Goal: Task Accomplishment & Management: Complete application form

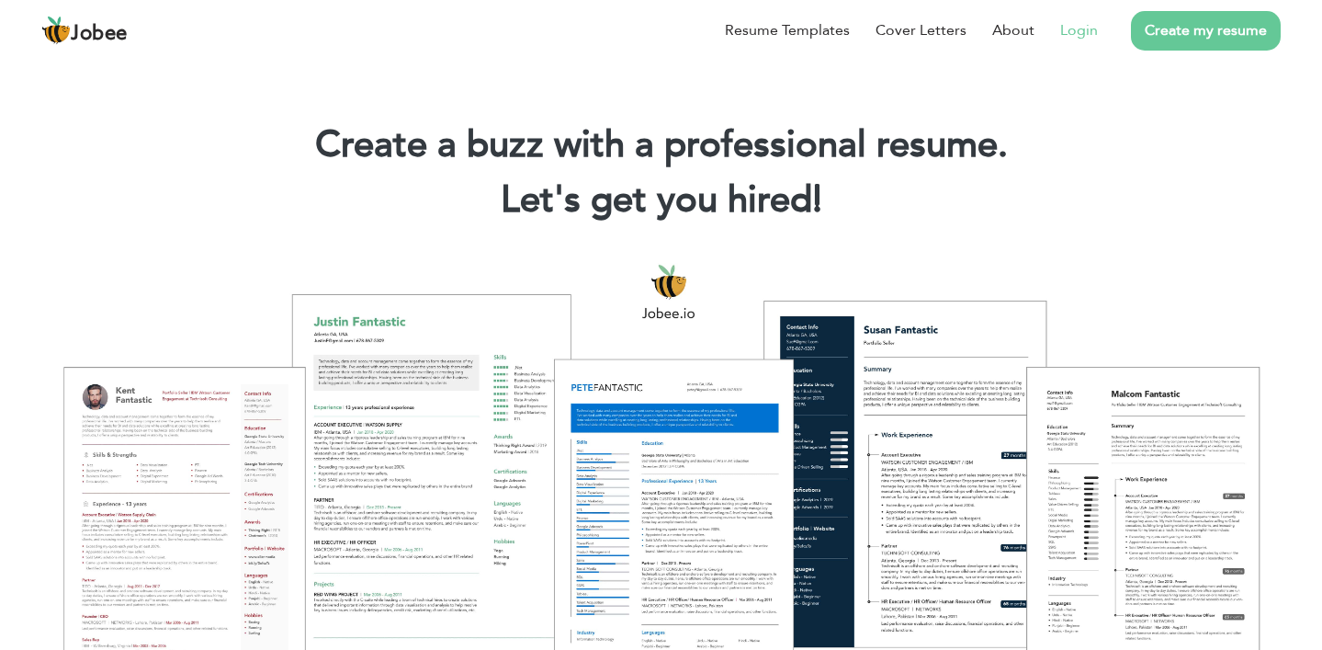
click at [1075, 28] on link "Login" at bounding box center [1079, 30] width 38 height 22
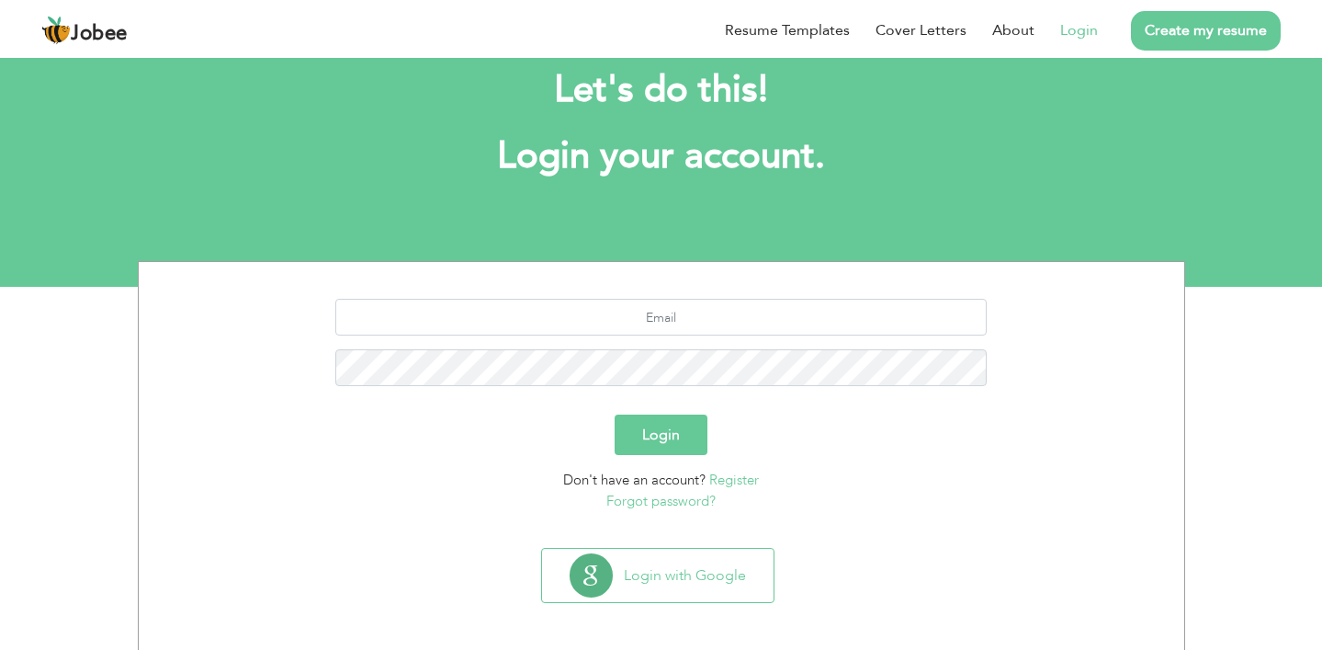
scroll to position [48, 0]
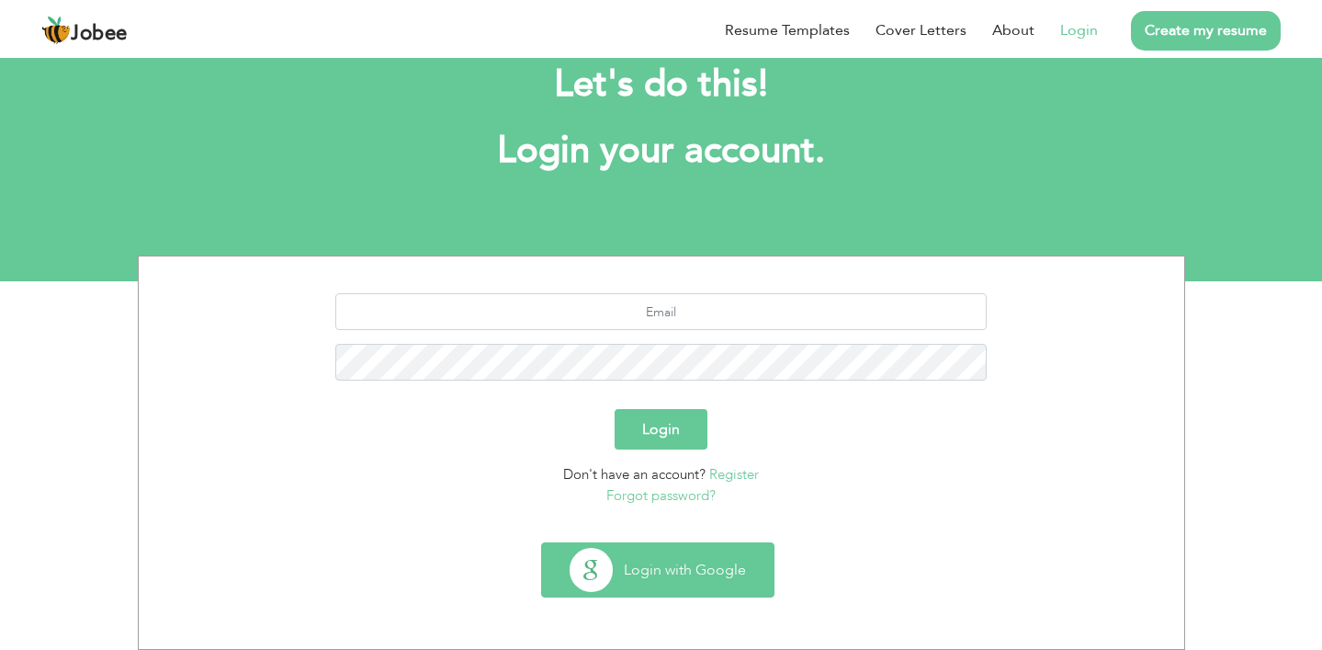
click at [691, 577] on button "Login with Google" at bounding box center [658, 569] width 232 height 53
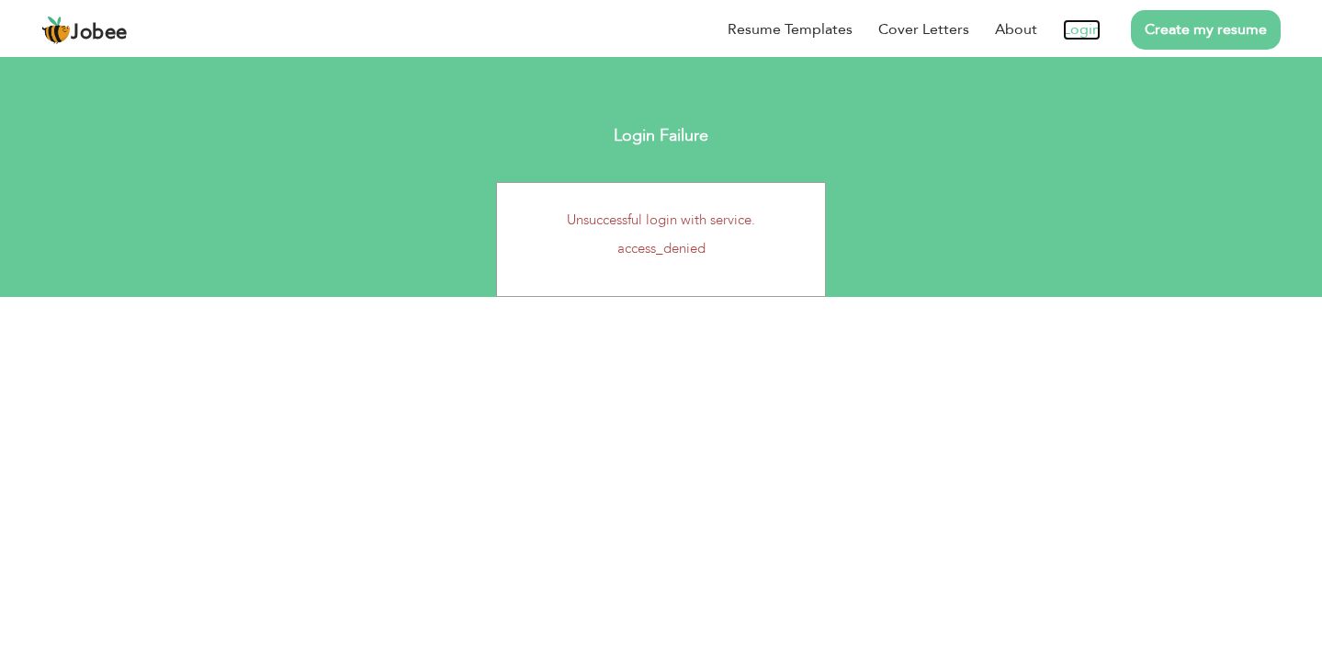
click at [1085, 29] on link "Login" at bounding box center [1082, 29] width 38 height 21
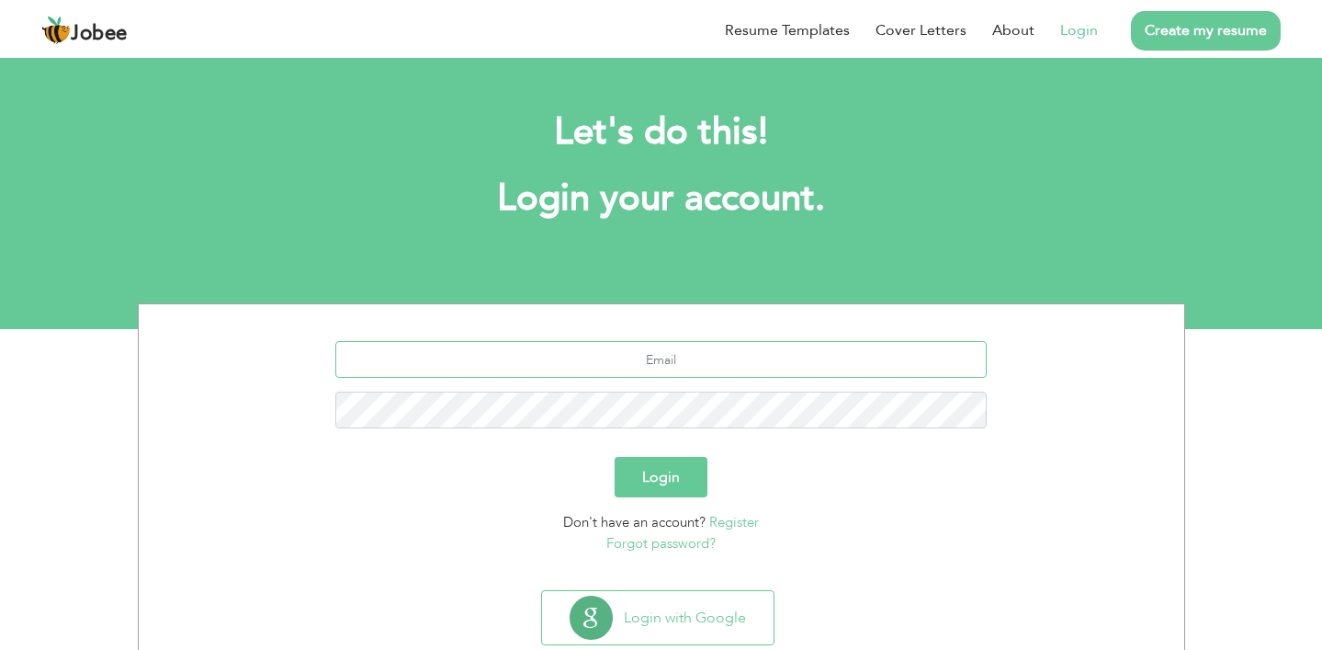
click at [666, 347] on input "text" at bounding box center [661, 359] width 652 height 37
type input "[EMAIL_ADDRESS][DOMAIN_NAME]"
click at [701, 390] on div "[EMAIL_ADDRESS][DOMAIN_NAME]" at bounding box center [662, 391] width 1018 height 101
click at [668, 489] on button "Login" at bounding box center [661, 477] width 93 height 40
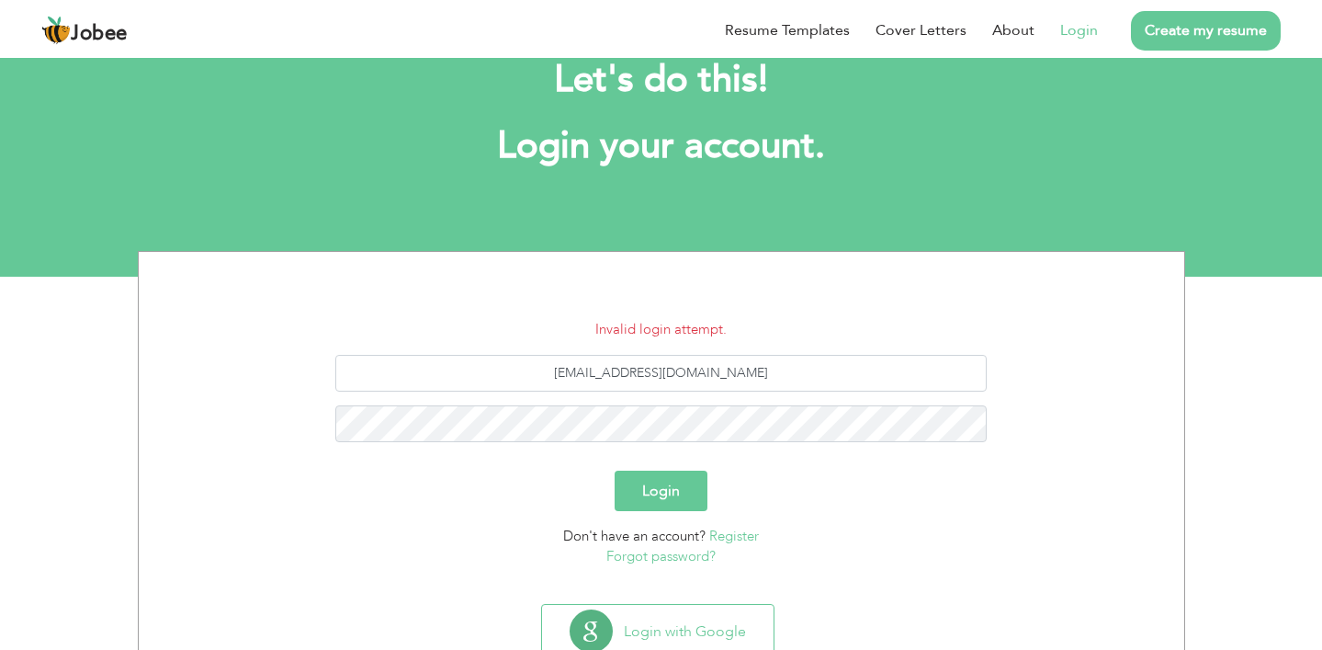
scroll to position [53, 0]
click at [663, 485] on button "Login" at bounding box center [661, 490] width 93 height 40
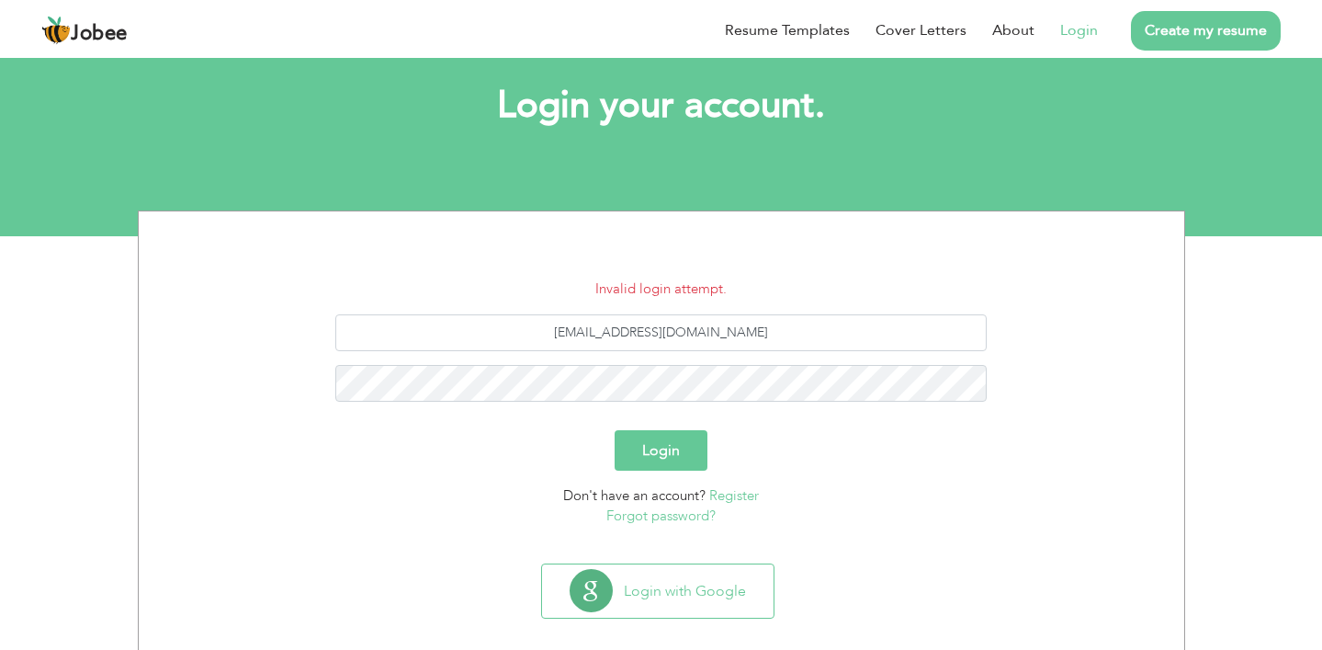
scroll to position [113, 0]
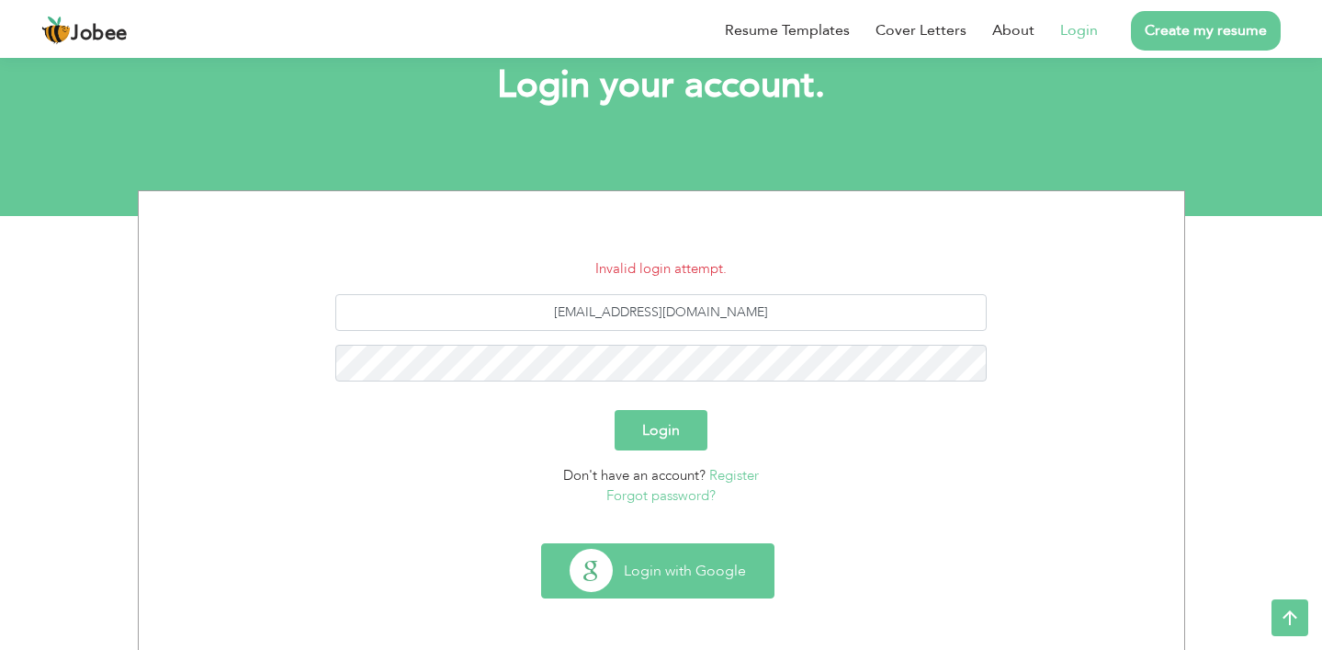
click at [669, 565] on button "Login with Google" at bounding box center [658, 570] width 232 height 53
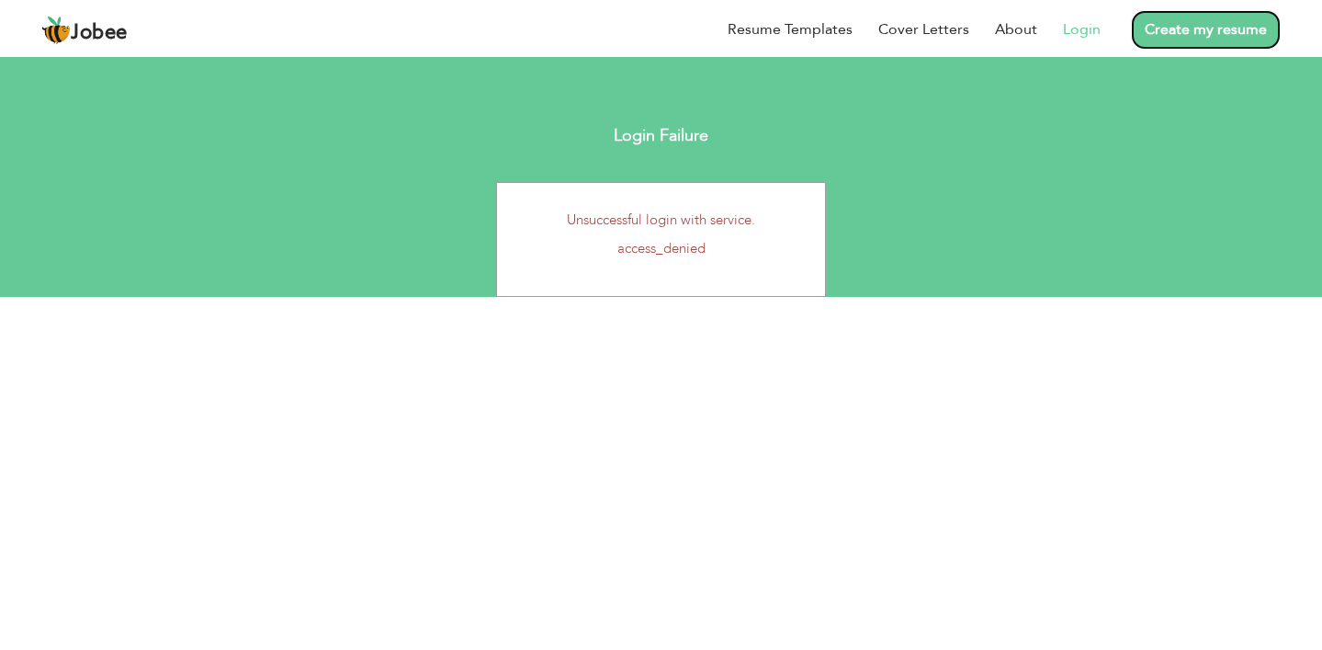
click at [1208, 17] on link "Create my resume" at bounding box center [1206, 30] width 150 height 40
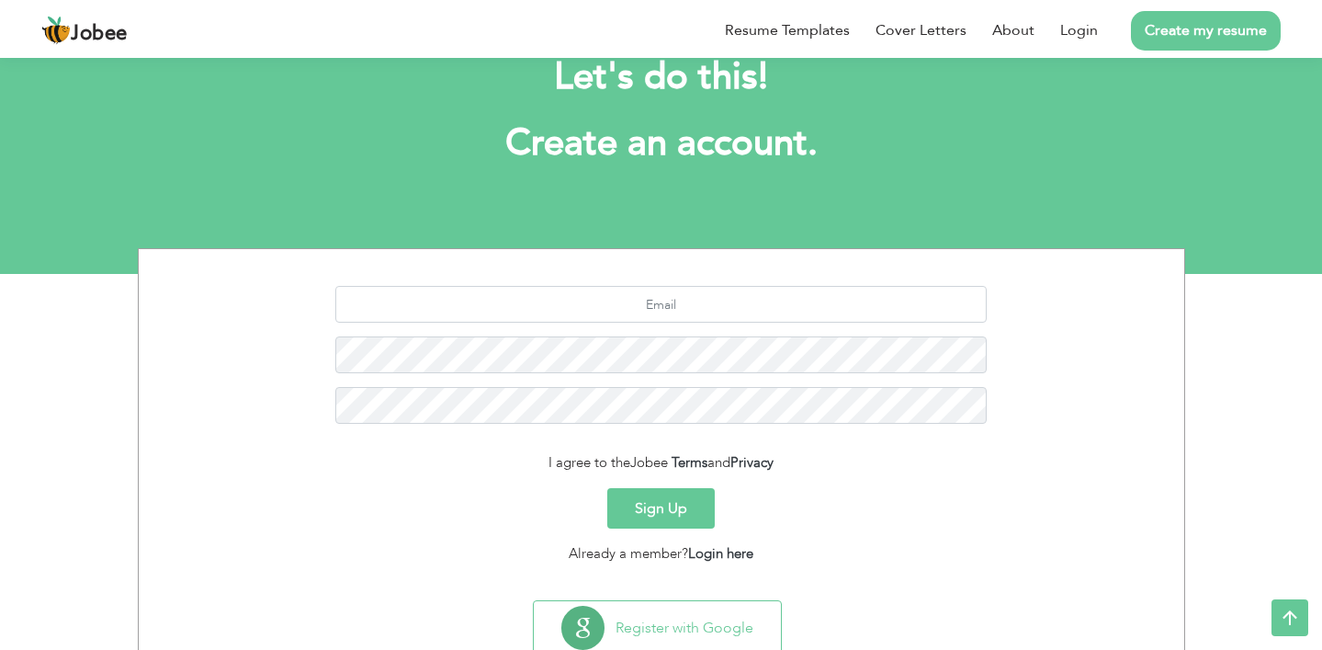
scroll to position [31, 0]
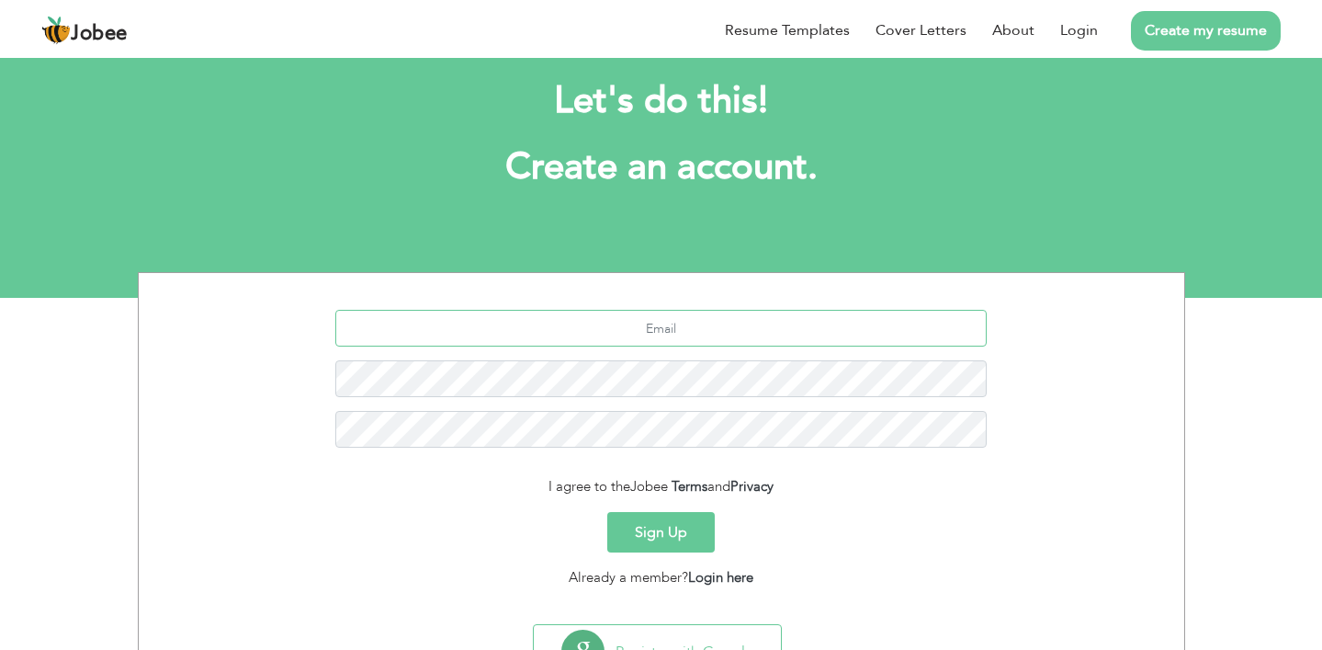
click at [717, 342] on input "text" at bounding box center [661, 328] width 652 height 37
type input "[EMAIL_ADDRESS][DOMAIN_NAME]"
click at [657, 523] on button "Sign Up" at bounding box center [661, 532] width 108 height 40
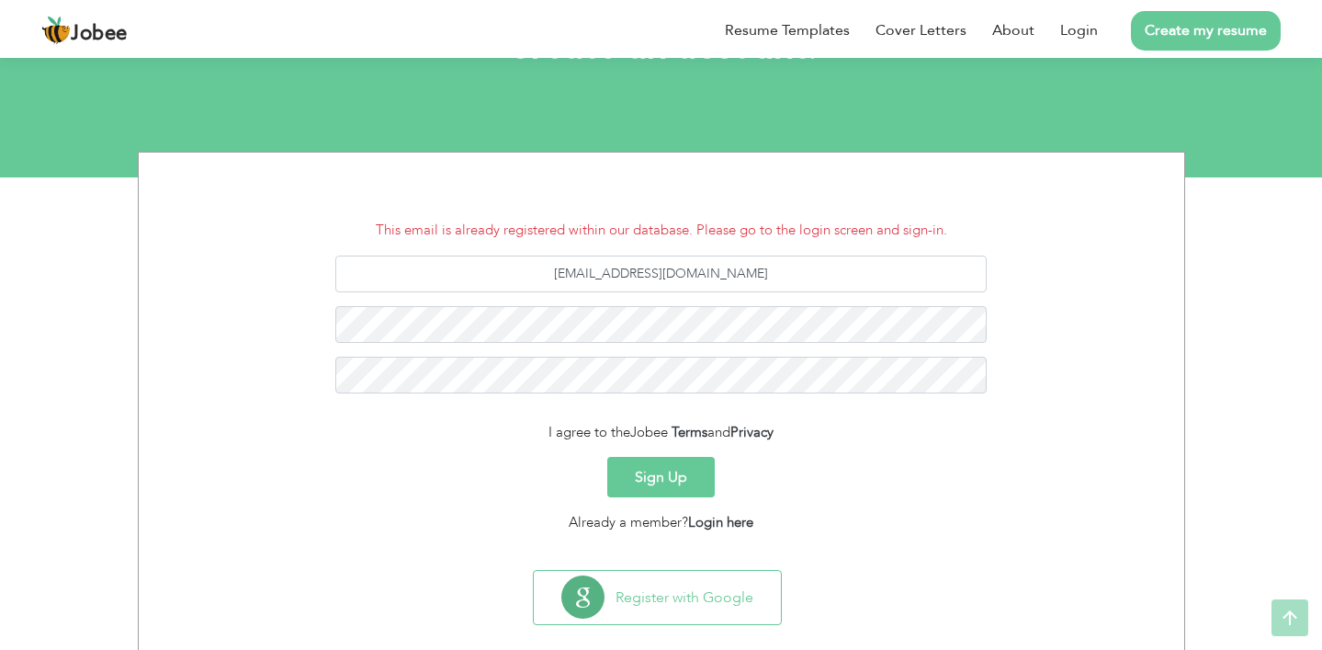
scroll to position [153, 0]
click at [703, 522] on link "Login here" at bounding box center [720, 521] width 65 height 18
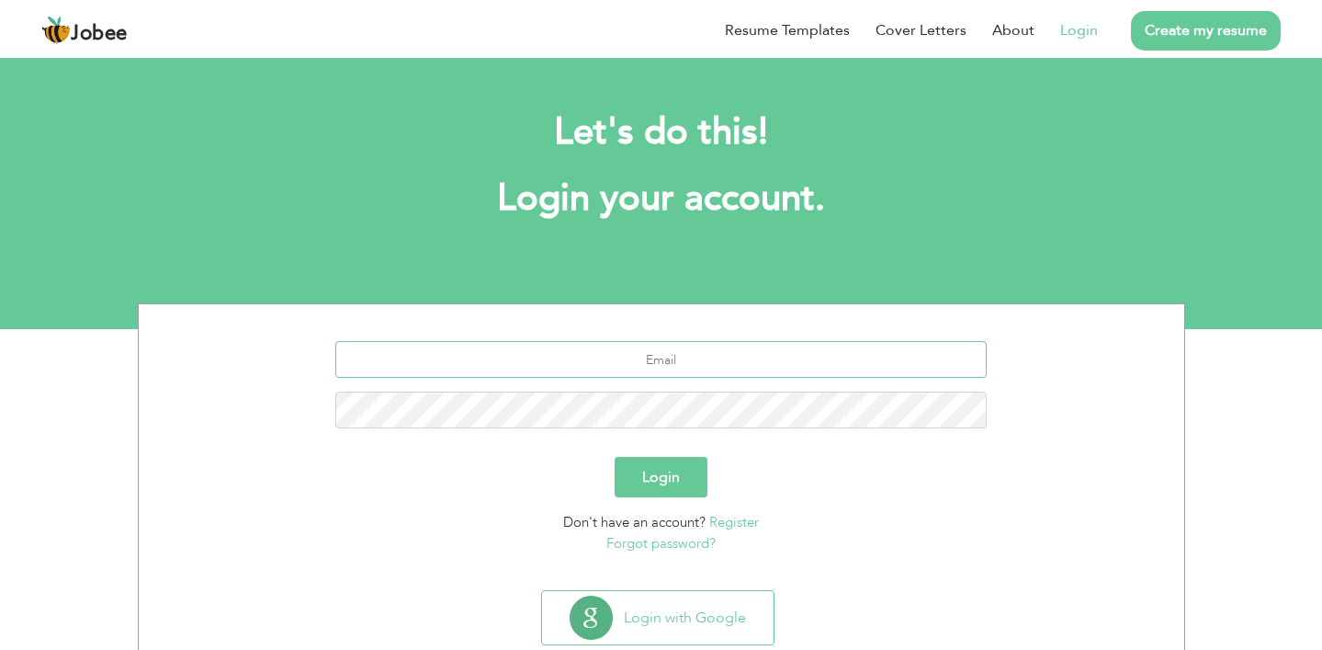
click at [685, 366] on input "text" at bounding box center [661, 359] width 652 height 37
type input "[EMAIL_ADDRESS][DOMAIN_NAME]"
click at [669, 476] on button "Login" at bounding box center [661, 477] width 93 height 40
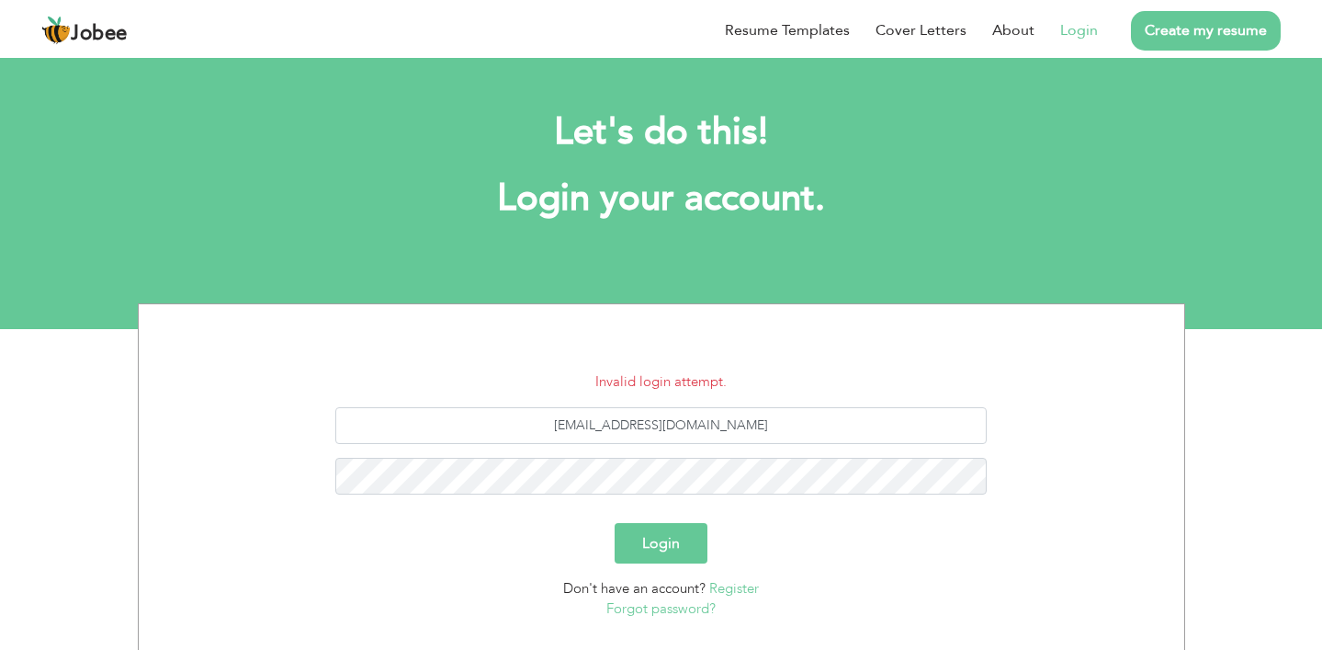
scroll to position [40, 0]
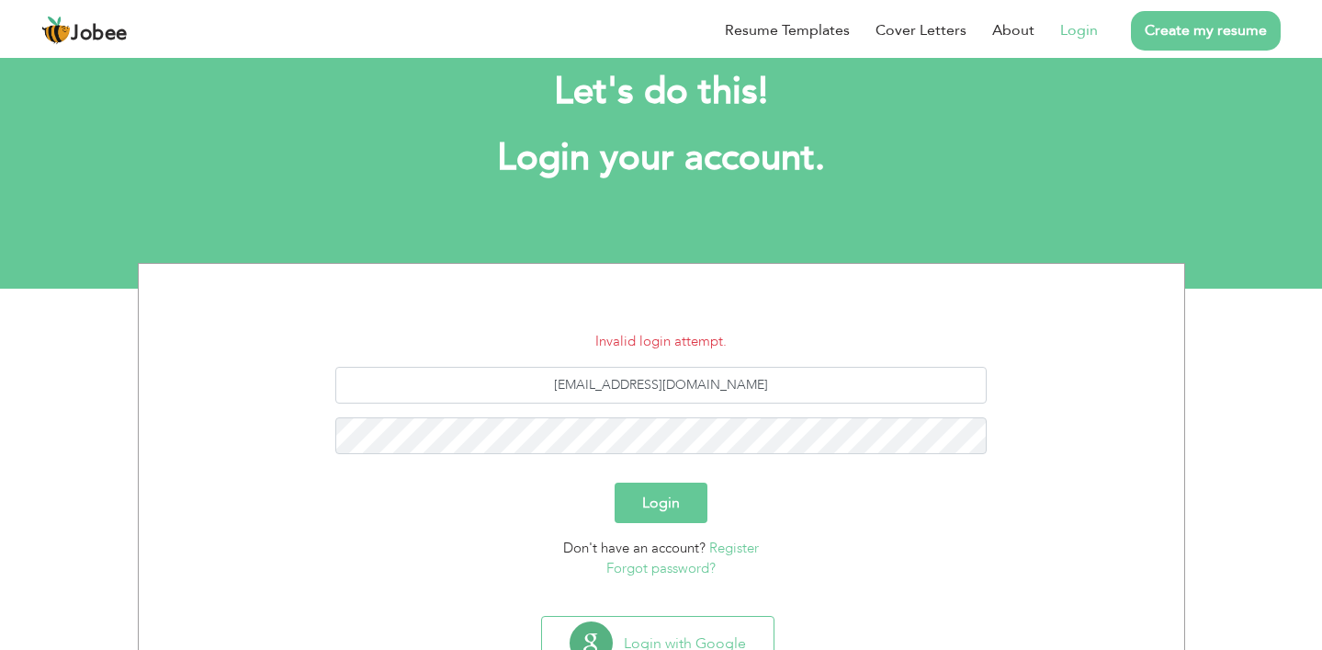
click at [660, 570] on link "Forgot password?" at bounding box center [660, 568] width 109 height 18
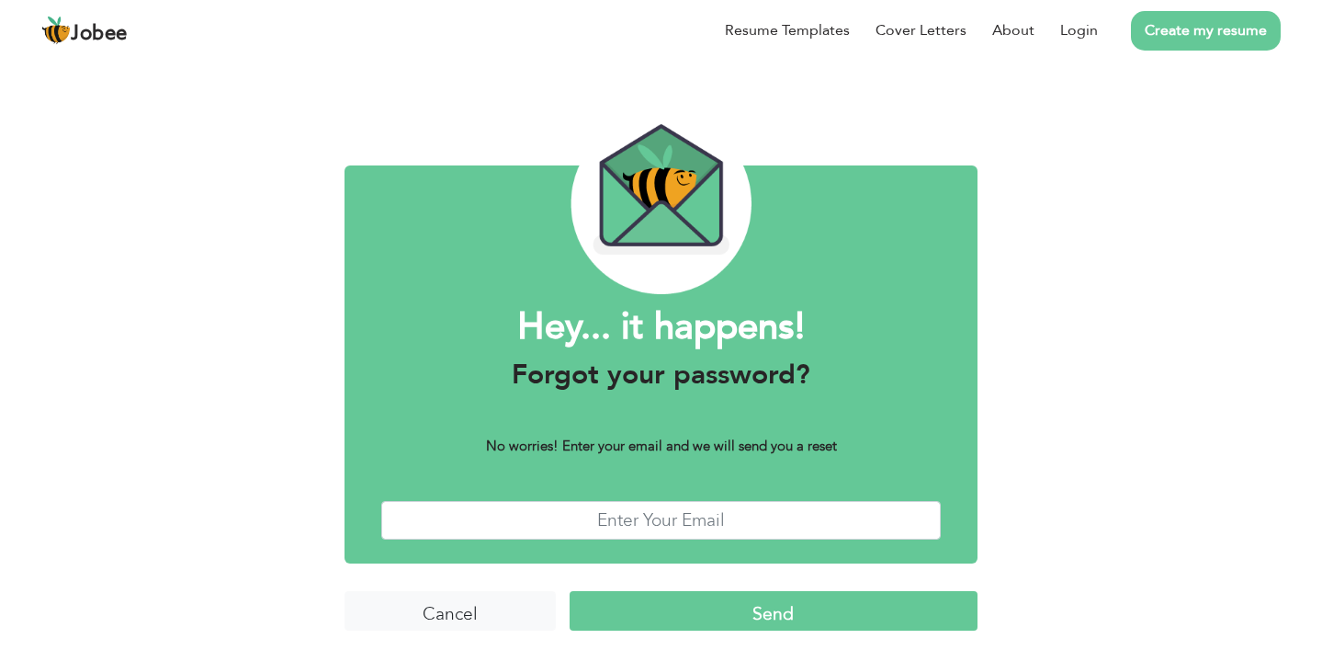
scroll to position [24, 0]
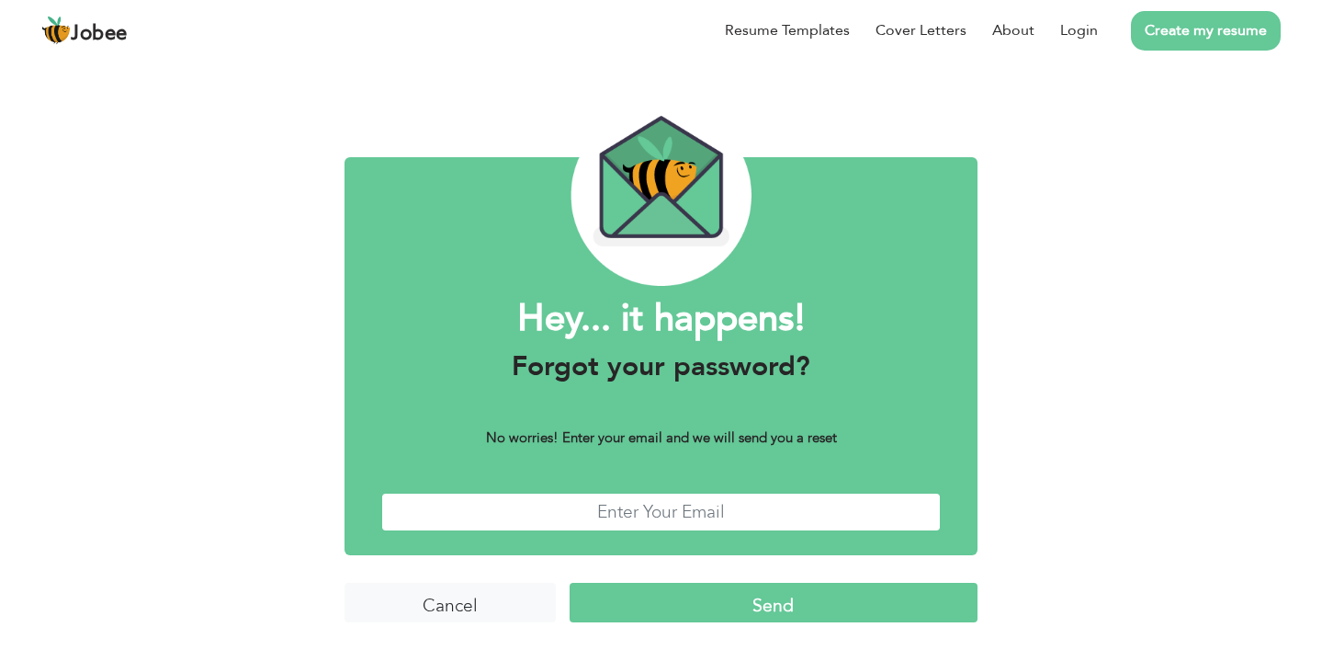
click at [670, 512] on input "text" at bounding box center [661, 513] width 561 height 40
type input "[EMAIL_ADDRESS][DOMAIN_NAME]"
click at [732, 604] on input "Send" at bounding box center [774, 603] width 409 height 40
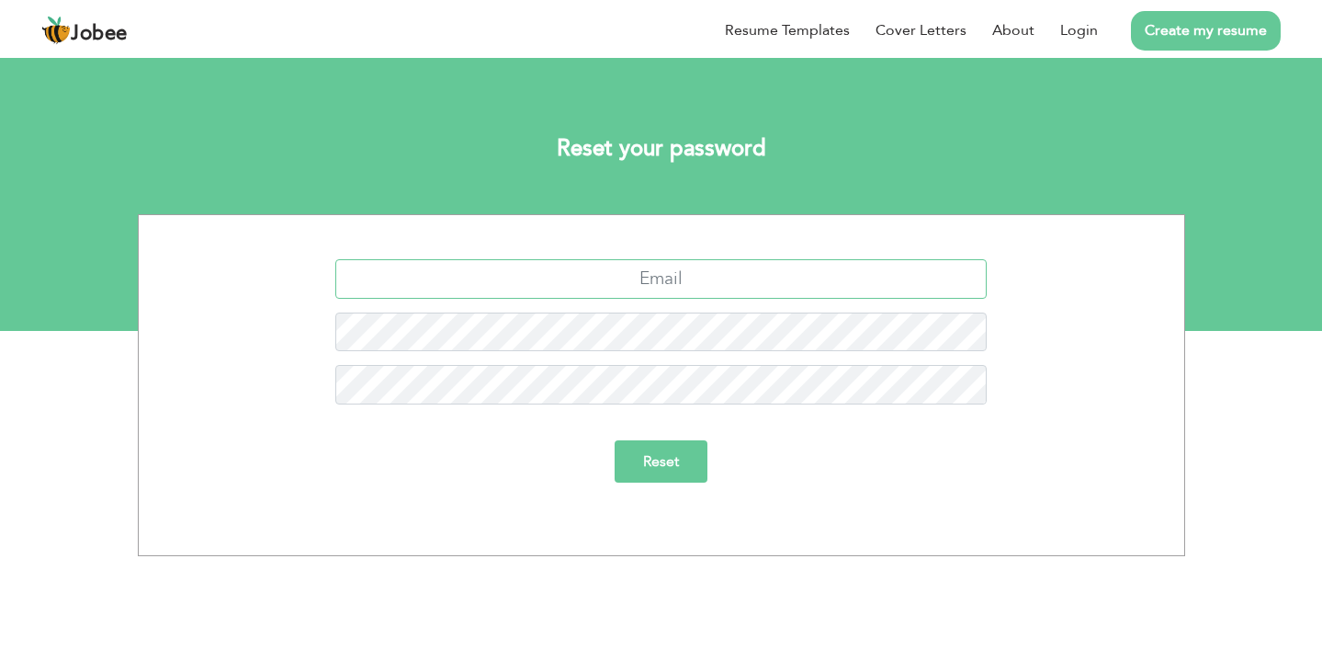
click at [711, 280] on input "text" at bounding box center [661, 279] width 652 height 40
type input "[EMAIL_ADDRESS][DOMAIN_NAME]"
click at [666, 456] on input "Reset" at bounding box center [661, 461] width 93 height 42
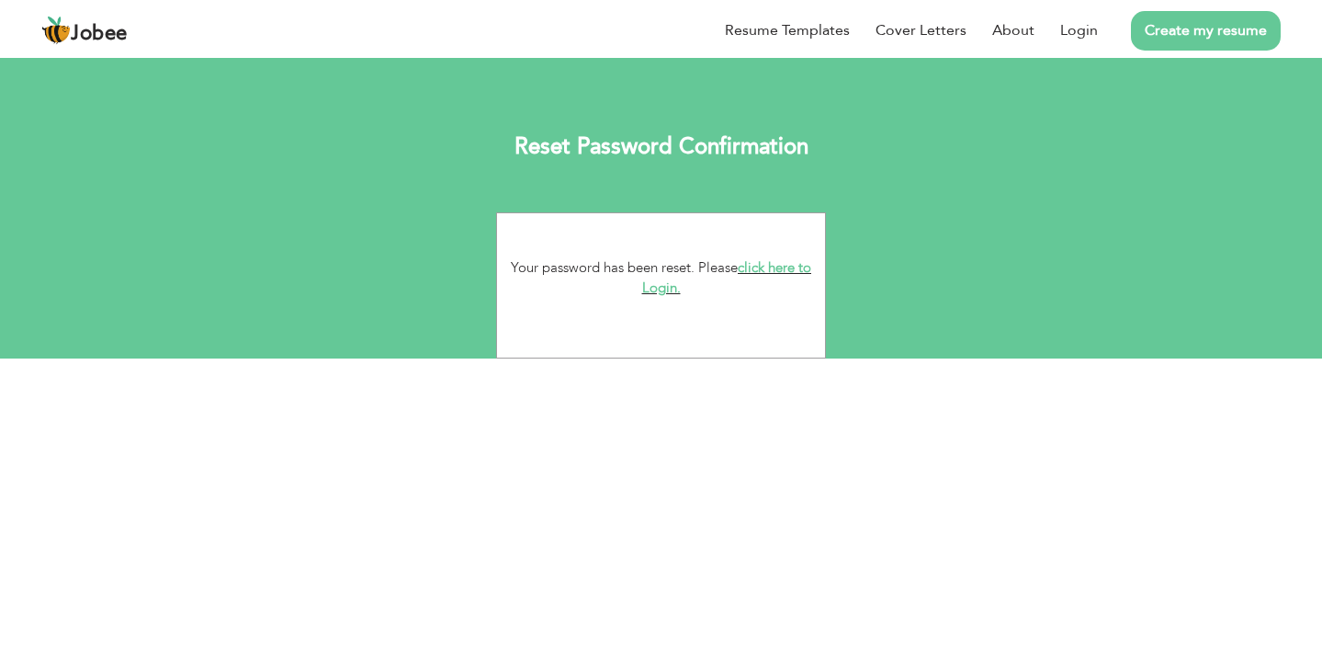
click at [766, 271] on link "click here to Login." at bounding box center [727, 278] width 170 height 40
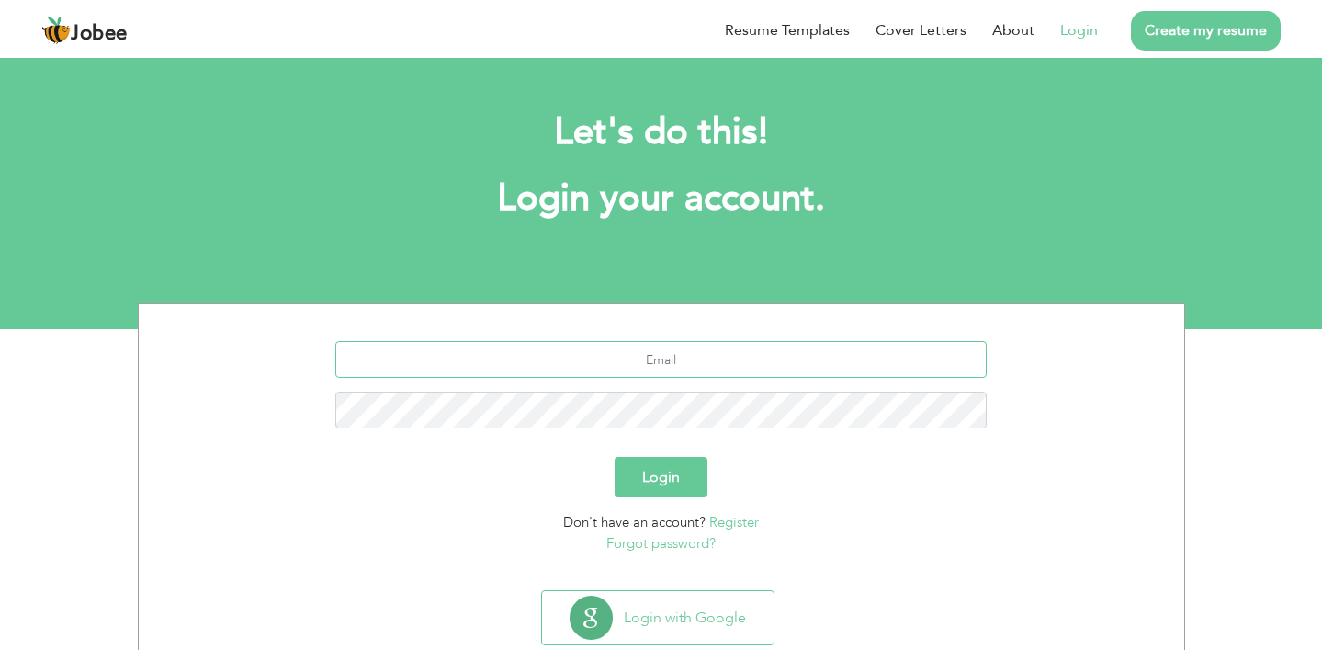
click at [697, 361] on input "text" at bounding box center [661, 359] width 652 height 37
type input "[EMAIL_ADDRESS][DOMAIN_NAME]"
click at [677, 484] on button "Login" at bounding box center [661, 477] width 93 height 40
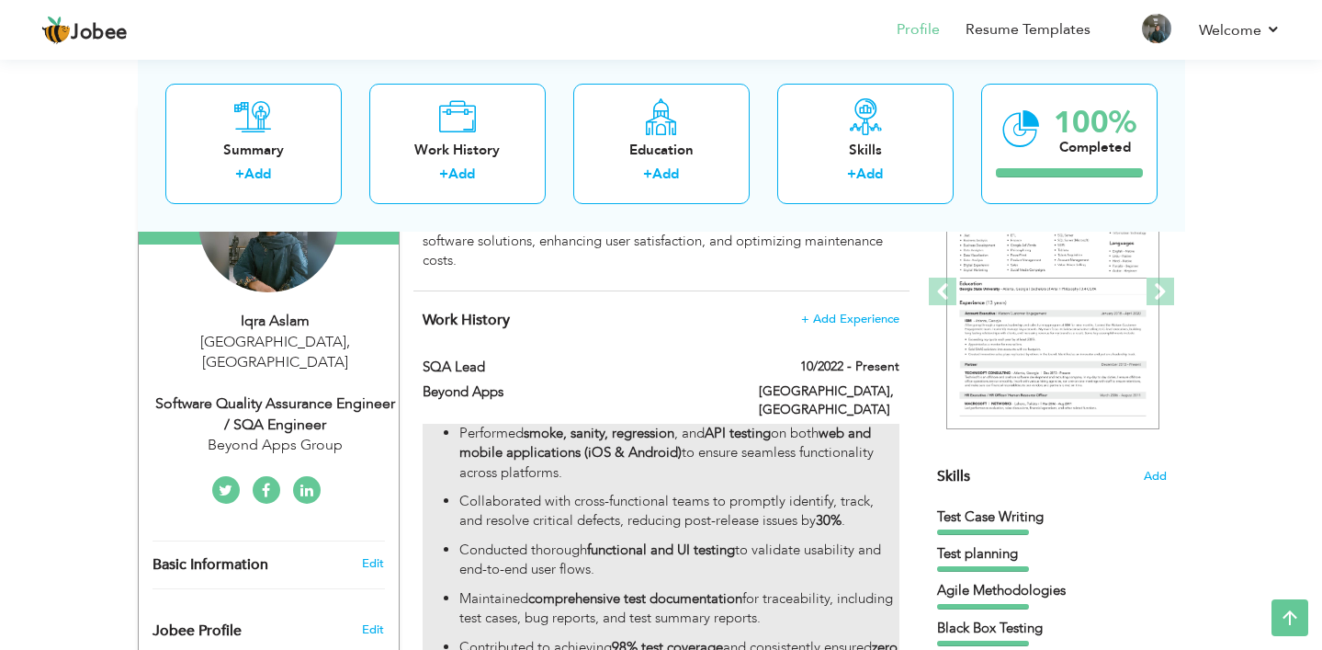
scroll to position [209, 0]
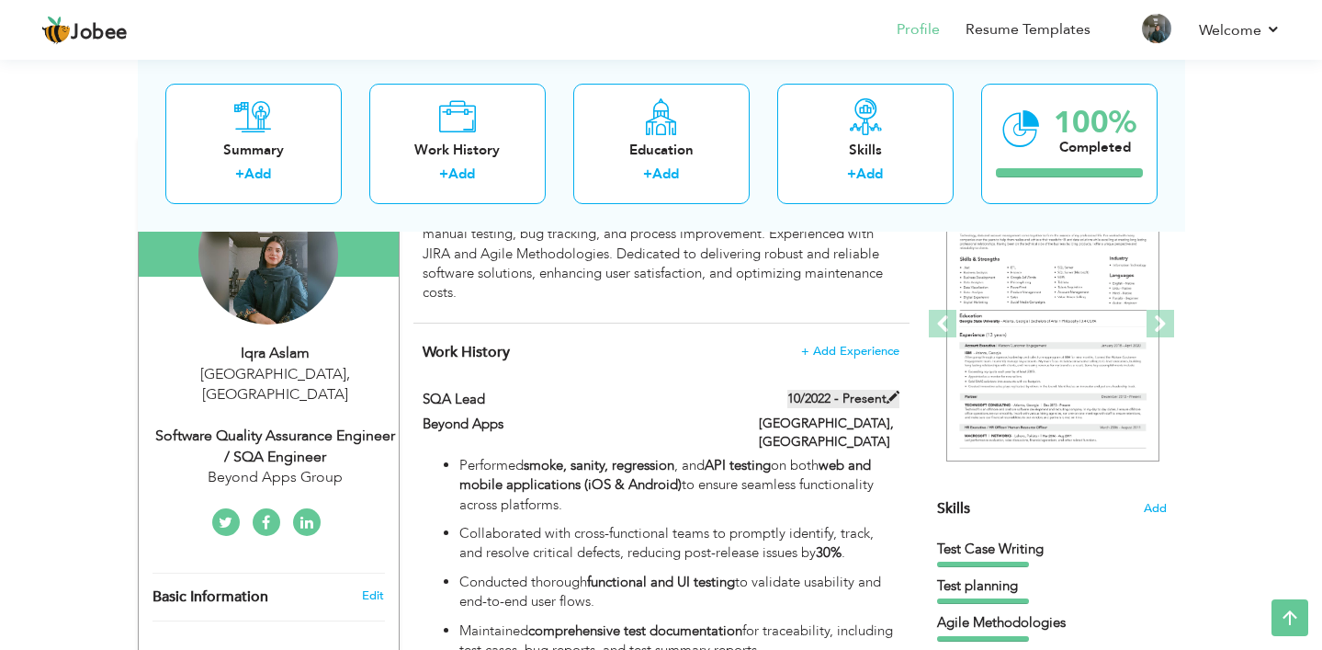
click at [890, 396] on span at bounding box center [893, 397] width 13 height 13
type input "SQA Lead"
type input "Beyond Apps"
type input "10/2022"
type input "[GEOGRAPHIC_DATA]"
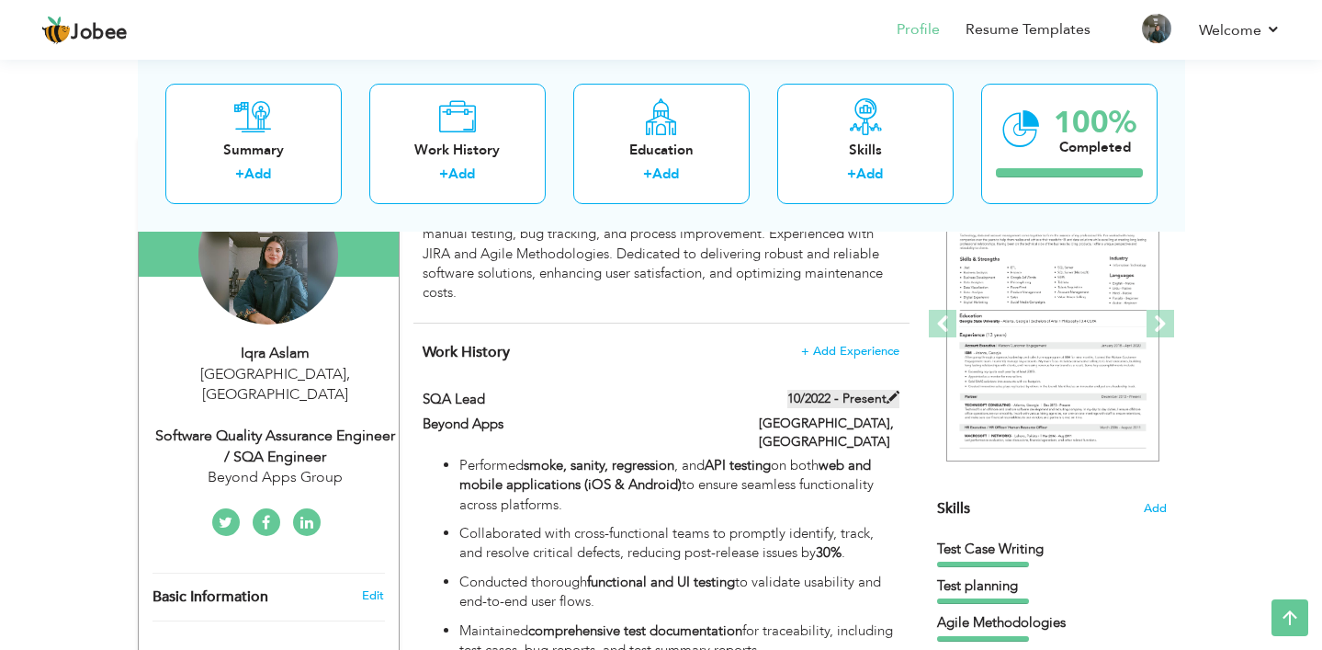
type input "[GEOGRAPHIC_DATA]"
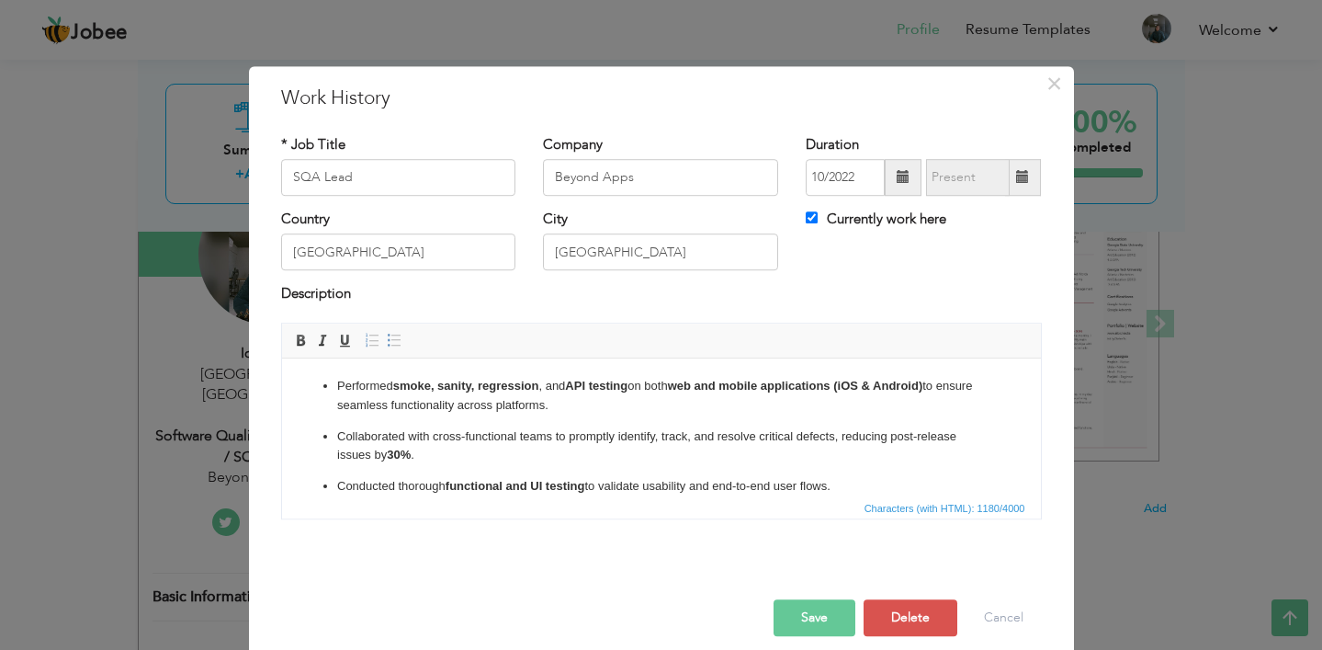
click at [1025, 177] on span at bounding box center [1022, 177] width 13 height 13
click at [810, 220] on input "Currently work here" at bounding box center [812, 217] width 12 height 12
checkbox input "false"
click at [1034, 182] on span at bounding box center [1023, 177] width 36 height 37
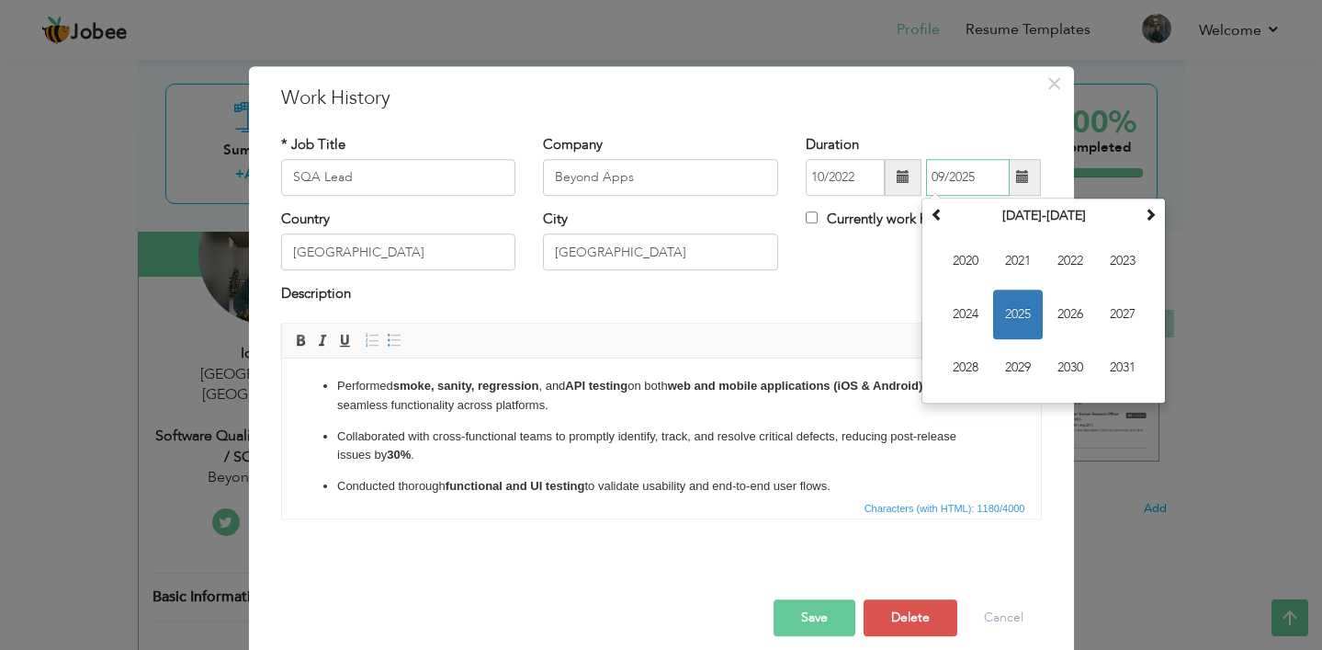
click at [1007, 325] on span "2025" at bounding box center [1018, 314] width 50 height 50
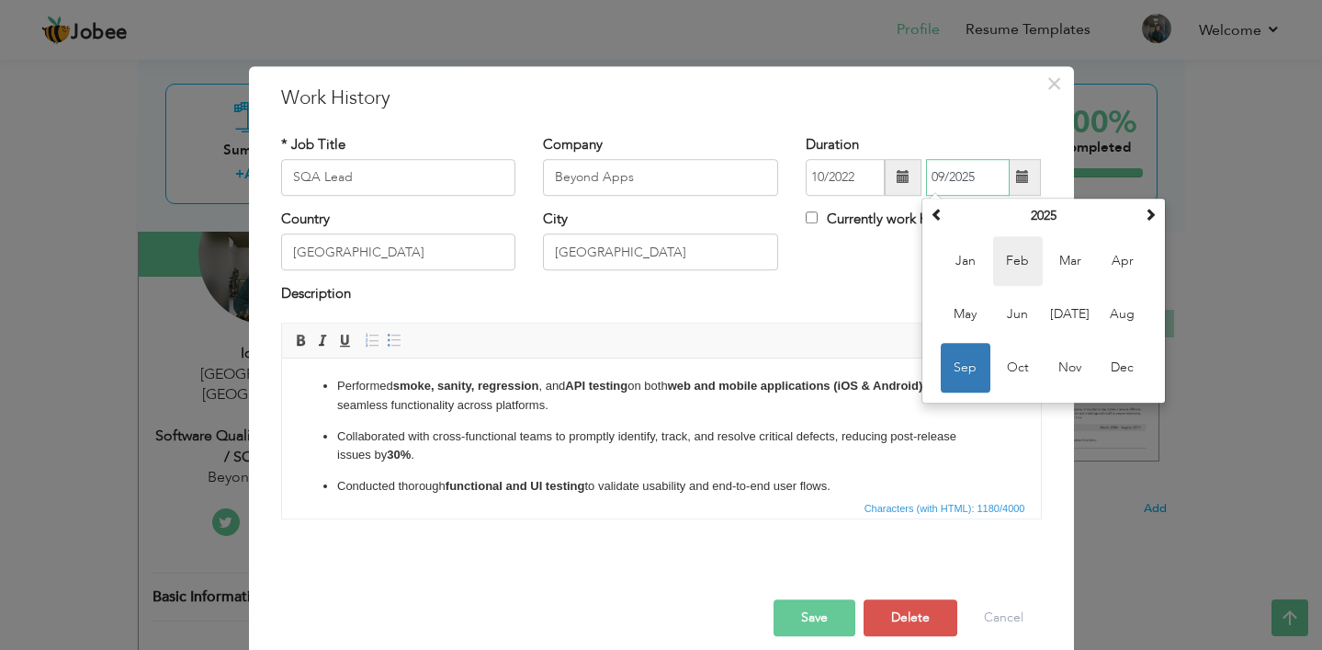
click at [1030, 256] on span "Feb" at bounding box center [1018, 261] width 50 height 50
type input "02/2025"
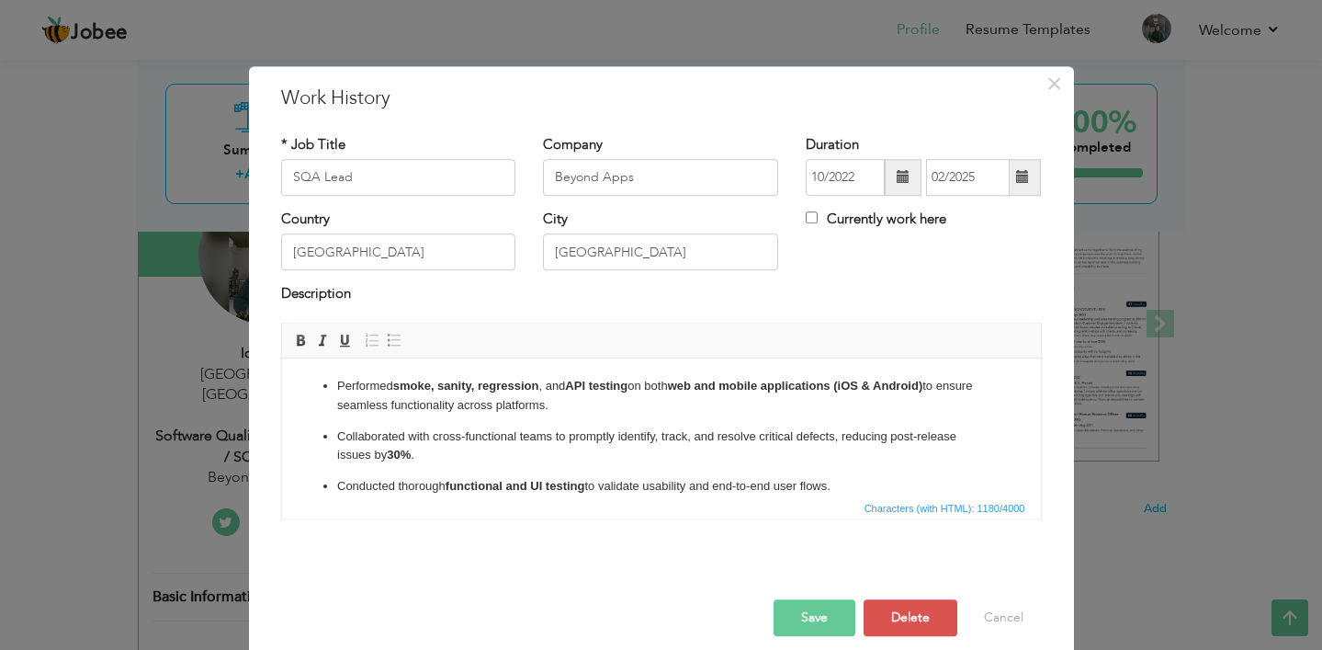
scroll to position [14, 0]
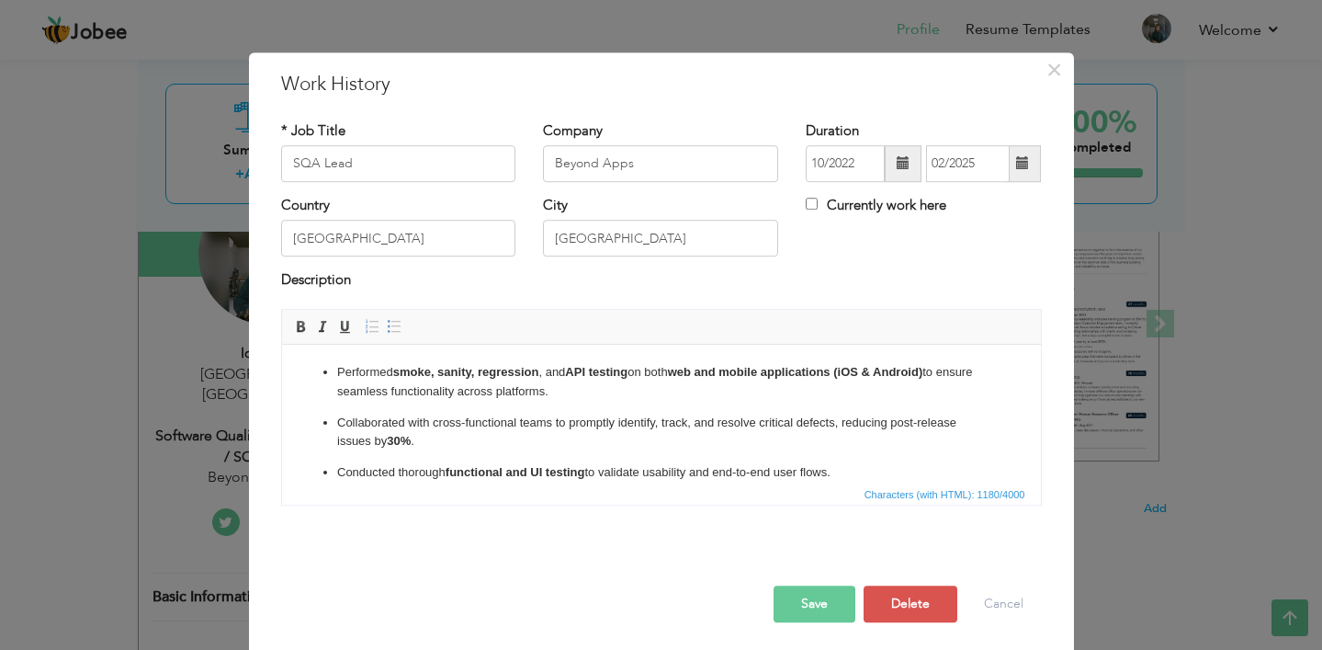
click at [826, 600] on button "Save" at bounding box center [815, 603] width 82 height 37
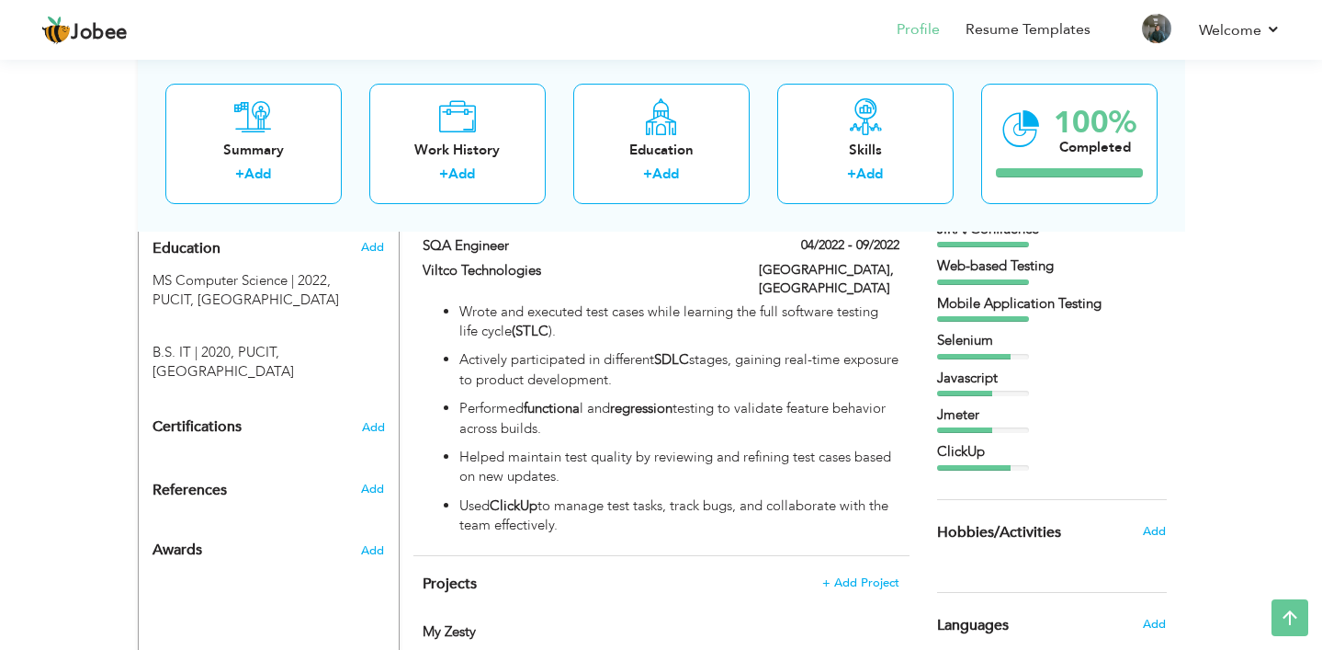
scroll to position [871, 0]
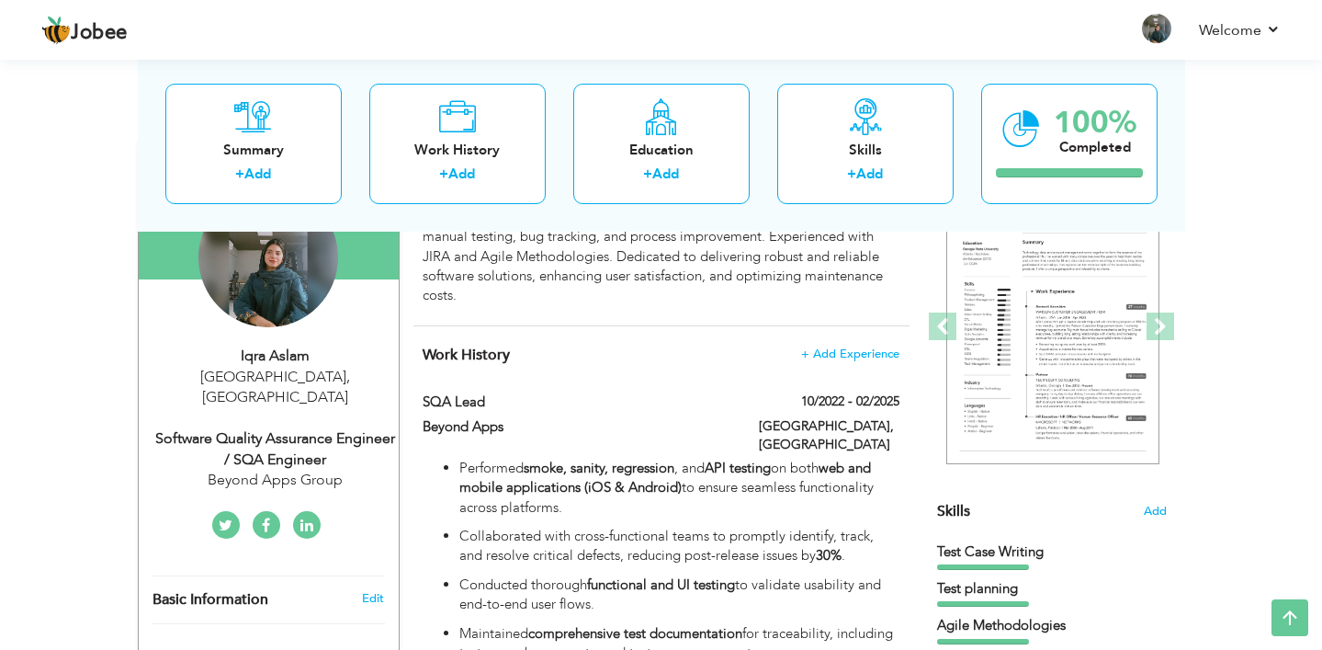
scroll to position [201, 0]
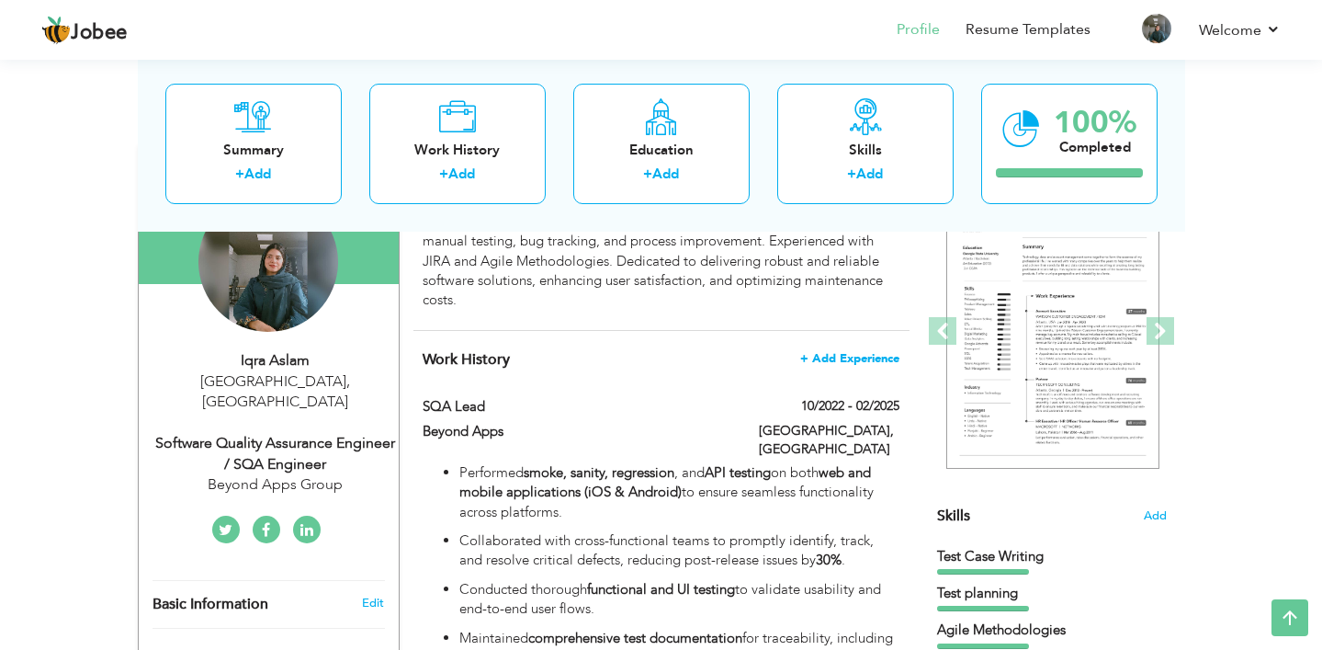
click at [844, 356] on span "+ Add Experience" at bounding box center [849, 358] width 99 height 13
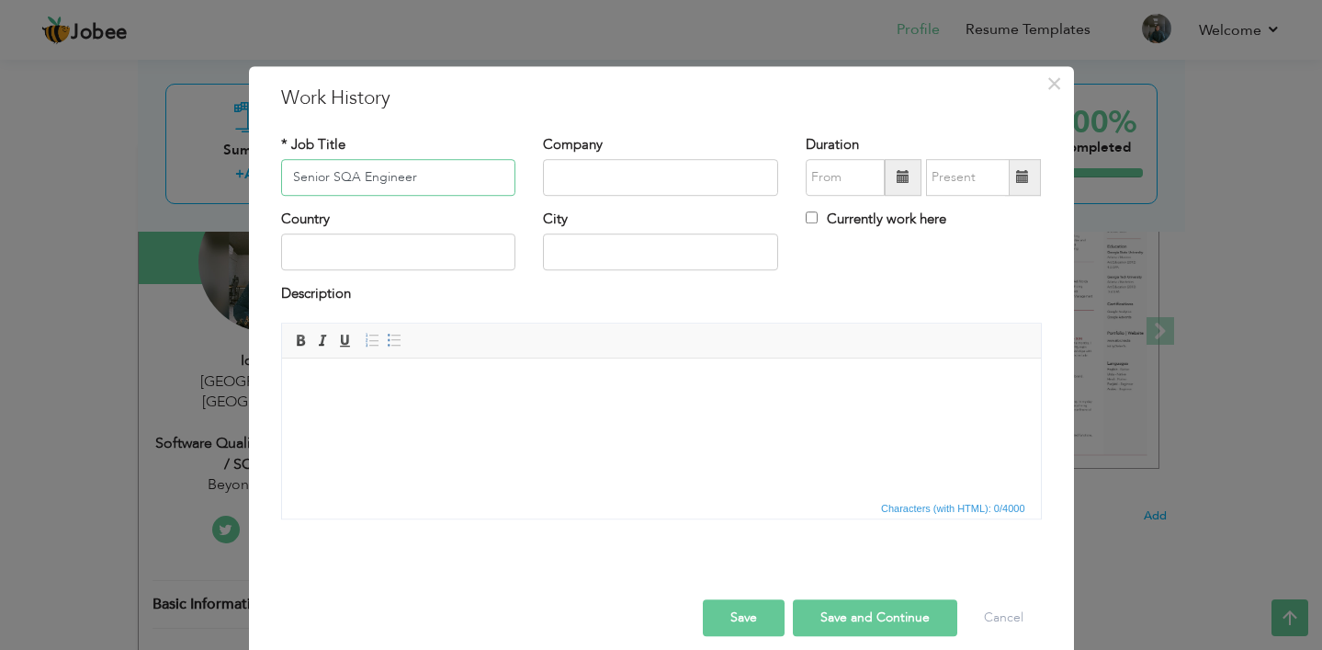
type input "Senior SQA Engineer"
click at [595, 177] on input "text" at bounding box center [660, 177] width 235 height 37
type input "Cogent Labs"
click at [893, 181] on span at bounding box center [903, 177] width 37 height 37
type input "09/2025"
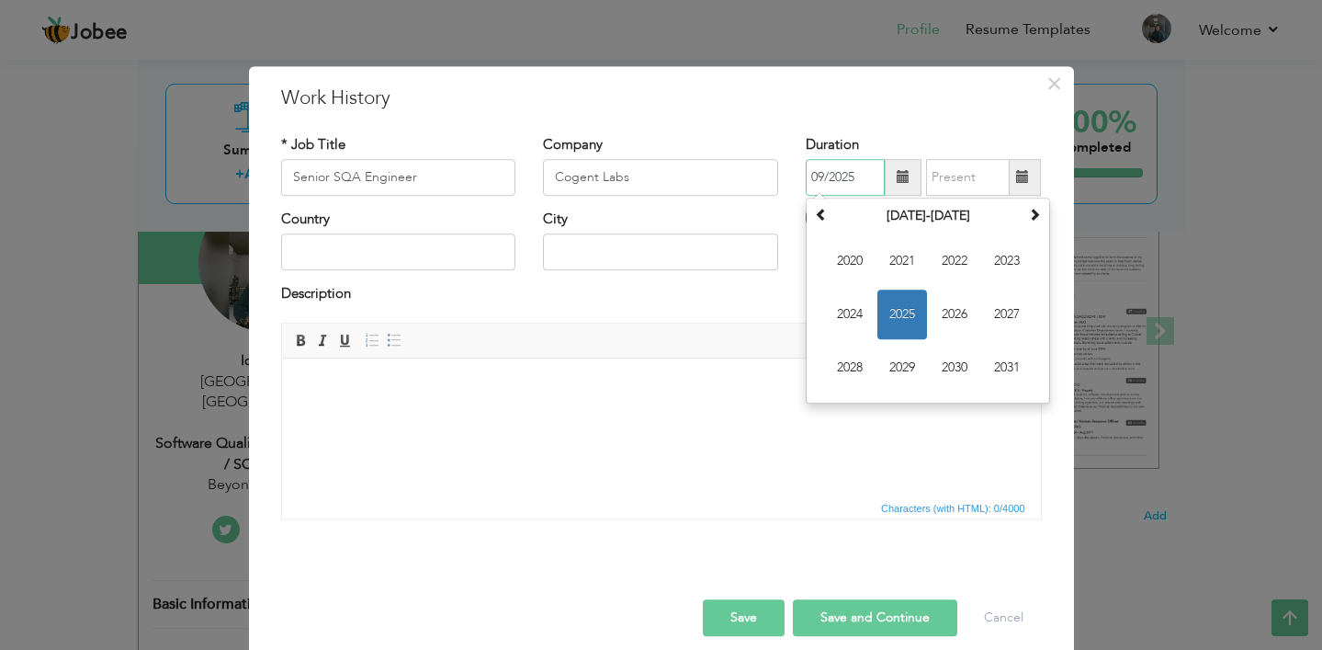
click at [913, 317] on span "2025" at bounding box center [903, 314] width 50 height 50
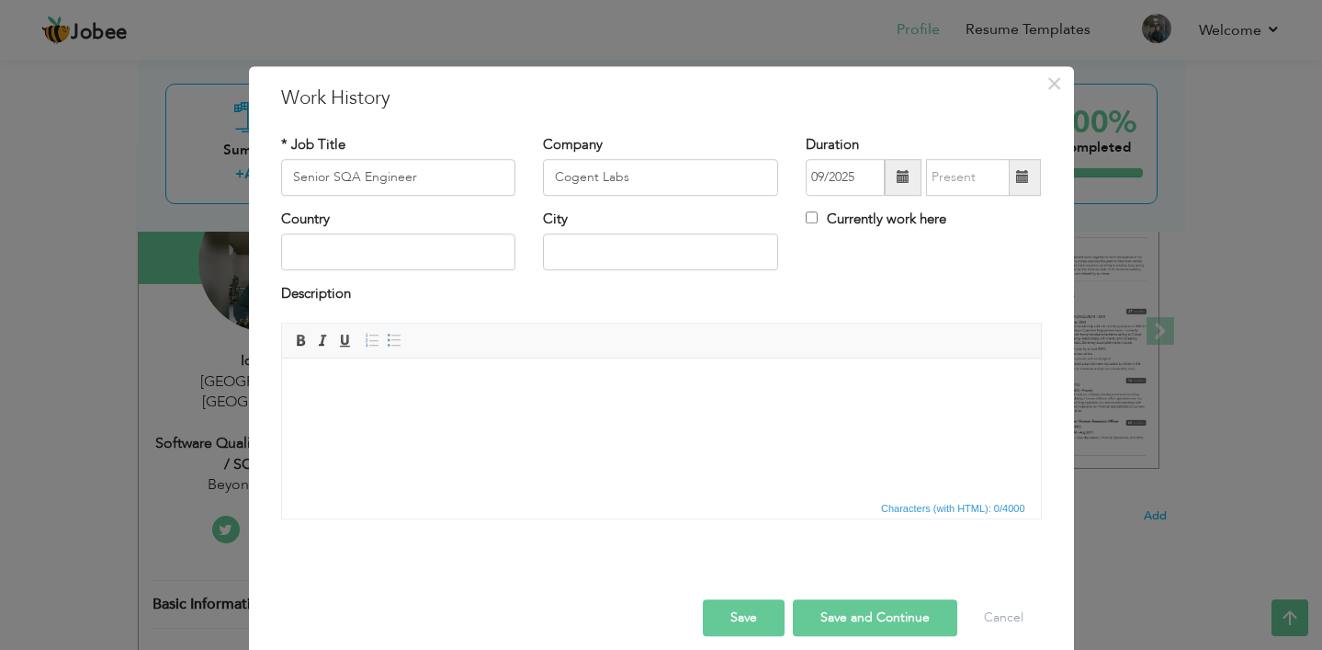
click at [1022, 179] on span at bounding box center [1022, 177] width 13 height 13
type input "09/2025"
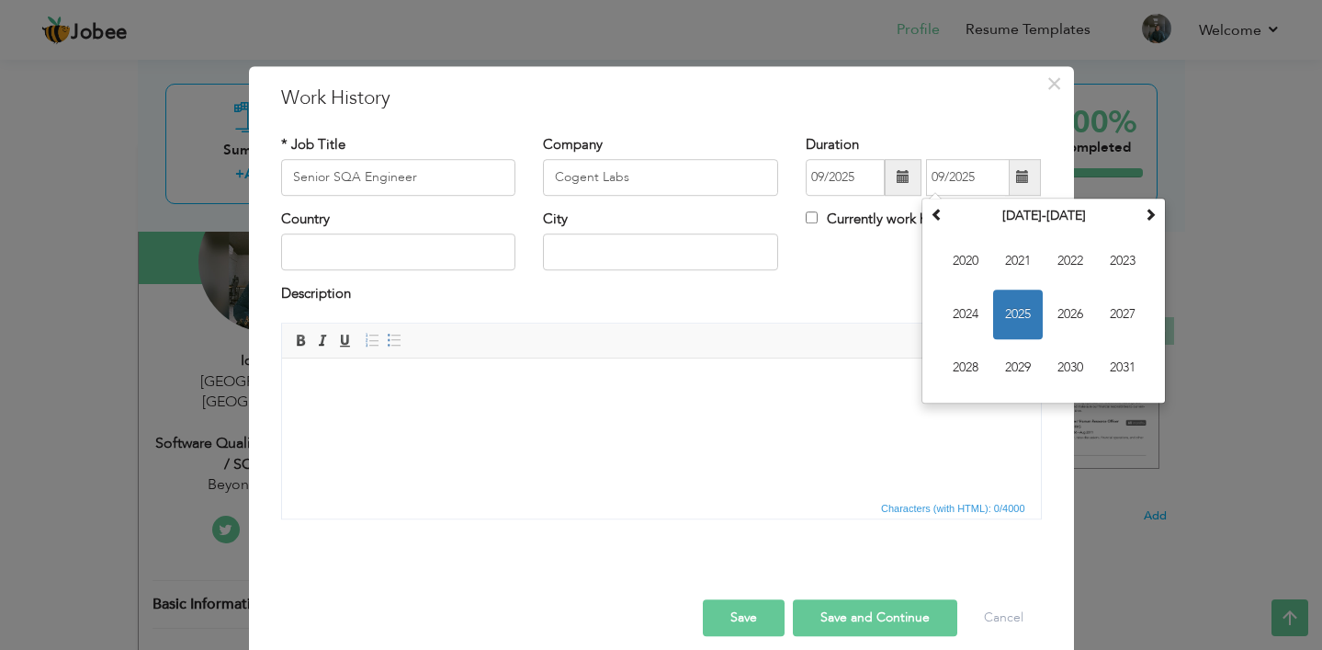
click at [902, 180] on span at bounding box center [903, 177] width 13 height 13
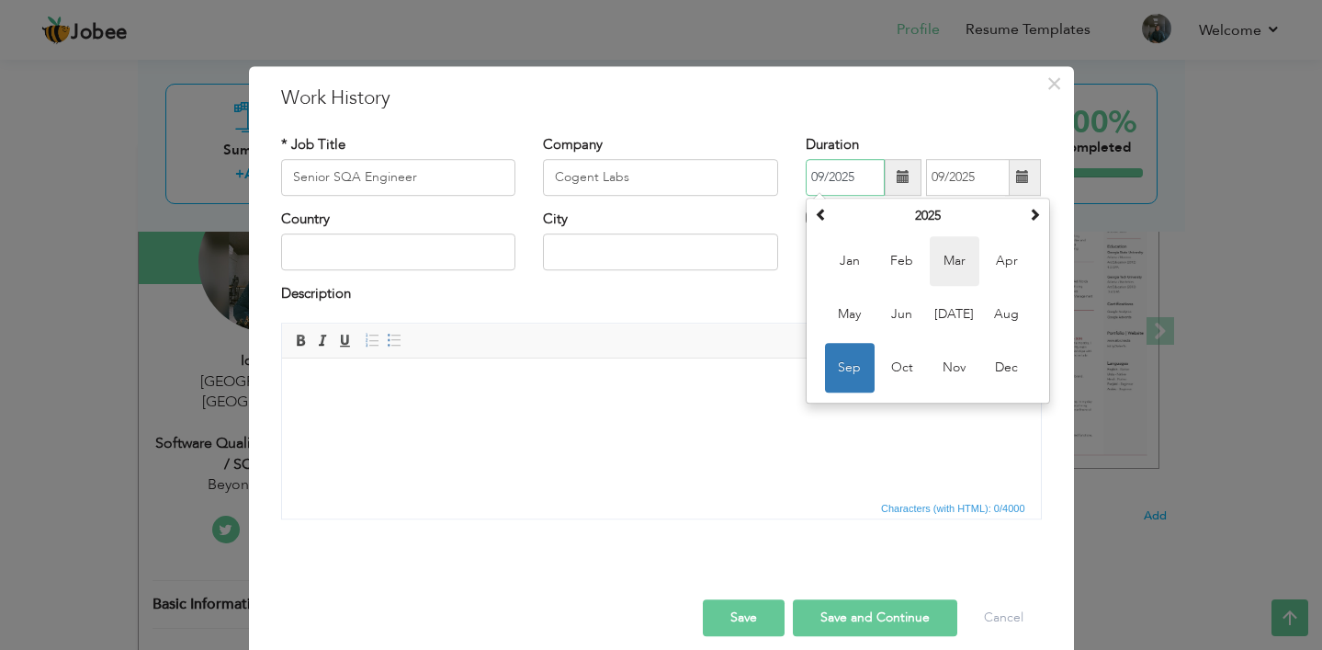
click at [959, 260] on span "Mar" at bounding box center [955, 261] width 50 height 50
type input "03/2025"
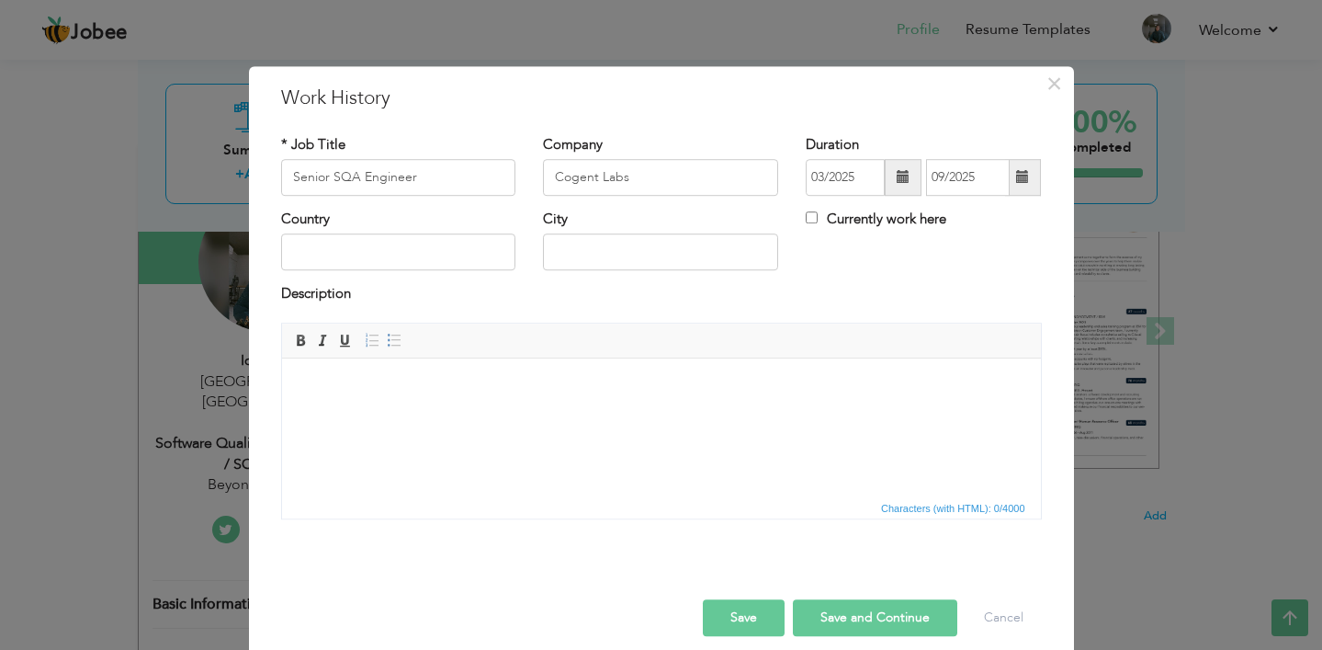
click at [803, 219] on div "Currently work here" at bounding box center [923, 229] width 263 height 38
click at [816, 218] on input "Currently work here" at bounding box center [812, 217] width 12 height 12
checkbox input "true"
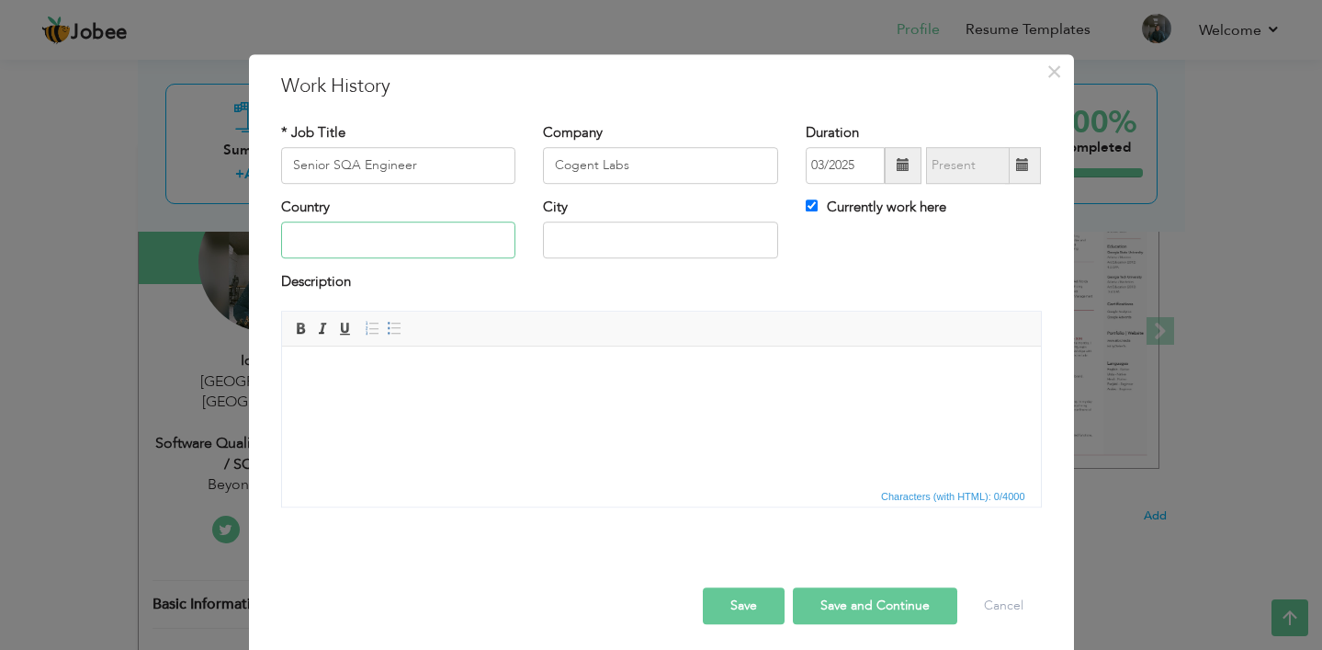
click at [344, 240] on input "text" at bounding box center [398, 240] width 235 height 37
type input "[GEOGRAPHIC_DATA]"
click at [583, 245] on input "text" at bounding box center [660, 240] width 235 height 37
click at [565, 237] on input "lahore" at bounding box center [660, 240] width 235 height 37
type input "[GEOGRAPHIC_DATA]"
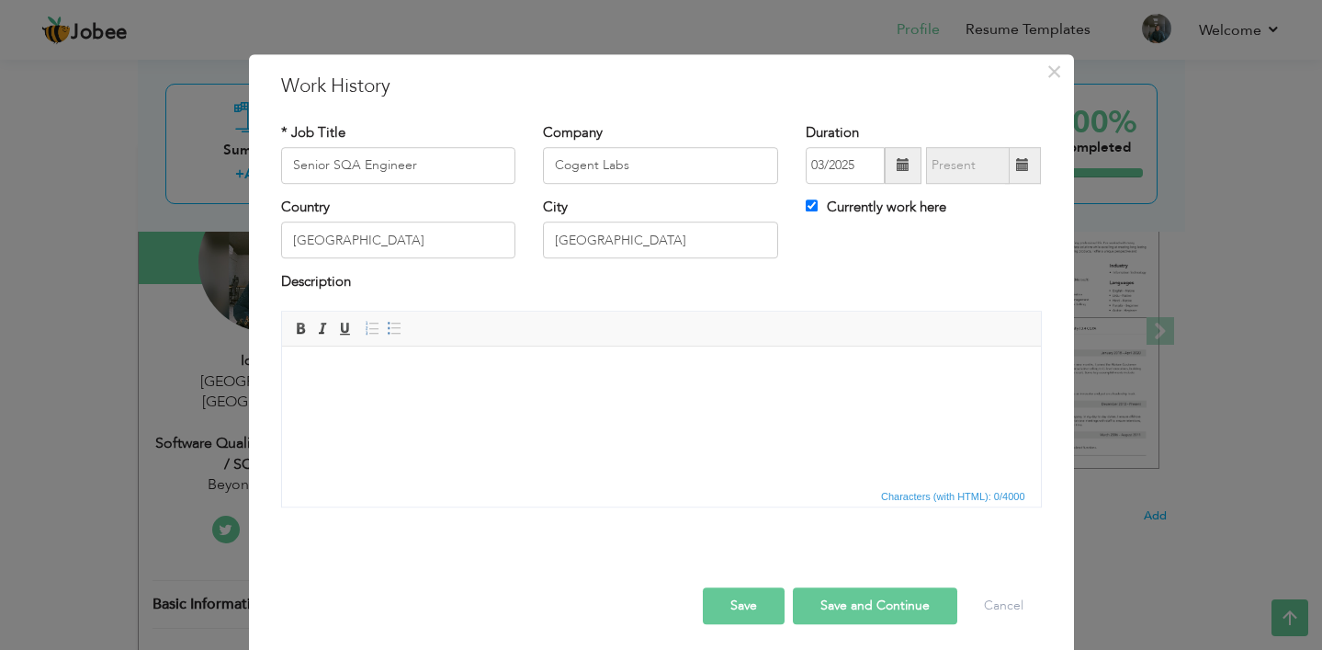
click at [459, 390] on html at bounding box center [660, 374] width 759 height 56
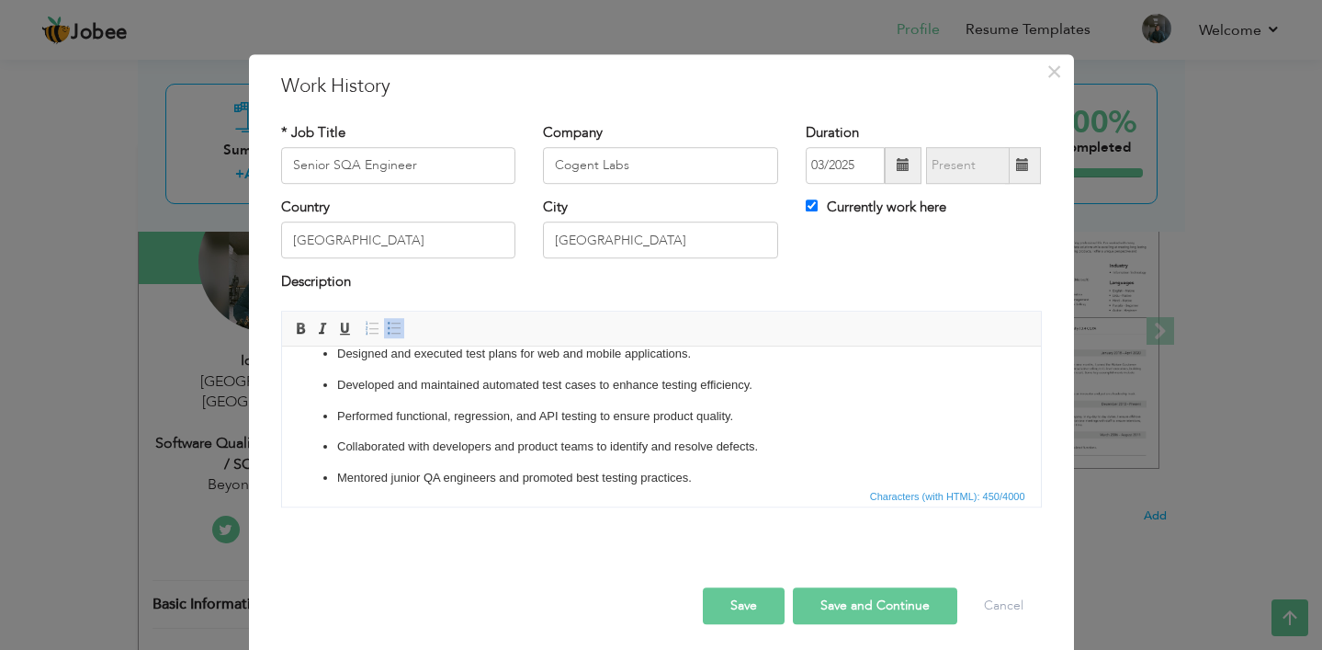
click at [327, 365] on ul "Designed and executed test plans for web and mobile applications. Developed and…" at bounding box center [661, 415] width 722 height 143
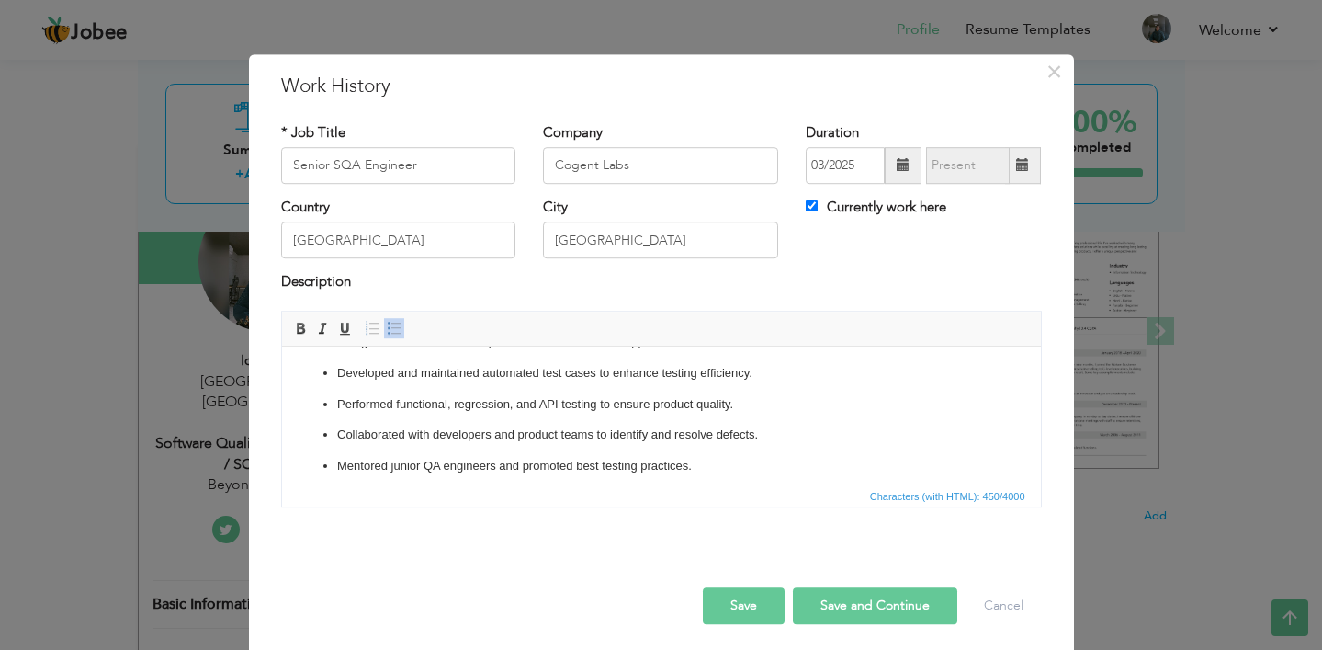
scroll to position [0, 0]
click at [598, 408] on p "Developed and maintained automated test cases to enhance testing efficiency." at bounding box center [660, 404] width 649 height 19
drag, startPoint x: 674, startPoint y: 402, endPoint x: 632, endPoint y: 402, distance: 42.3
click at [632, 402] on p "Developed and maintained automated test cases using Cypress to enhance testing …" at bounding box center [660, 404] width 649 height 19
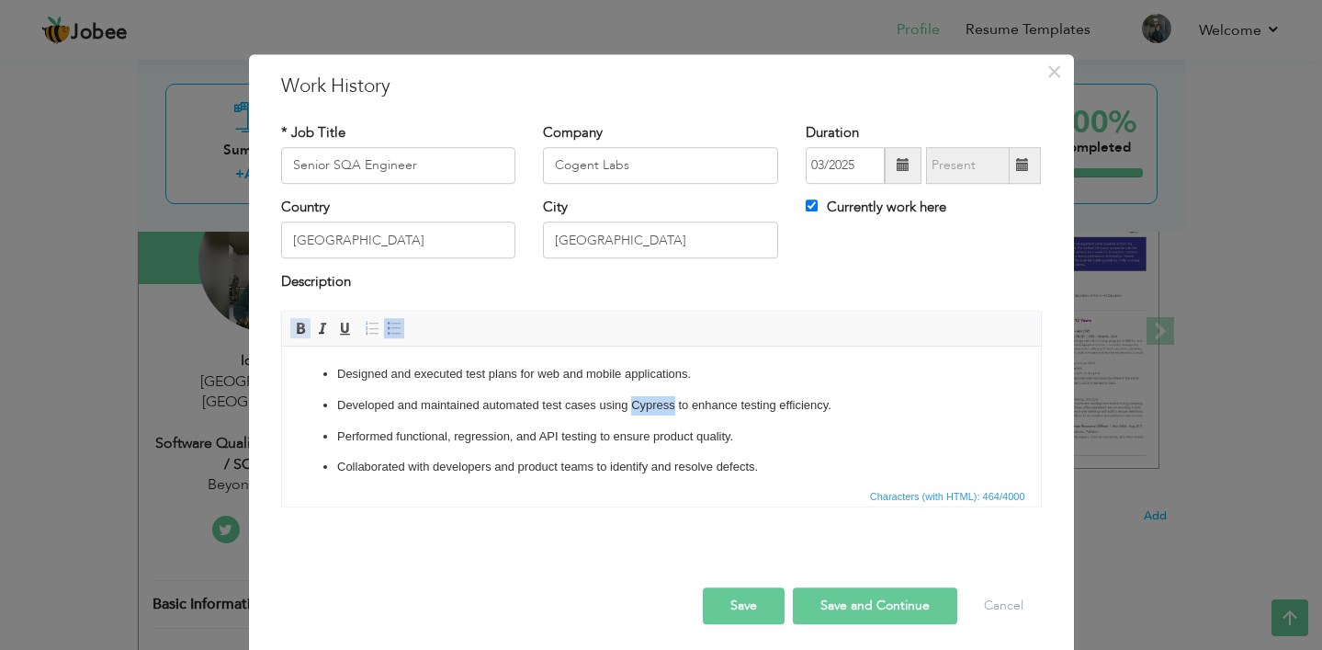
click at [301, 326] on span at bounding box center [300, 328] width 15 height 15
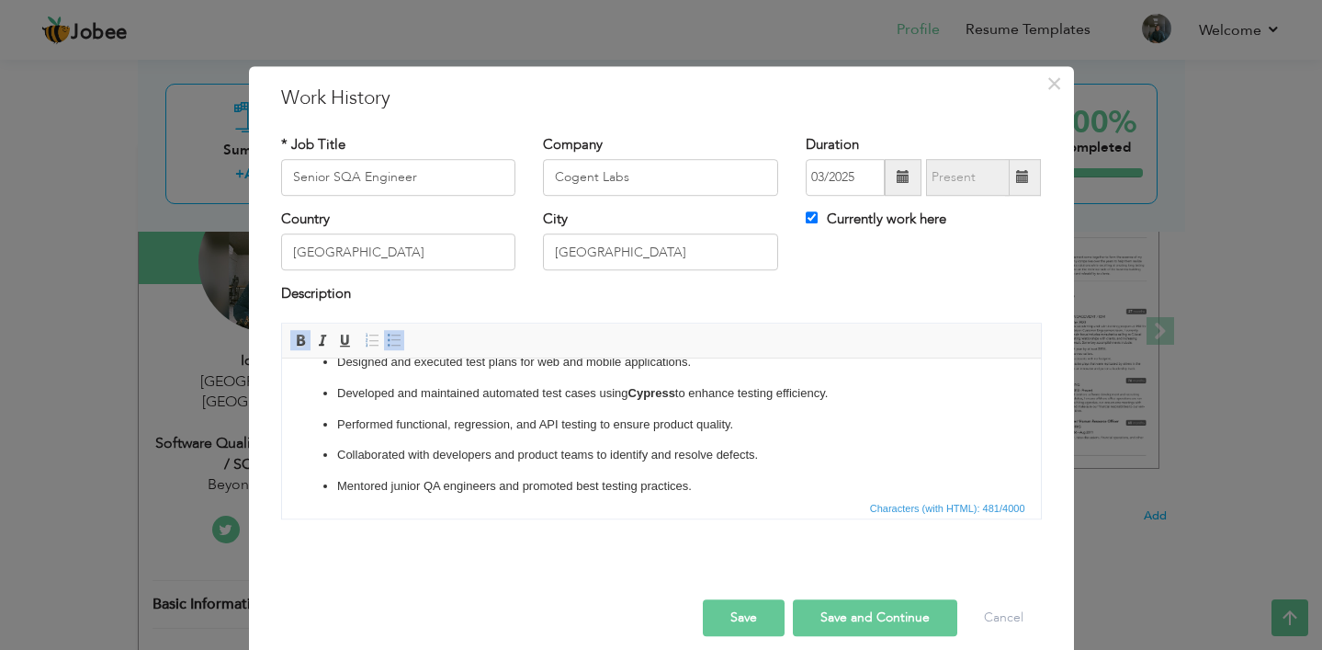
scroll to position [28, 0]
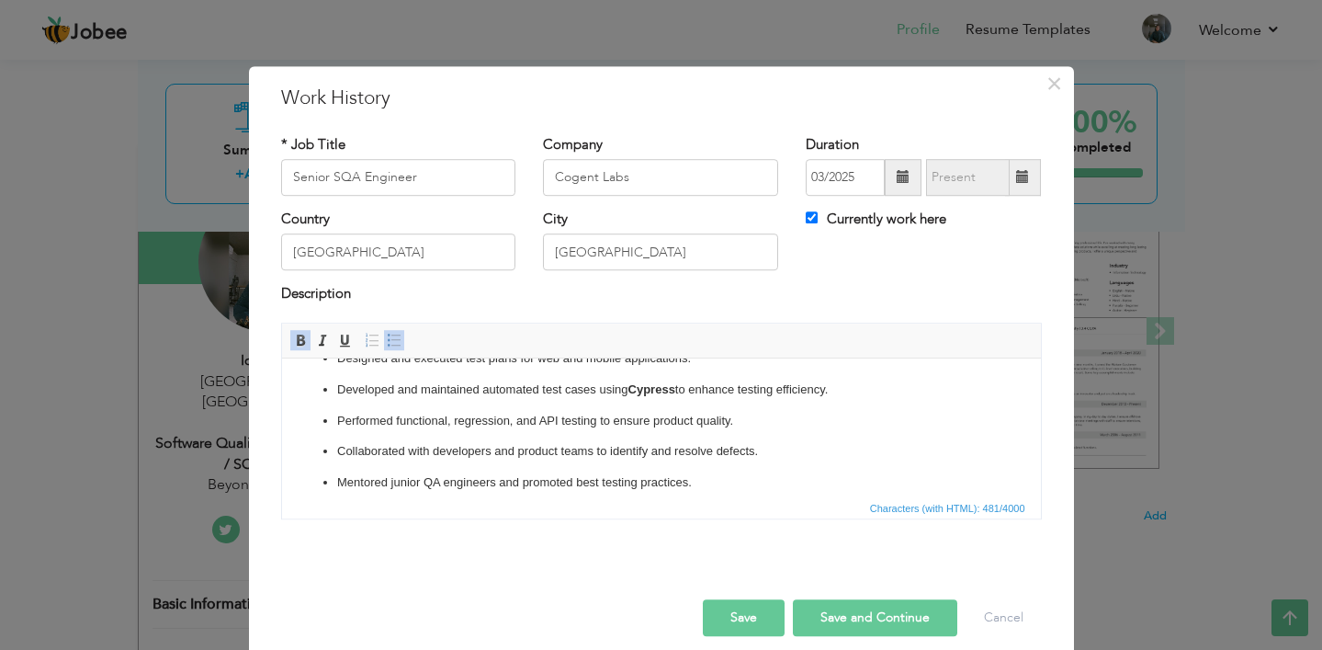
drag, startPoint x: 397, startPoint y: 417, endPoint x: 525, endPoint y: 414, distance: 127.8
click at [505, 414] on p "Performed functional, regression, and API testing to ensure product quality." at bounding box center [660, 420] width 649 height 19
drag, startPoint x: 597, startPoint y: 418, endPoint x: 539, endPoint y: 419, distance: 57.9
click at [539, 419] on p "Performed functional, regression, and API testing to ensure product quality." at bounding box center [660, 420] width 649 height 19
click at [300, 346] on span at bounding box center [300, 340] width 15 height 15
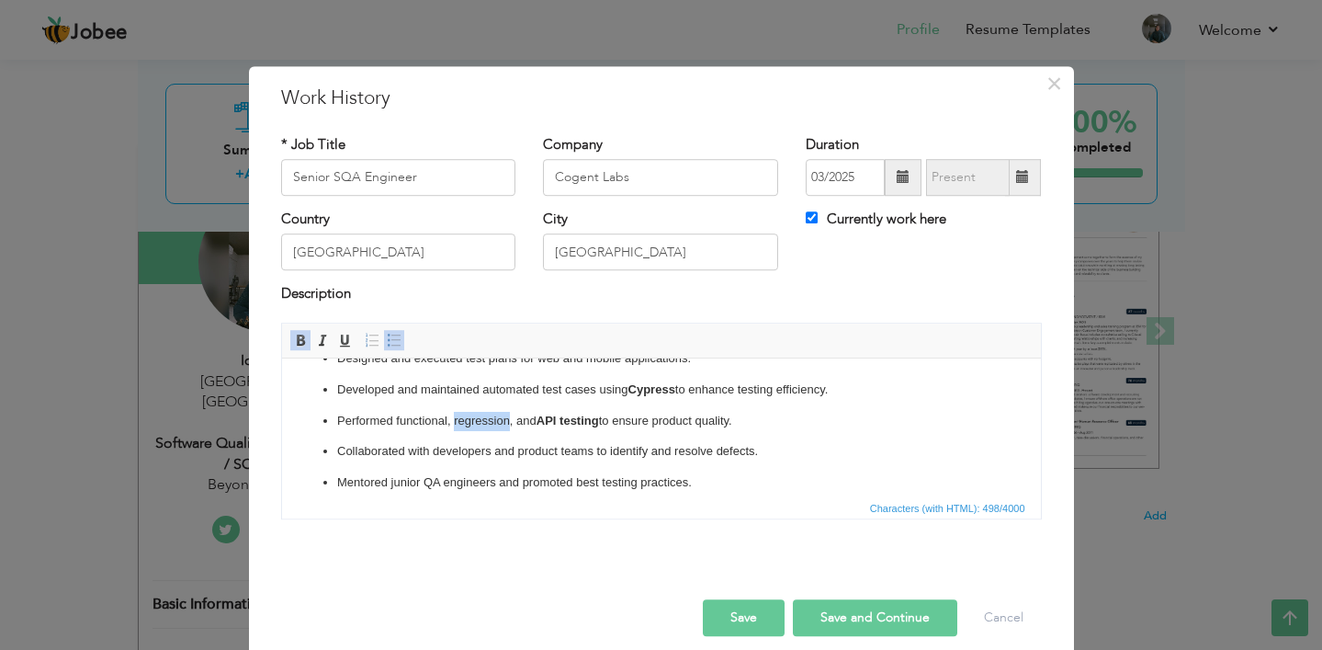
drag, startPoint x: 508, startPoint y: 419, endPoint x: 455, endPoint y: 419, distance: 53.3
click at [455, 419] on p "Performed functional, regression, and API testing to ensure product quality." at bounding box center [660, 420] width 649 height 19
click at [298, 338] on span at bounding box center [300, 340] width 15 height 15
drag, startPoint x: 446, startPoint y: 419, endPoint x: 397, endPoint y: 416, distance: 48.8
click at [397, 416] on p "Performed functional, regression , and API testing to ensure product quality." at bounding box center [660, 420] width 649 height 19
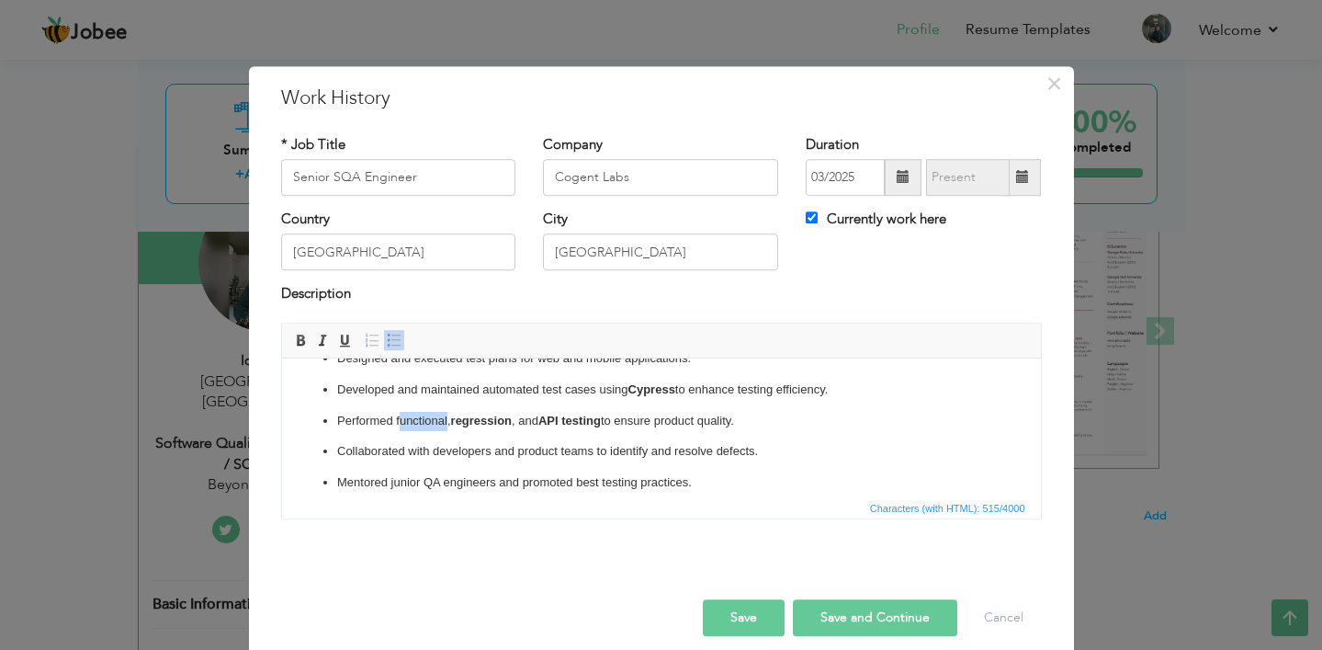
click at [421, 425] on p "Performed functional, regression , and API testing to ensure product quality." at bounding box center [660, 420] width 649 height 19
drag, startPoint x: 395, startPoint y: 420, endPoint x: 444, endPoint y: 420, distance: 48.7
click at [444, 420] on p "Performed functional, regression , and API testing to ensure product quality." at bounding box center [660, 420] width 649 height 19
click at [402, 411] on p "Performed functional, regression , and API testing to ensure product quality." at bounding box center [660, 420] width 649 height 19
drag, startPoint x: 447, startPoint y: 417, endPoint x: 394, endPoint y: 414, distance: 52.5
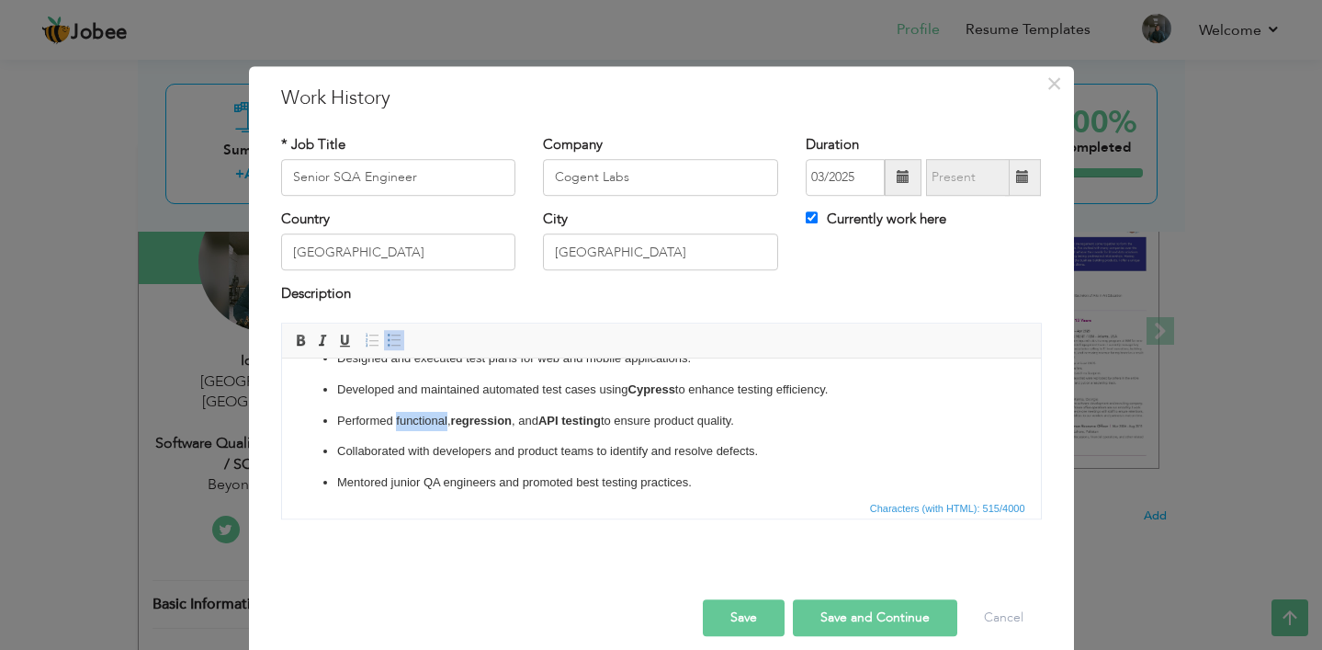
click at [394, 414] on p "Performed functional, regression , and API testing to ensure product quality." at bounding box center [660, 420] width 649 height 19
click at [300, 342] on span at bounding box center [300, 340] width 15 height 15
click at [428, 447] on p "Collaborated with developers and product teams to identify and resolve defects." at bounding box center [660, 450] width 649 height 19
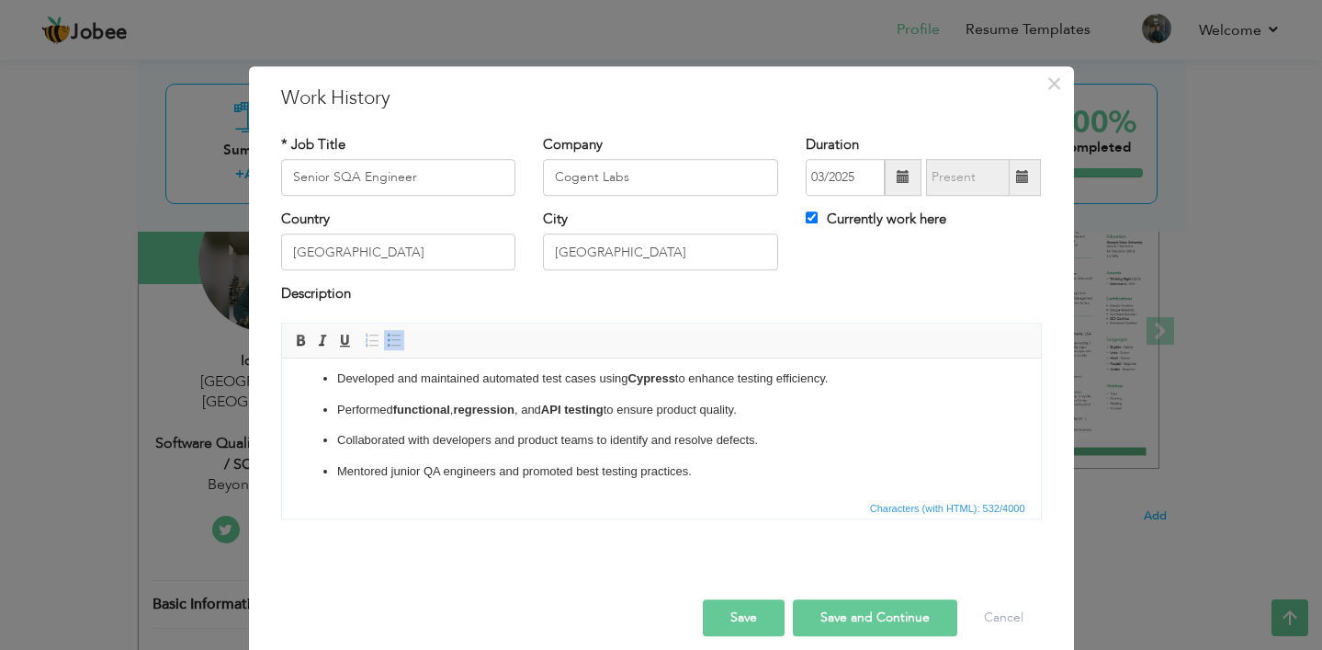
scroll to position [42, 0]
drag, startPoint x: 391, startPoint y: 467, endPoint x: 438, endPoint y: 467, distance: 47.8
click at [438, 467] on p "Mentored junior QA engineers and promoted best testing practices." at bounding box center [660, 467] width 649 height 19
drag, startPoint x: 492, startPoint y: 467, endPoint x: 391, endPoint y: 464, distance: 101.1
click at [391, 464] on p "Mentored junior QA engineers and promoted best testing practices." at bounding box center [660, 467] width 649 height 19
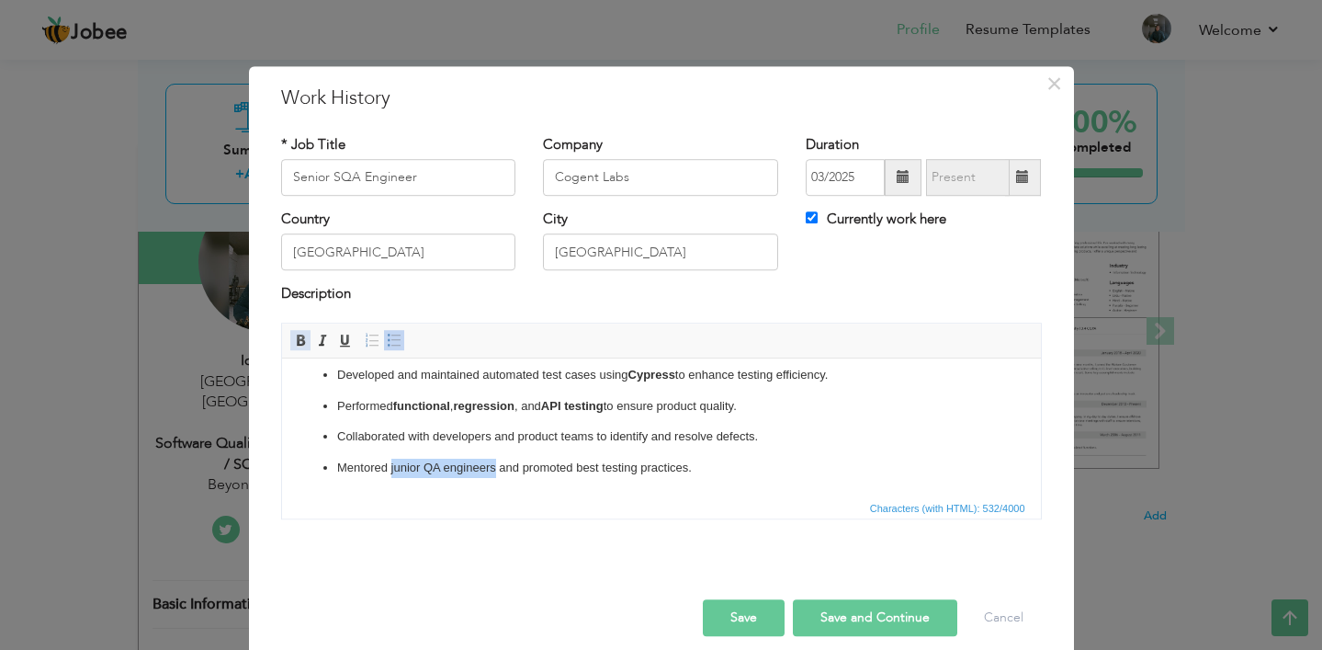
click at [297, 342] on span at bounding box center [300, 340] width 15 height 15
click at [512, 477] on html "Designed and executed test plans for web and mobile applications. Developed and…" at bounding box center [660, 405] width 759 height 180
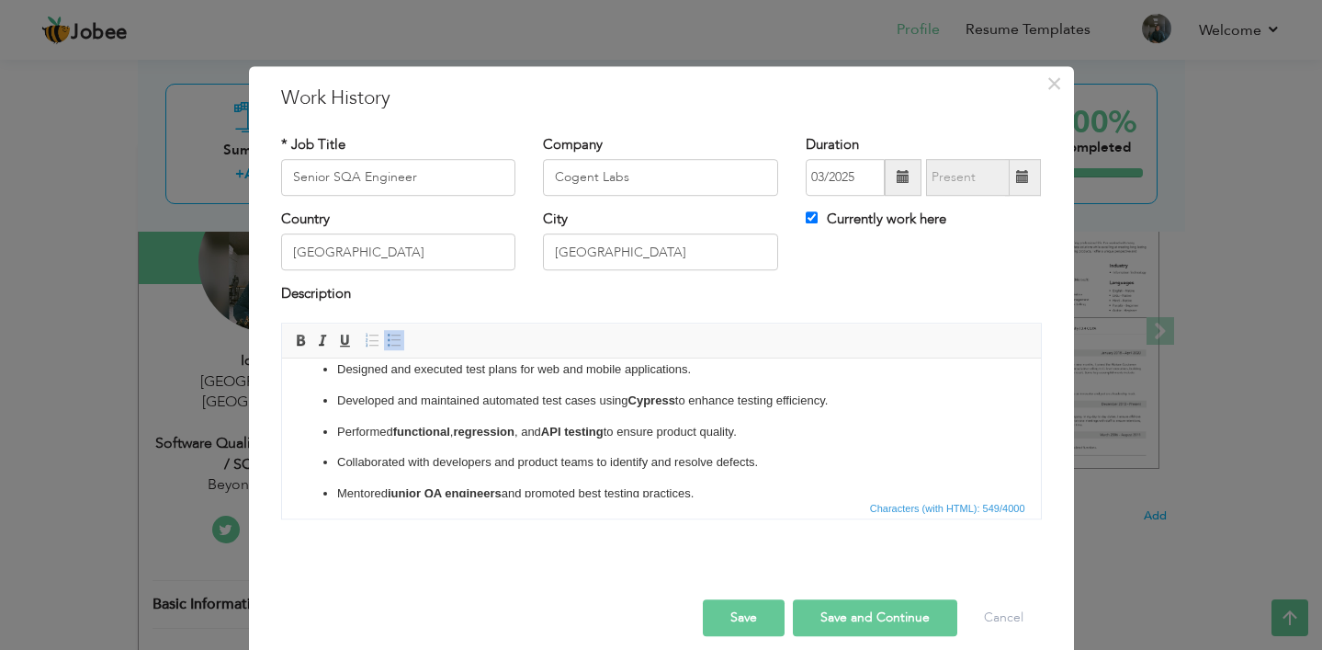
scroll to position [0, 0]
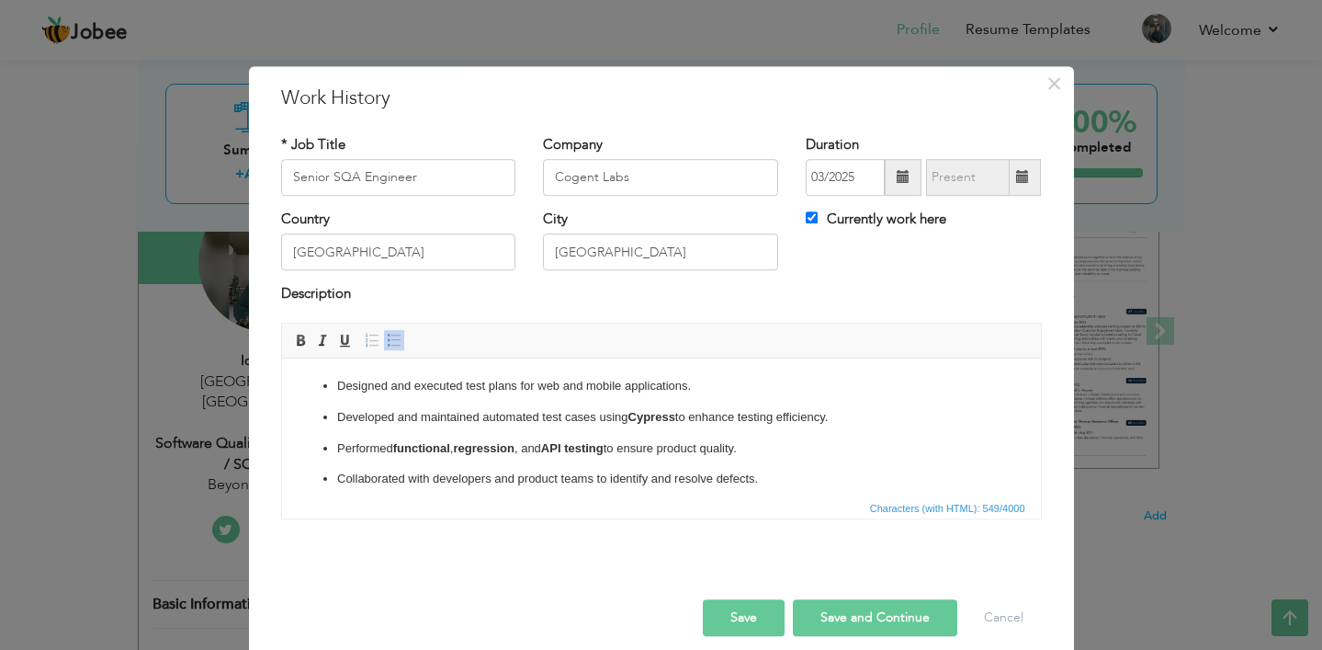
click at [857, 618] on button "Save and Continue" at bounding box center [875, 617] width 164 height 37
checkbox input "false"
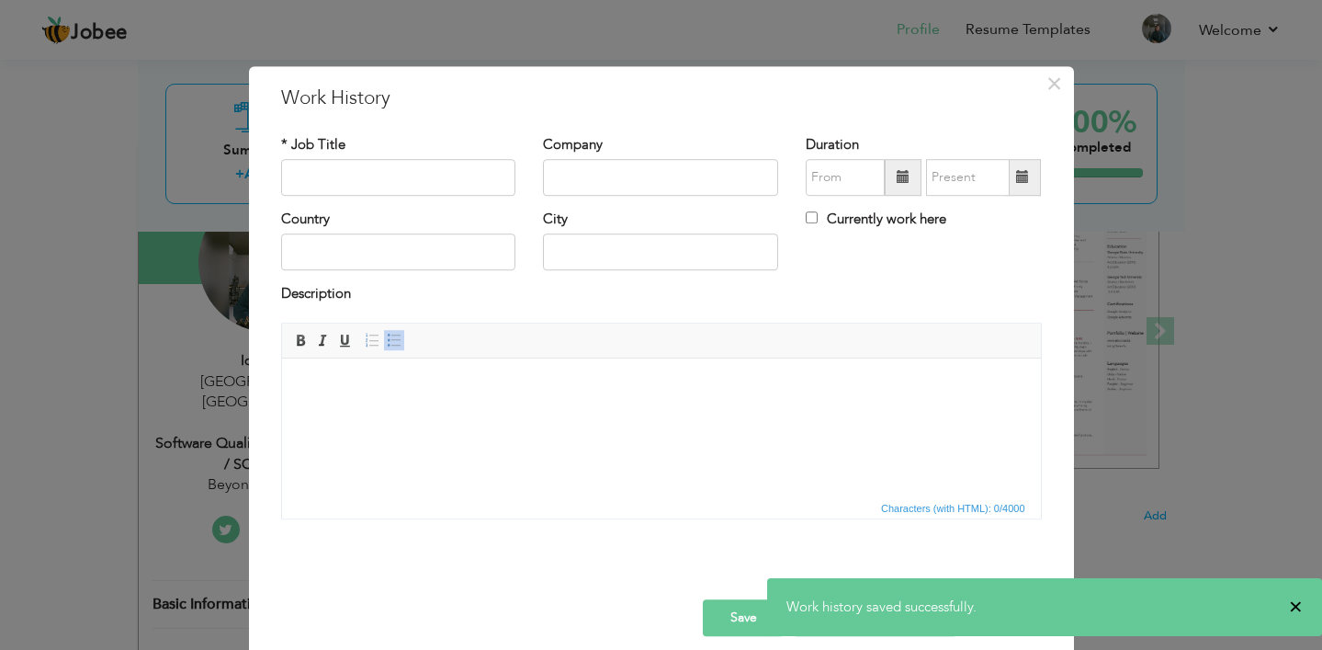
click at [1294, 604] on span "×" at bounding box center [1296, 606] width 14 height 18
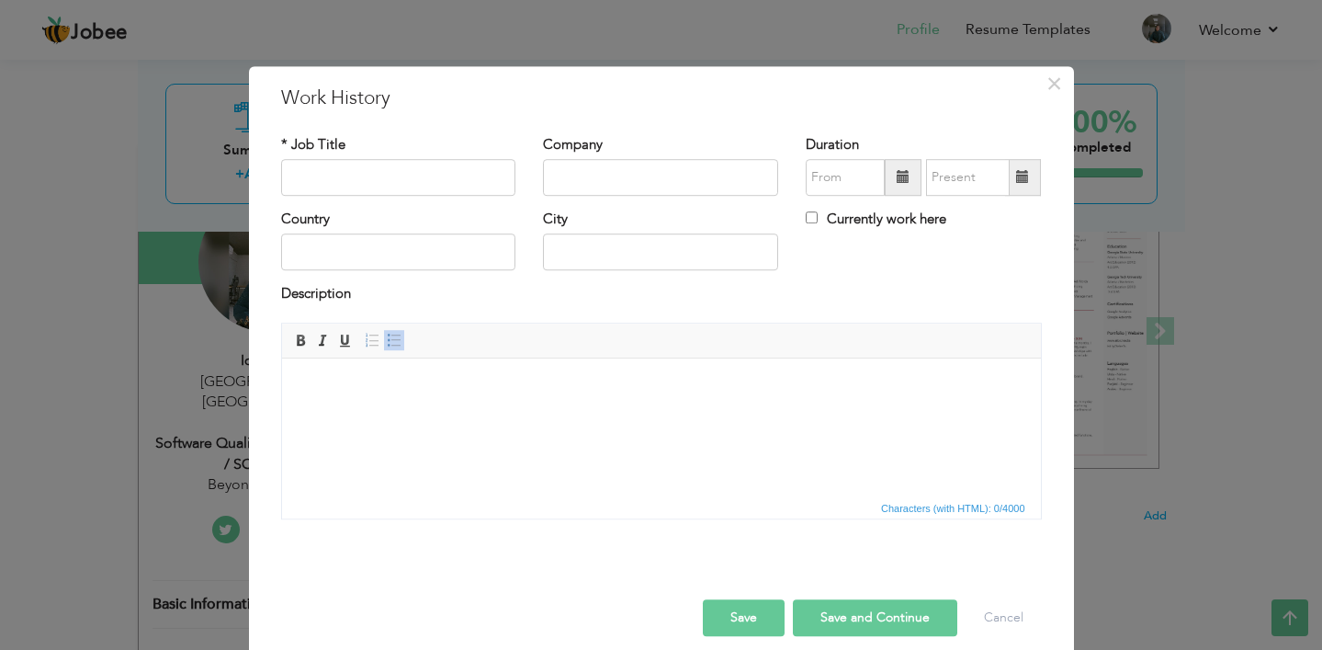
click at [748, 618] on button "Save" at bounding box center [744, 617] width 82 height 37
click at [1005, 618] on button "Cancel" at bounding box center [1004, 617] width 76 height 37
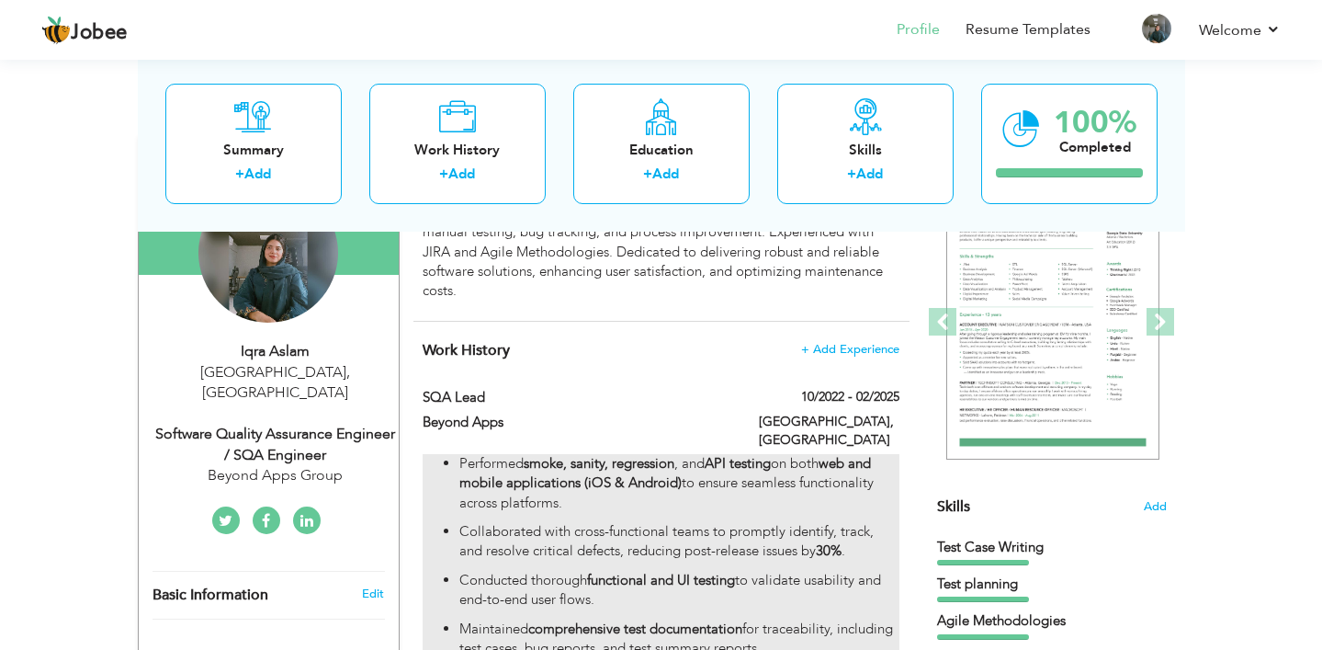
scroll to position [247, 0]
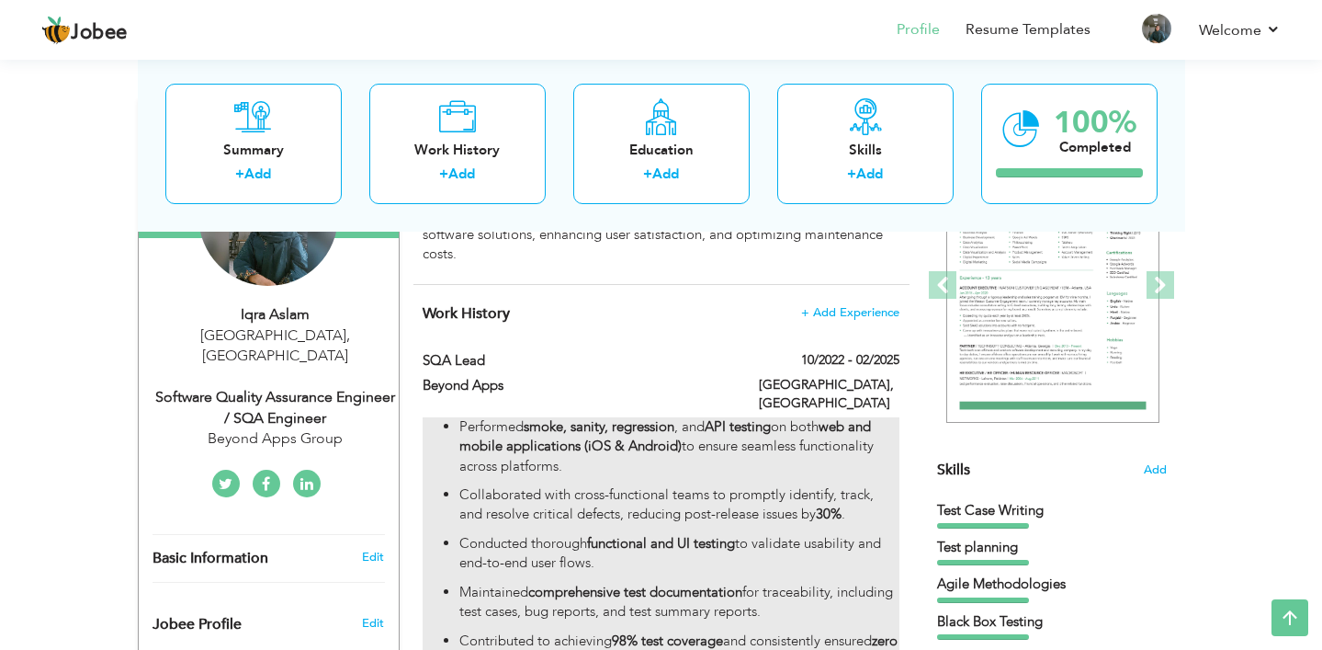
drag, startPoint x: 757, startPoint y: 459, endPoint x: 781, endPoint y: 595, distance: 137.2
click at [781, 595] on ul "Performed smoke, sanity, regression , and API testing on both web and mobile ap…" at bounding box center [661, 592] width 476 height 350
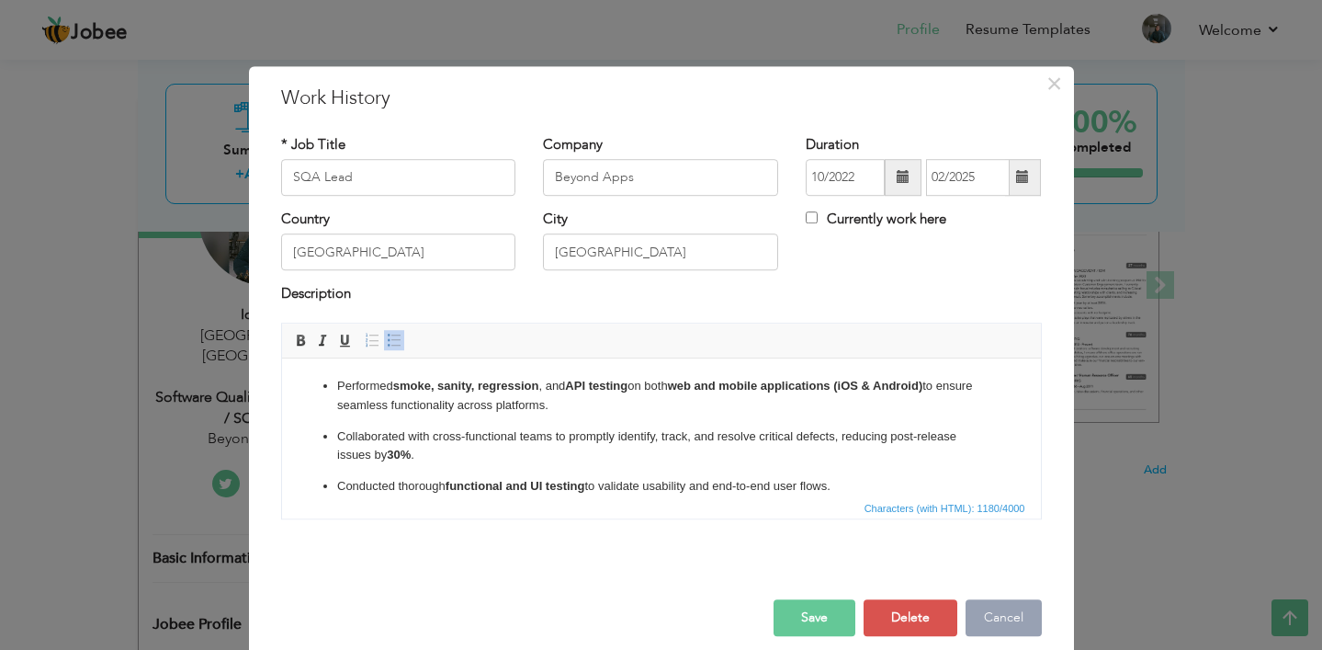
click at [1010, 615] on button "Cancel" at bounding box center [1004, 617] width 76 height 37
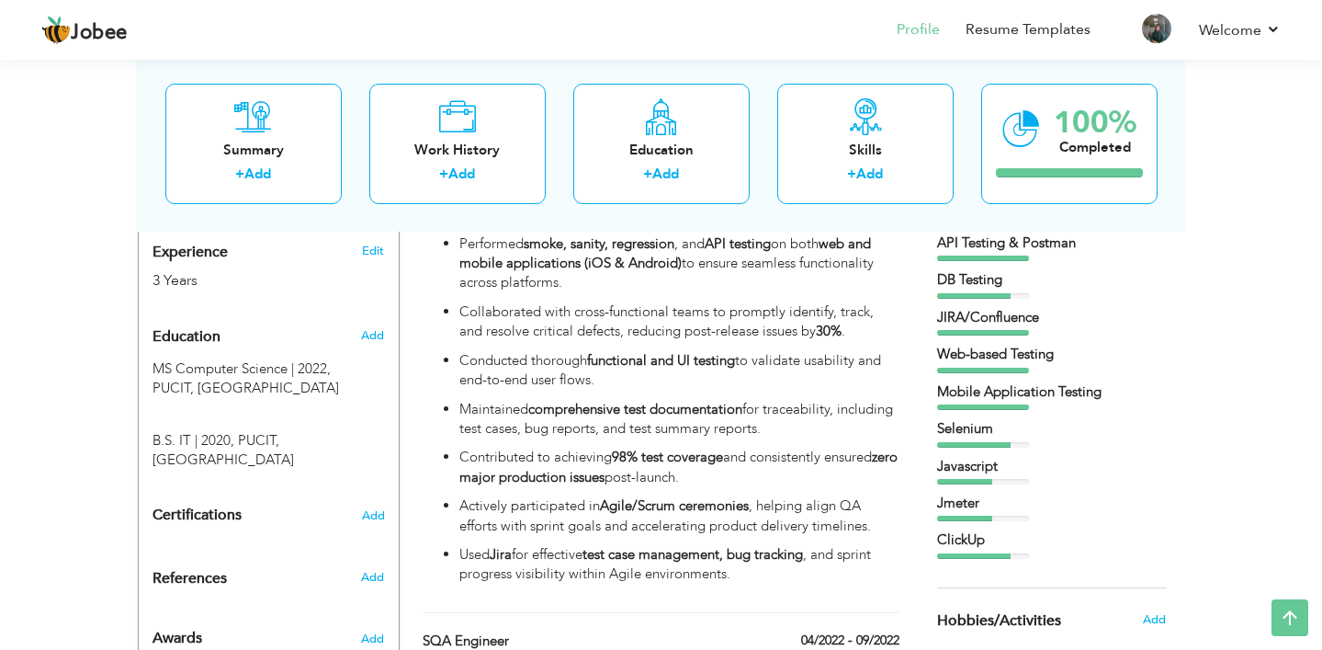
scroll to position [748, 0]
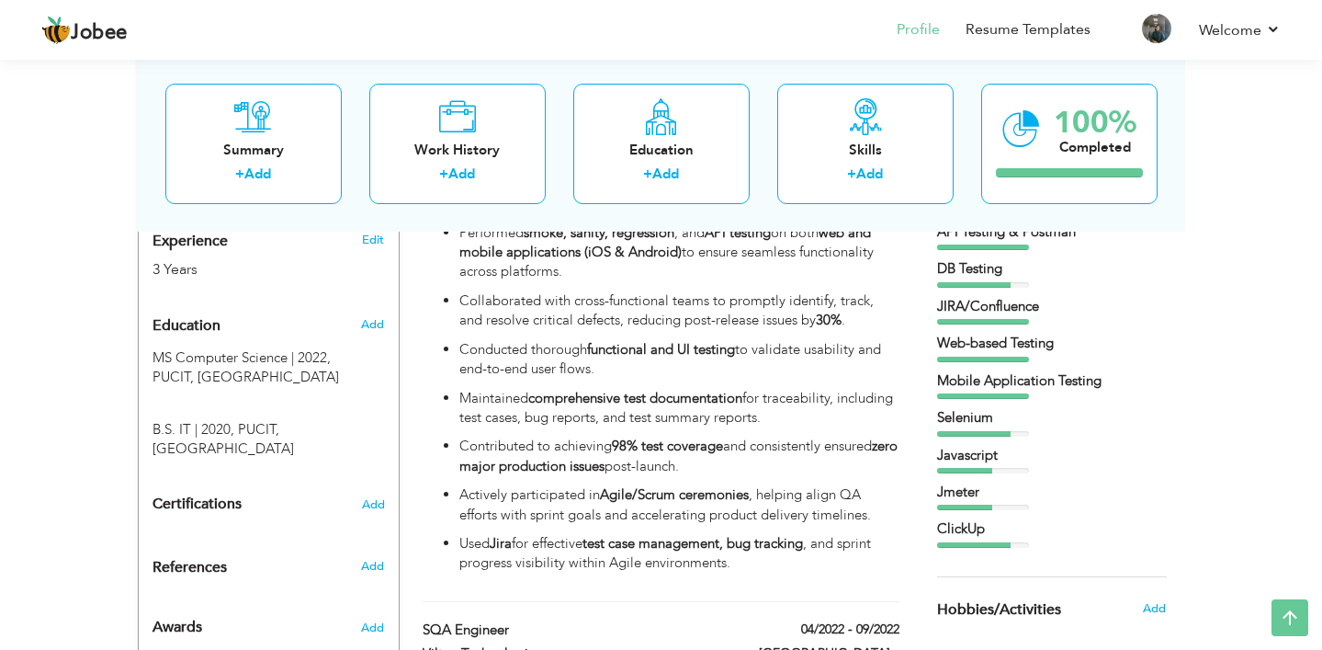
click at [989, 542] on div at bounding box center [974, 545] width 74 height 6
click at [980, 538] on div "ClickUp" at bounding box center [1052, 528] width 230 height 19
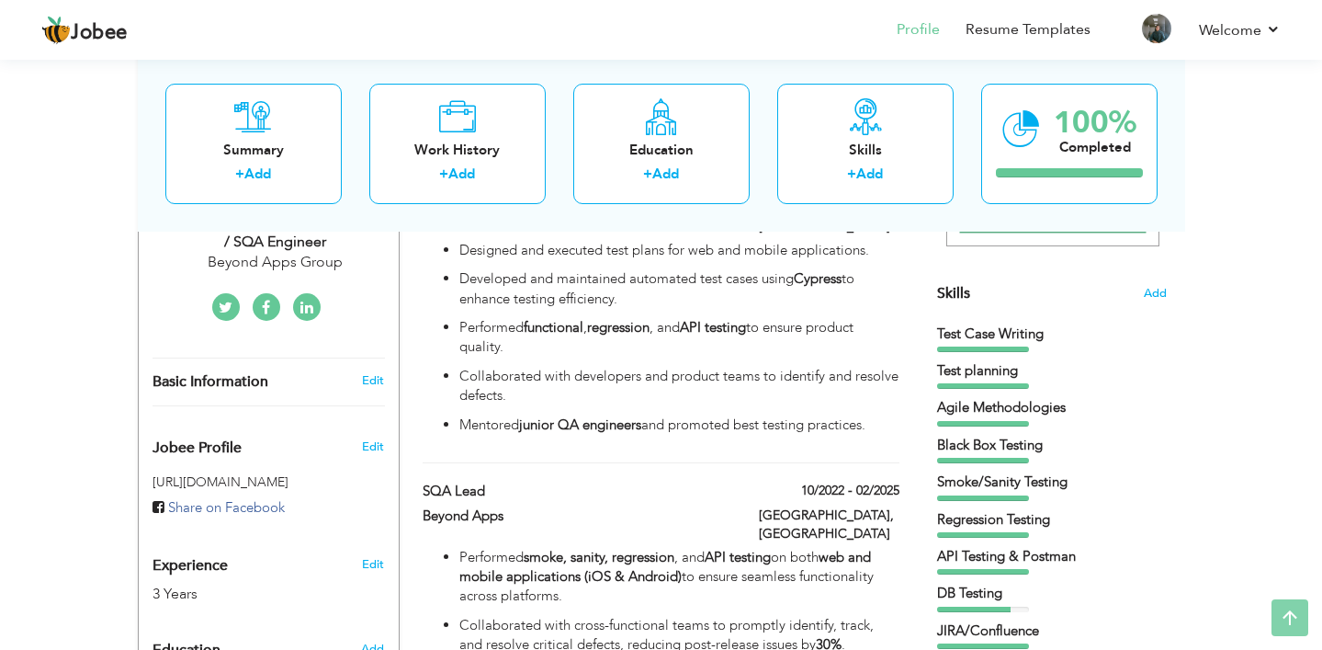
scroll to position [429, 0]
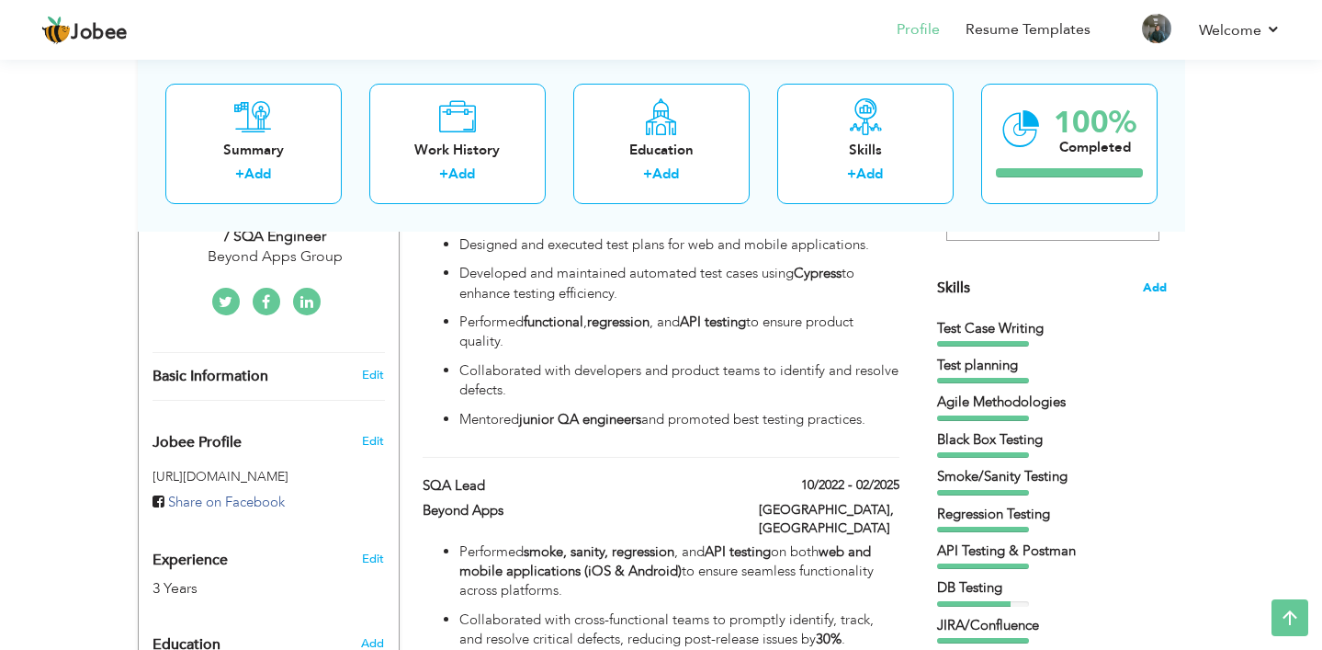
click at [1146, 286] on span "Add" at bounding box center [1155, 287] width 24 height 17
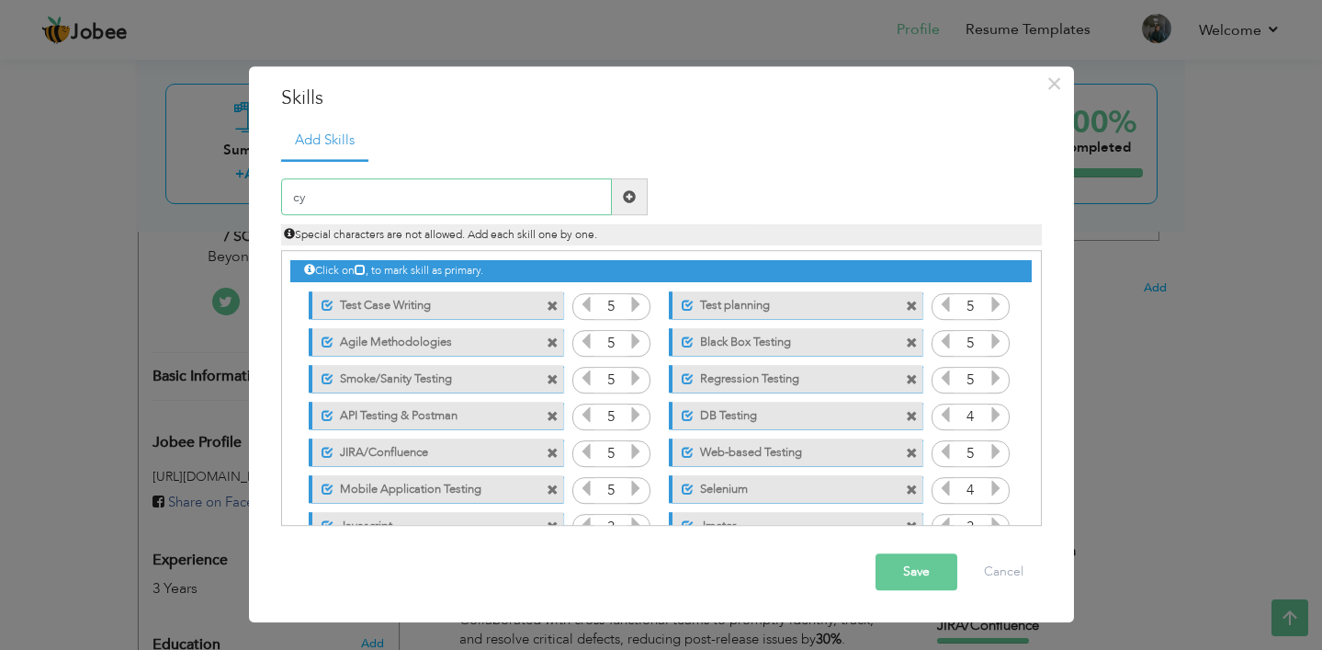
type input "c"
type input "Cypress"
click at [631, 198] on span at bounding box center [629, 196] width 13 height 13
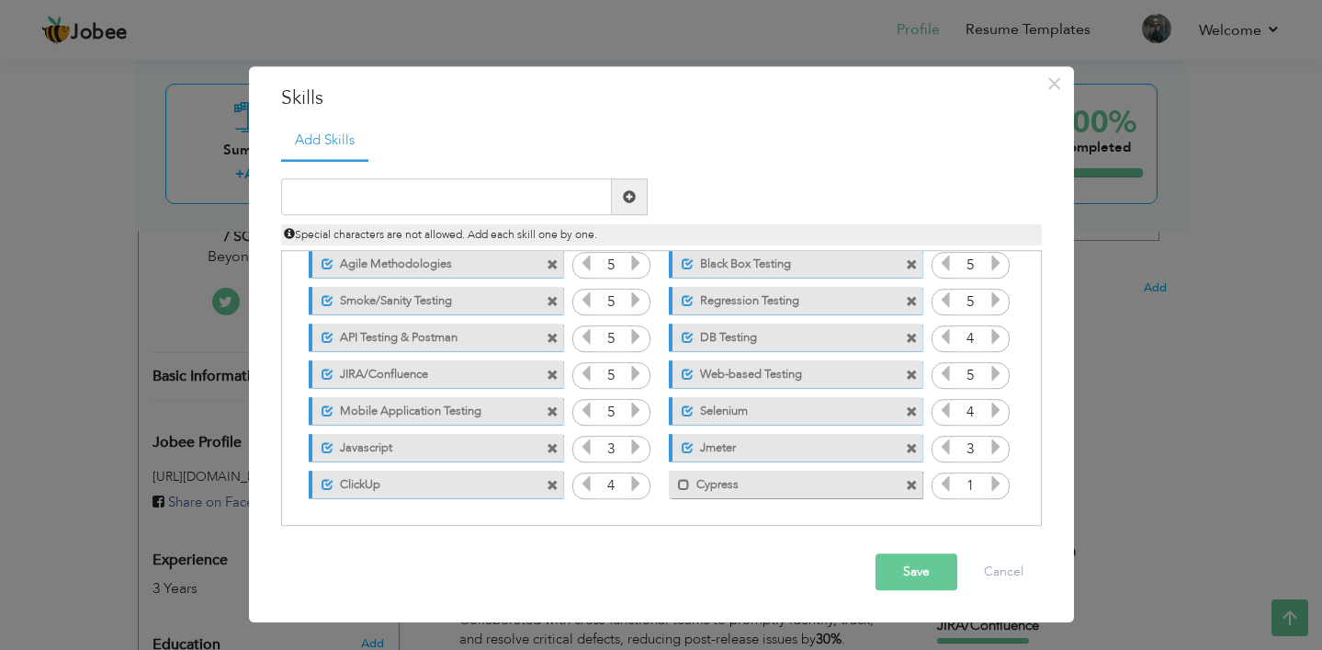
click at [992, 486] on icon at bounding box center [996, 484] width 17 height 17
click at [681, 482] on span at bounding box center [684, 485] width 12 height 12
click at [901, 570] on button "Save" at bounding box center [917, 572] width 82 height 37
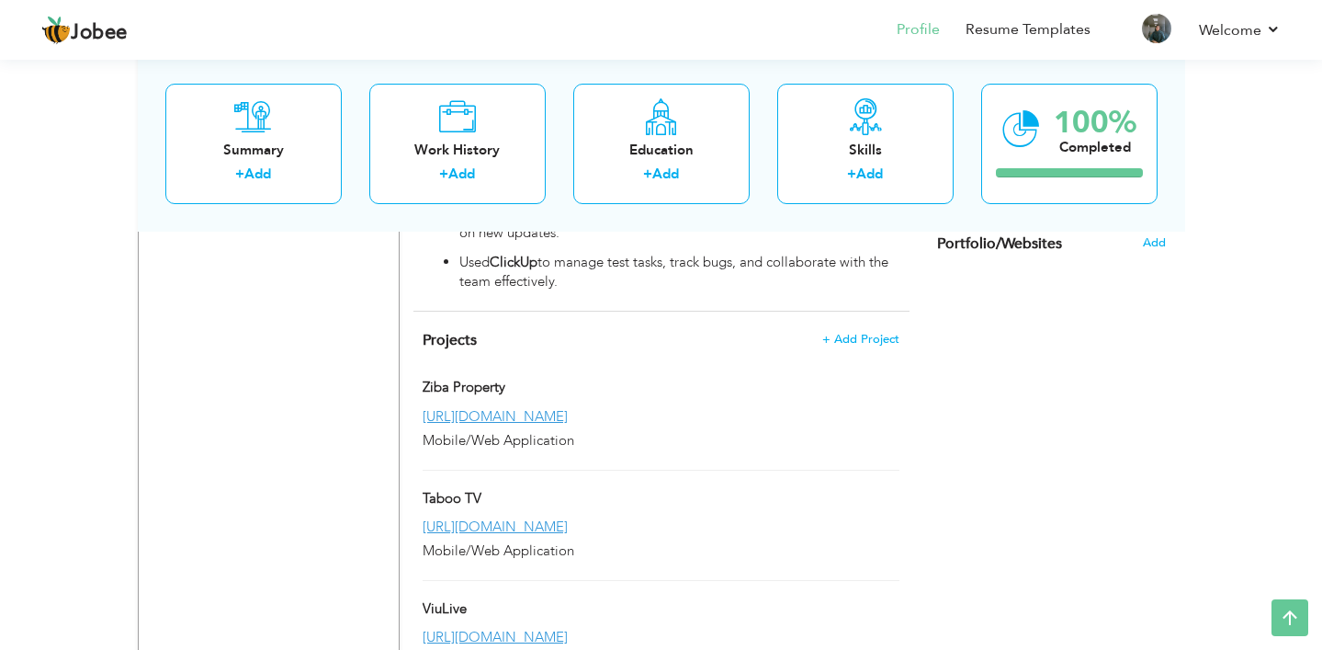
scroll to position [1374, 0]
click at [861, 334] on span "+ Add Project" at bounding box center [861, 340] width 78 height 13
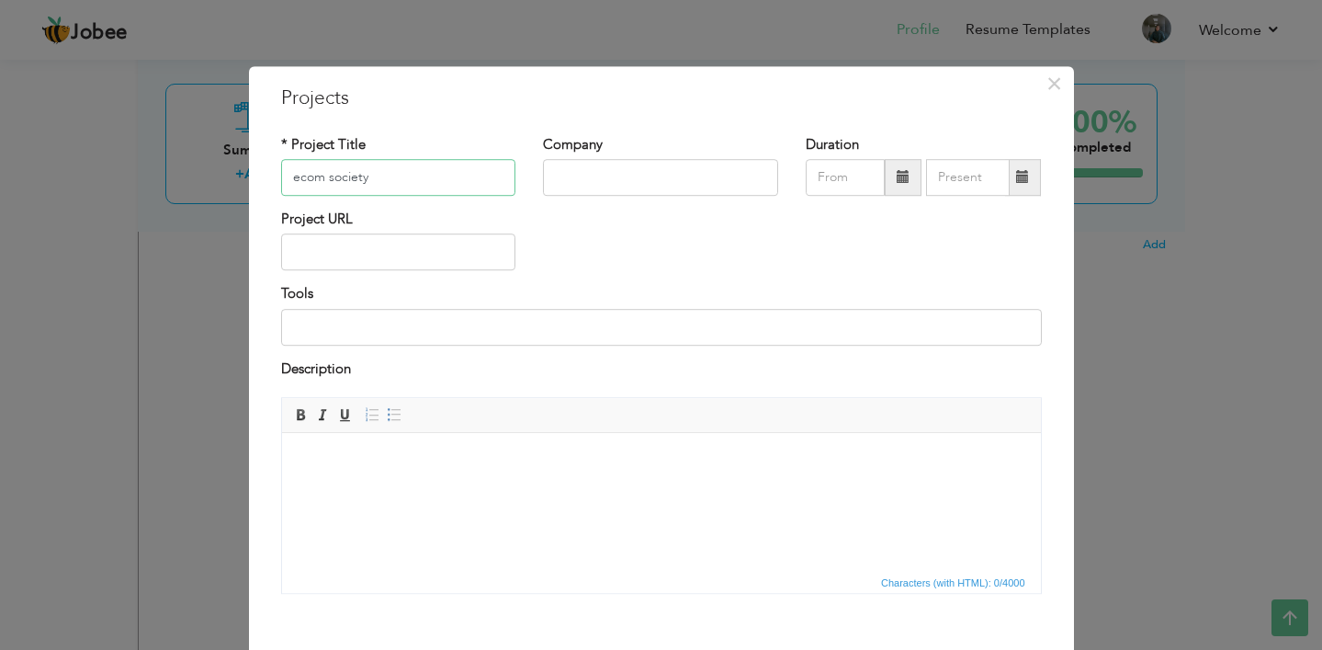
type input "ecom society"
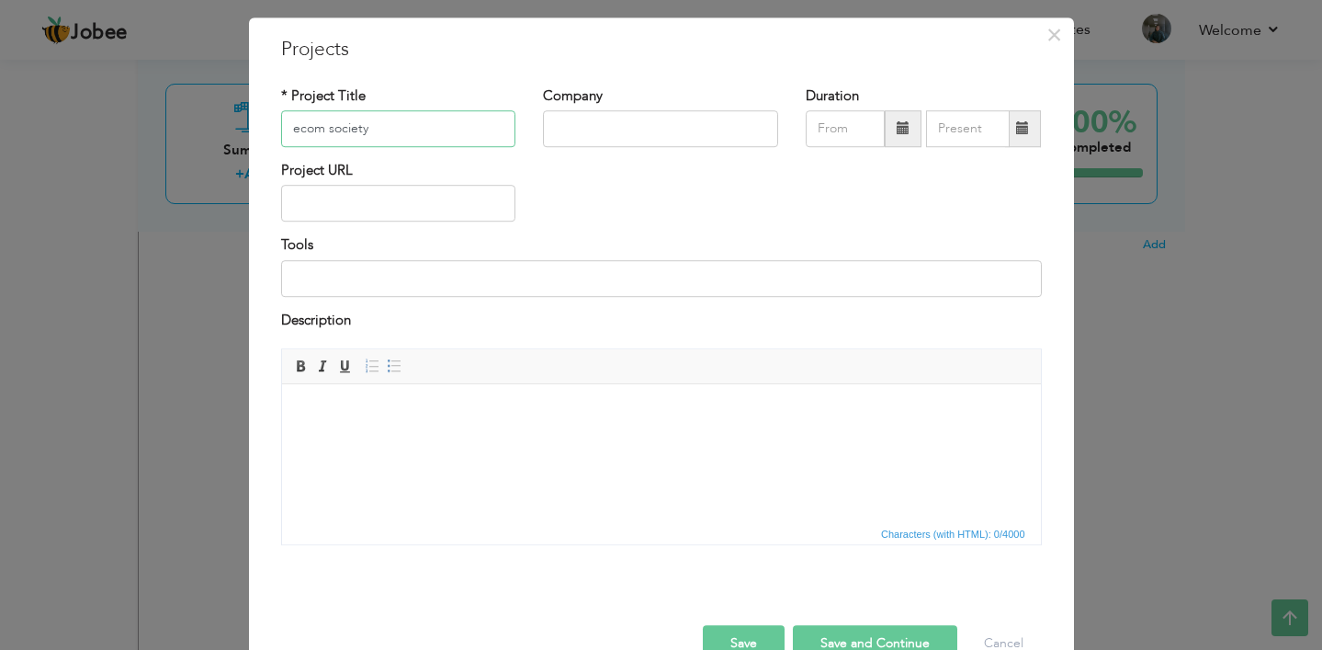
scroll to position [56, 0]
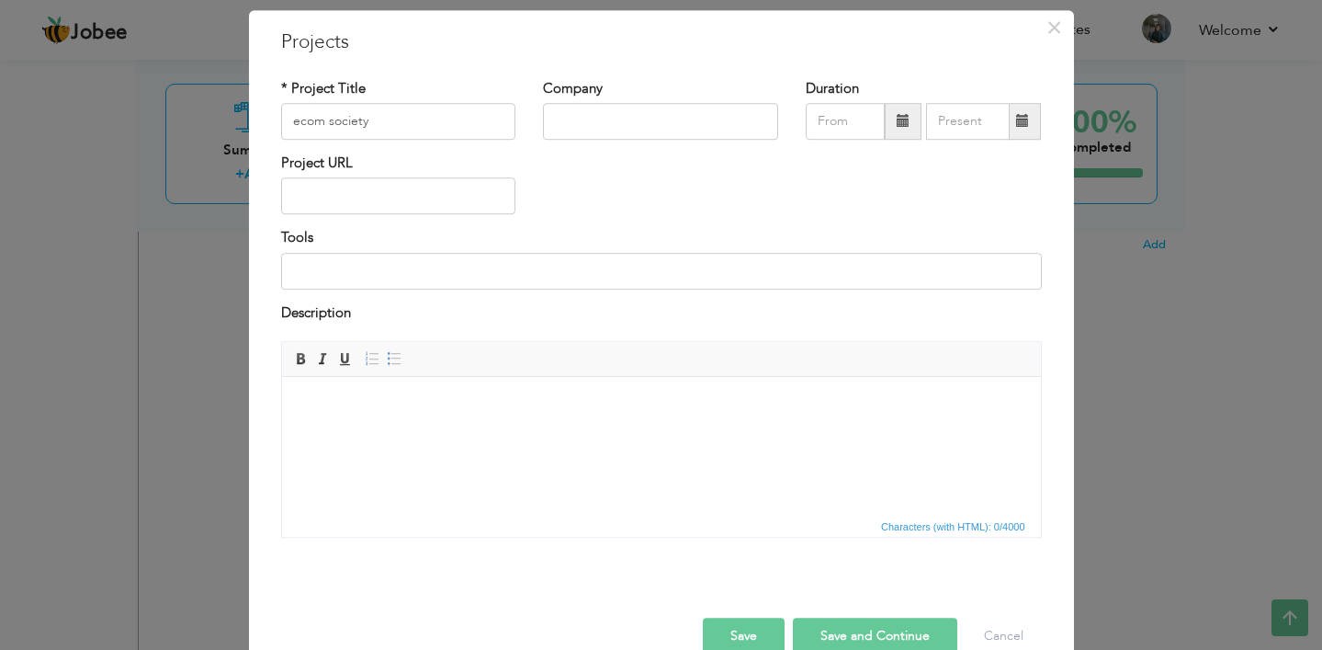
click at [1159, 363] on div "× Projects * Project Title ecom society Company Duration Project URL" at bounding box center [661, 325] width 1322 height 650
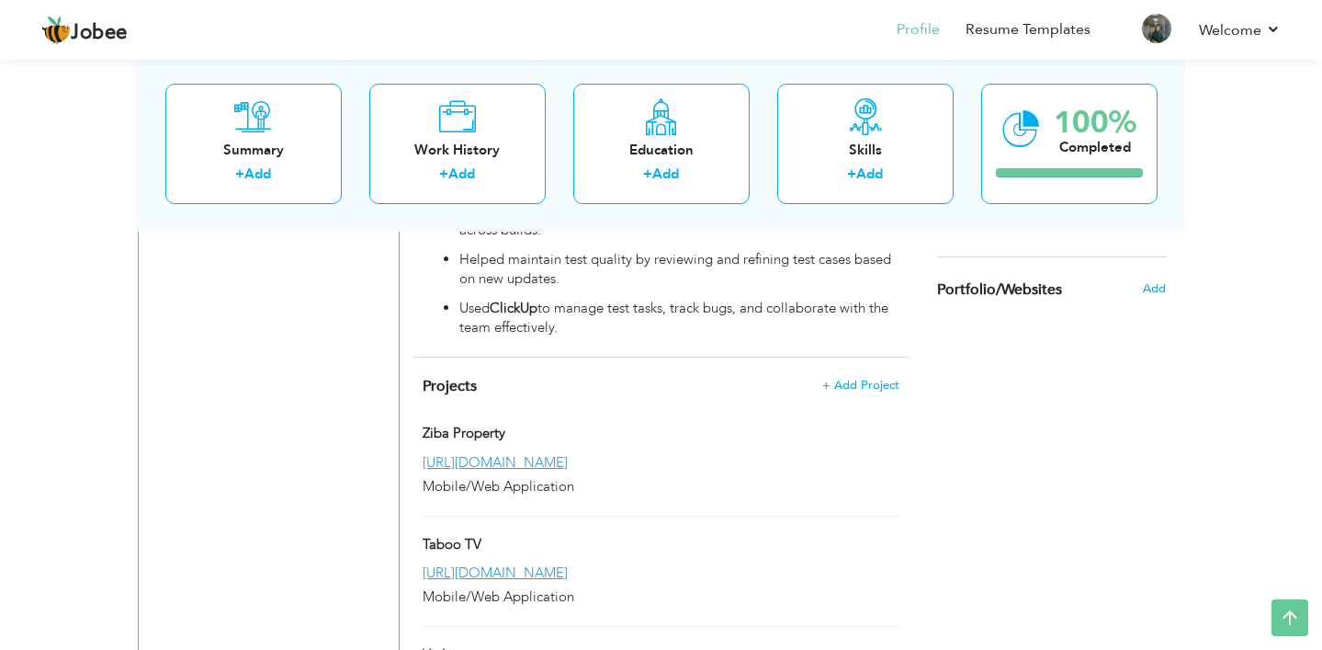
scroll to position [1314, 0]
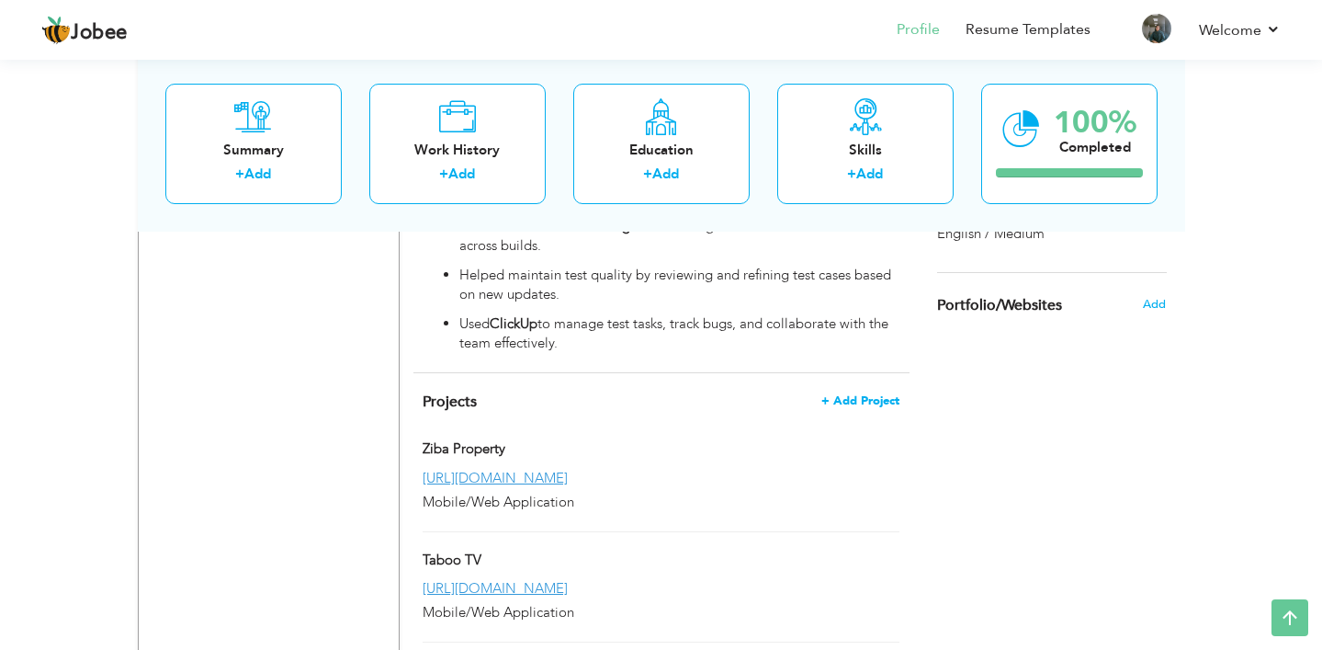
click at [848, 394] on span "+ Add Project" at bounding box center [861, 400] width 78 height 13
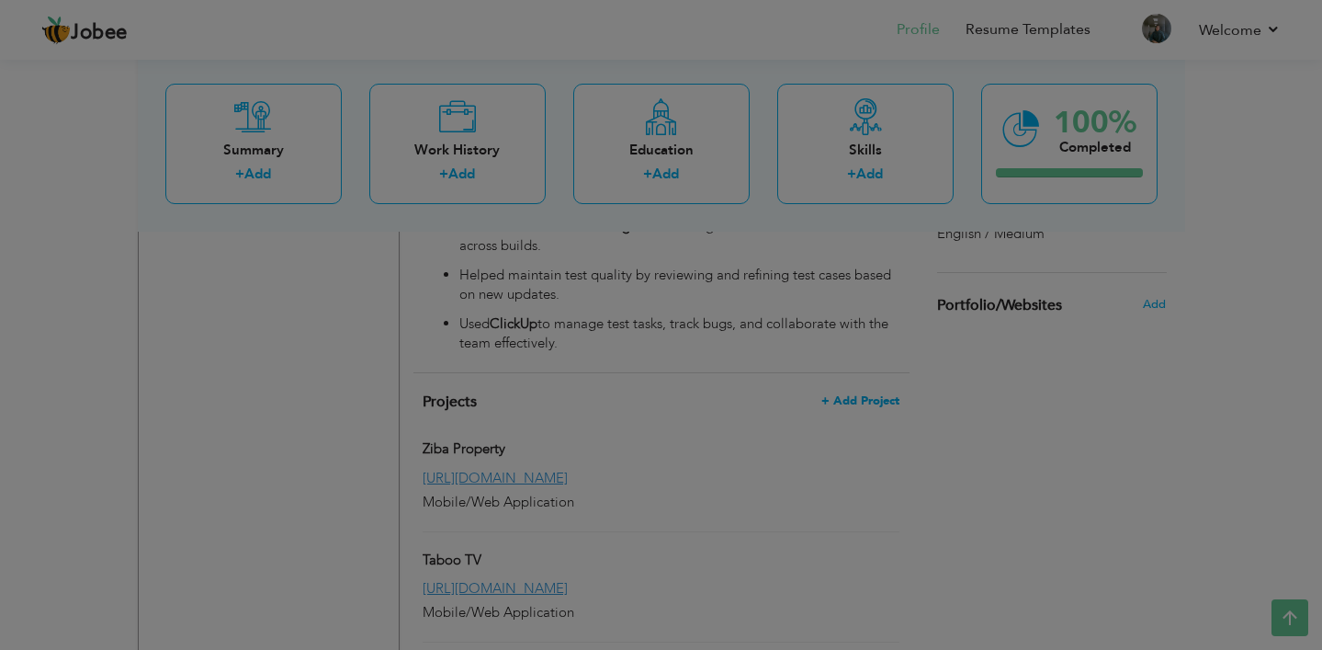
scroll to position [0, 0]
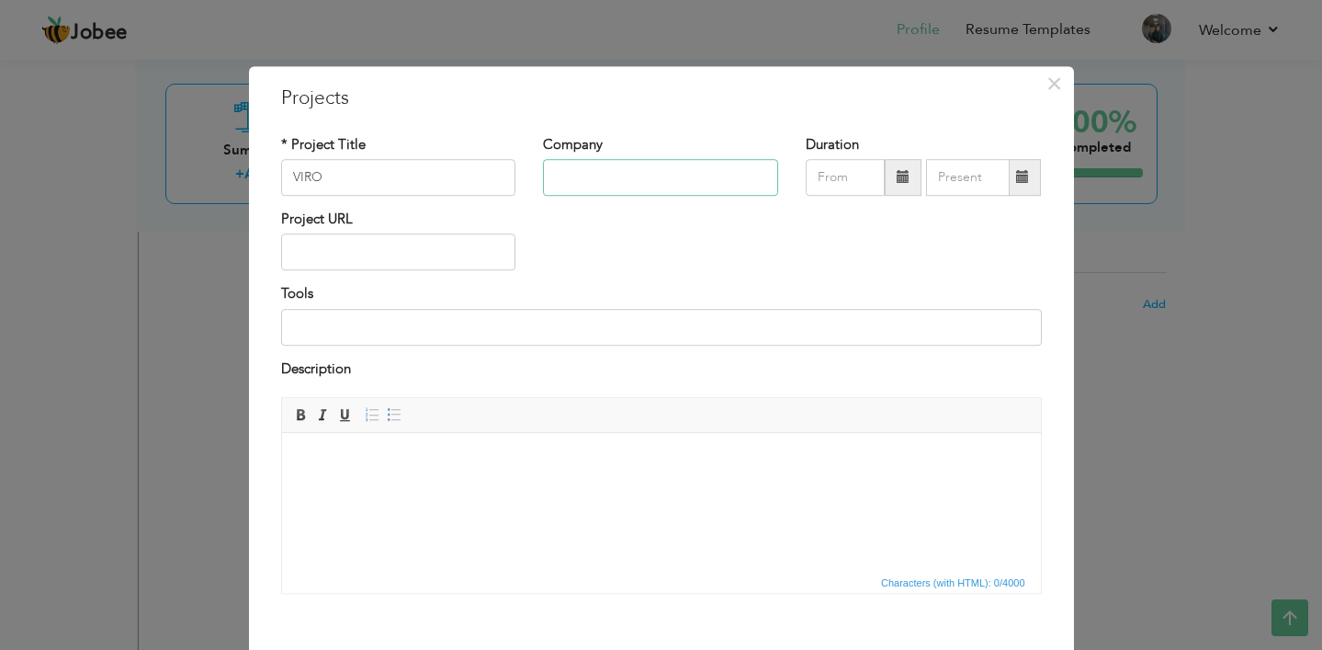
click at [601, 185] on input "text" at bounding box center [660, 177] width 235 height 37
click at [1101, 415] on div "× Projects * Project Title VIRO Company Duration Project URL Tools" at bounding box center [661, 325] width 1322 height 650
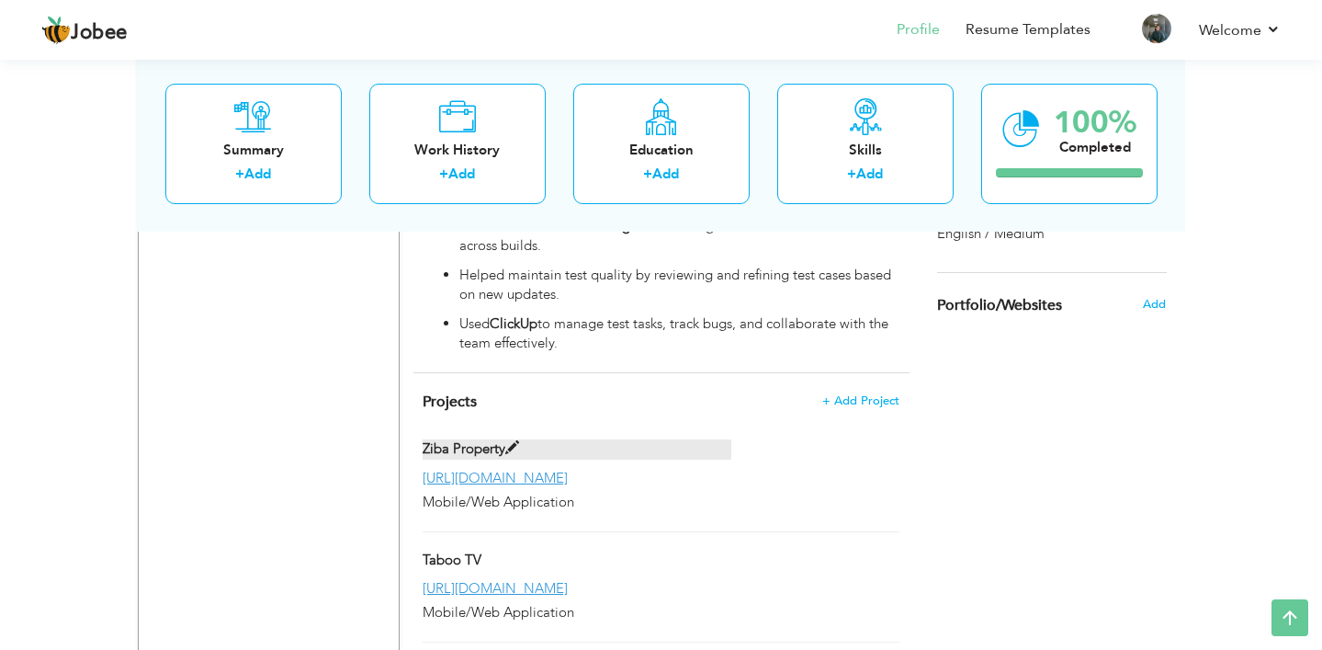
click at [686, 439] on label "Ziba Property" at bounding box center [577, 448] width 309 height 19
type input "Ziba Property"
type input "[URL][DOMAIN_NAME]"
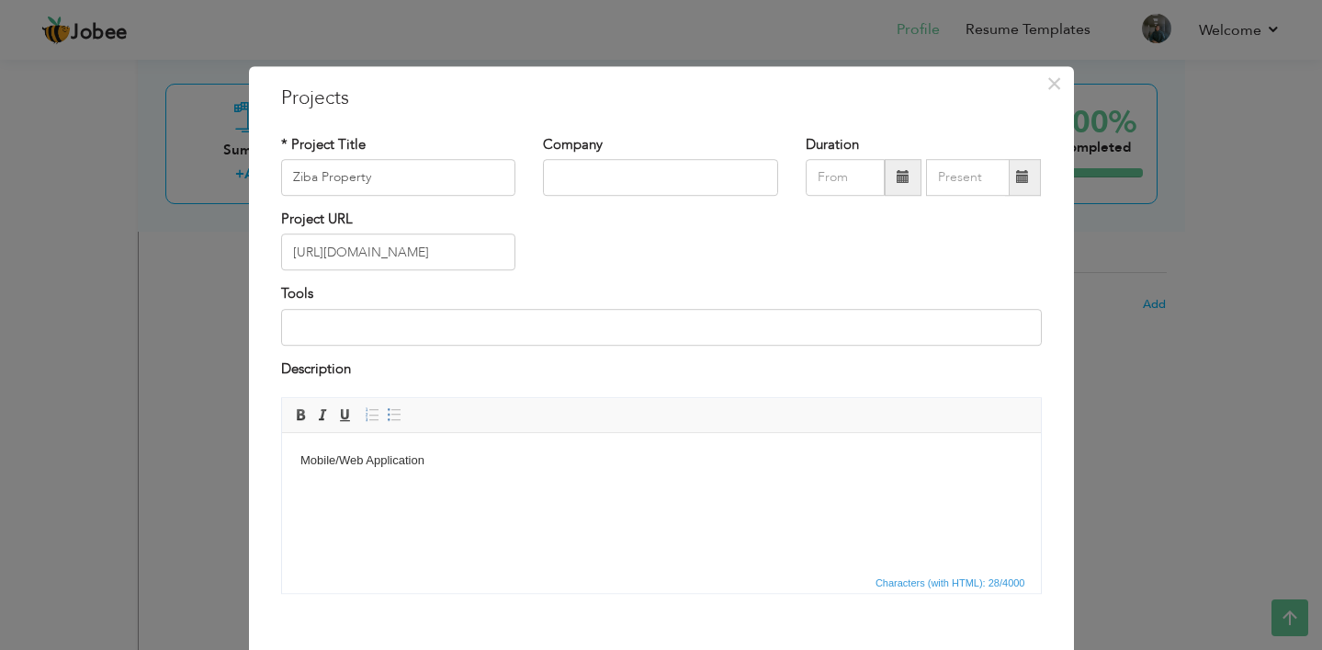
click at [1158, 404] on div "× Projects * Project Title Ziba Property Company Duration Project URL" at bounding box center [661, 325] width 1322 height 650
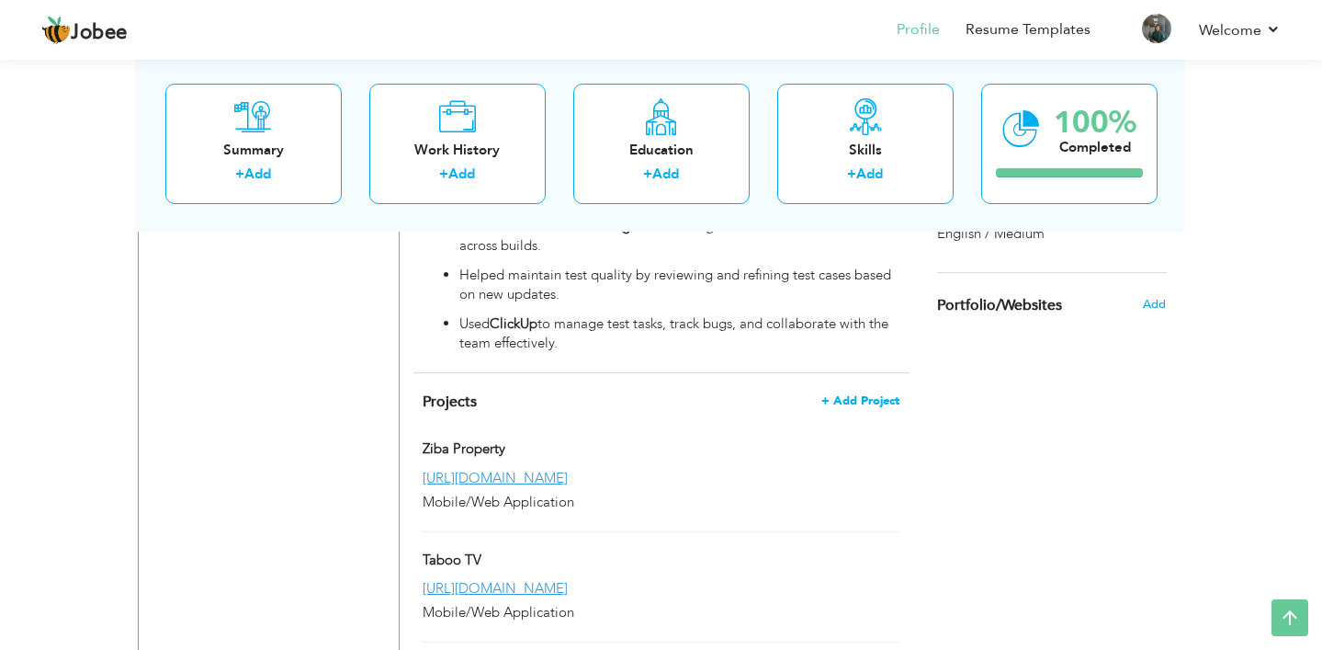
click at [861, 394] on span "+ Add Project" at bounding box center [861, 400] width 78 height 13
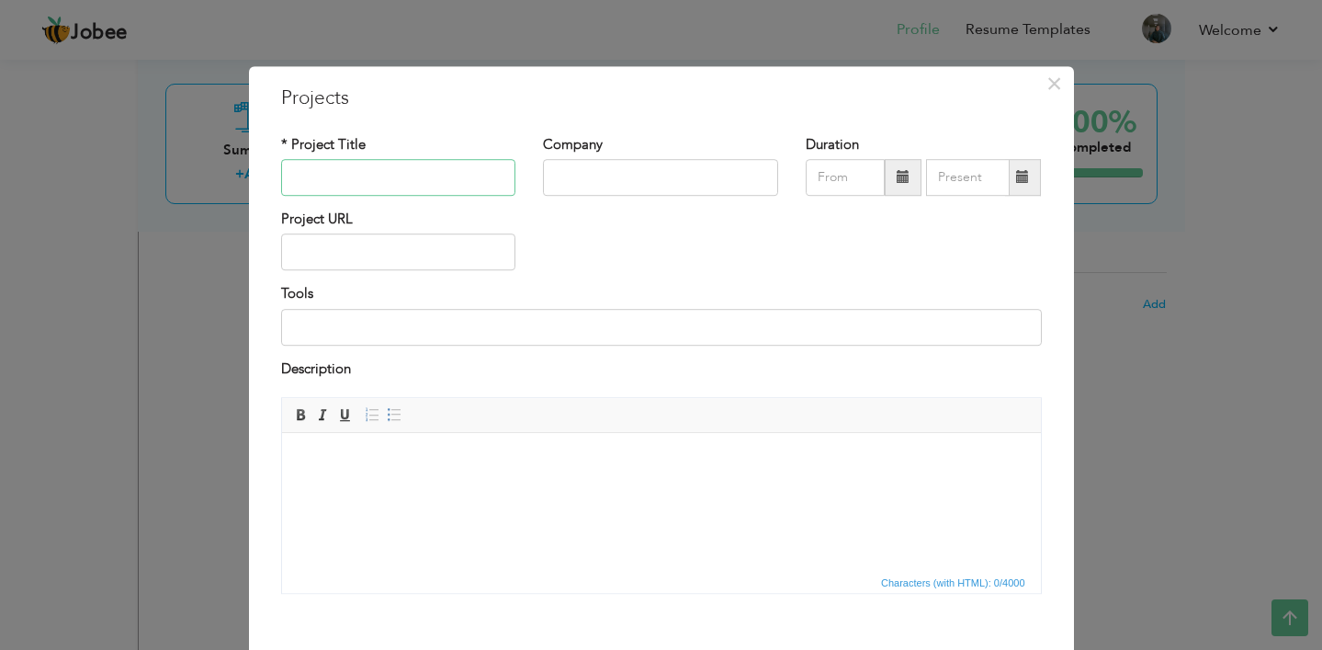
click at [479, 172] on input "text" at bounding box center [398, 177] width 235 height 37
type input "VIRO"
click at [439, 252] on input "text" at bounding box center [398, 252] width 235 height 37
paste input "Viro Project Document Code Specifications: Backend: Laravel 11 Front End: Inert…"
type input "Viro Project Document Code Specifications: Backend: Laravel 11 Front End: Inert…"
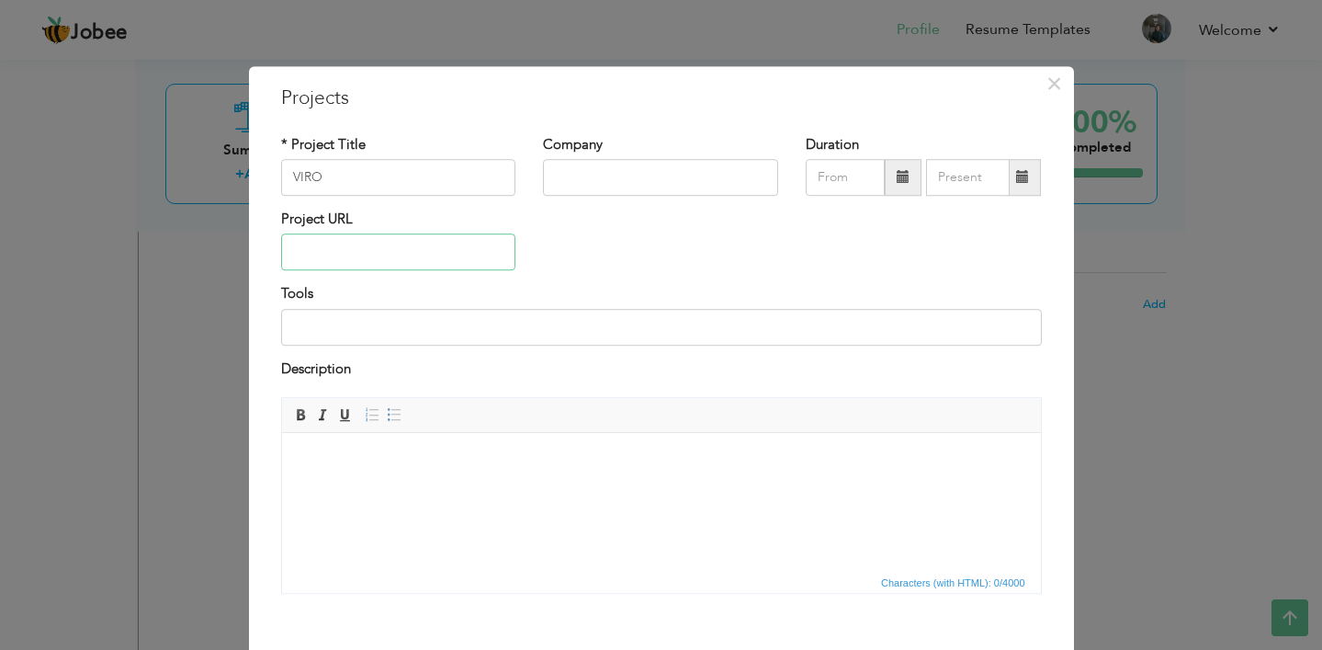
paste input "[URL][DOMAIN_NAME]"
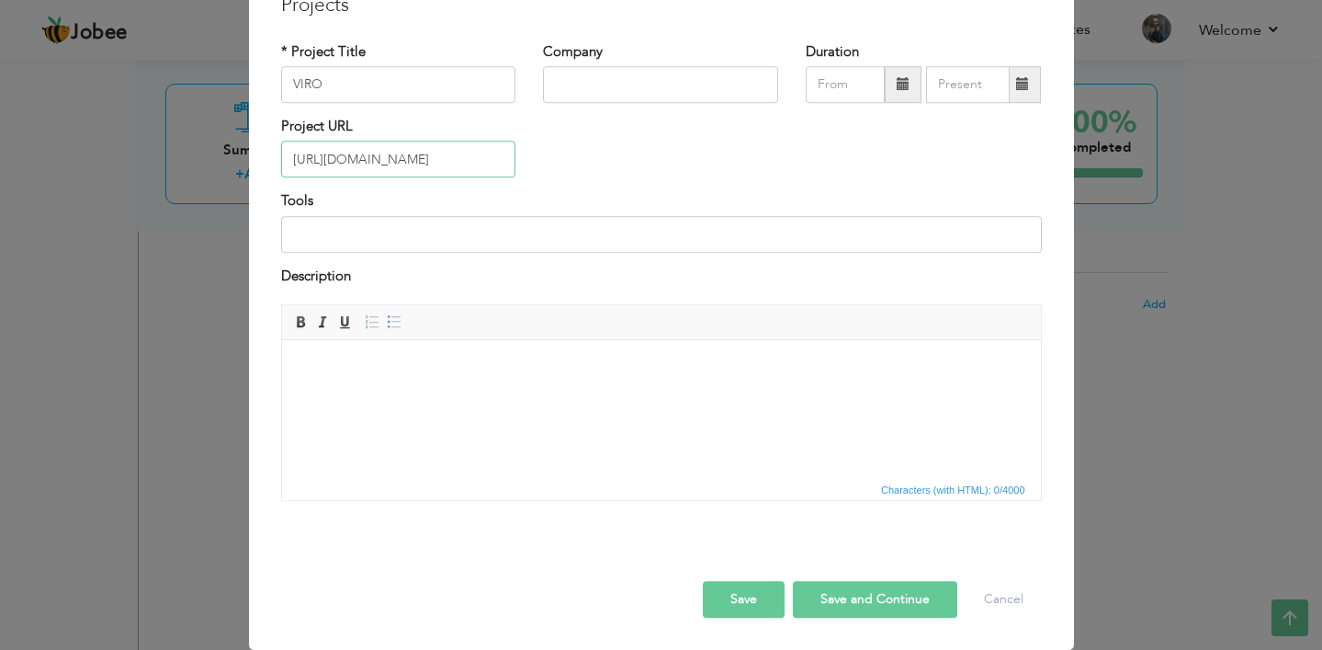
type input "[URL][DOMAIN_NAME]"
click at [748, 587] on button "Save" at bounding box center [744, 599] width 82 height 37
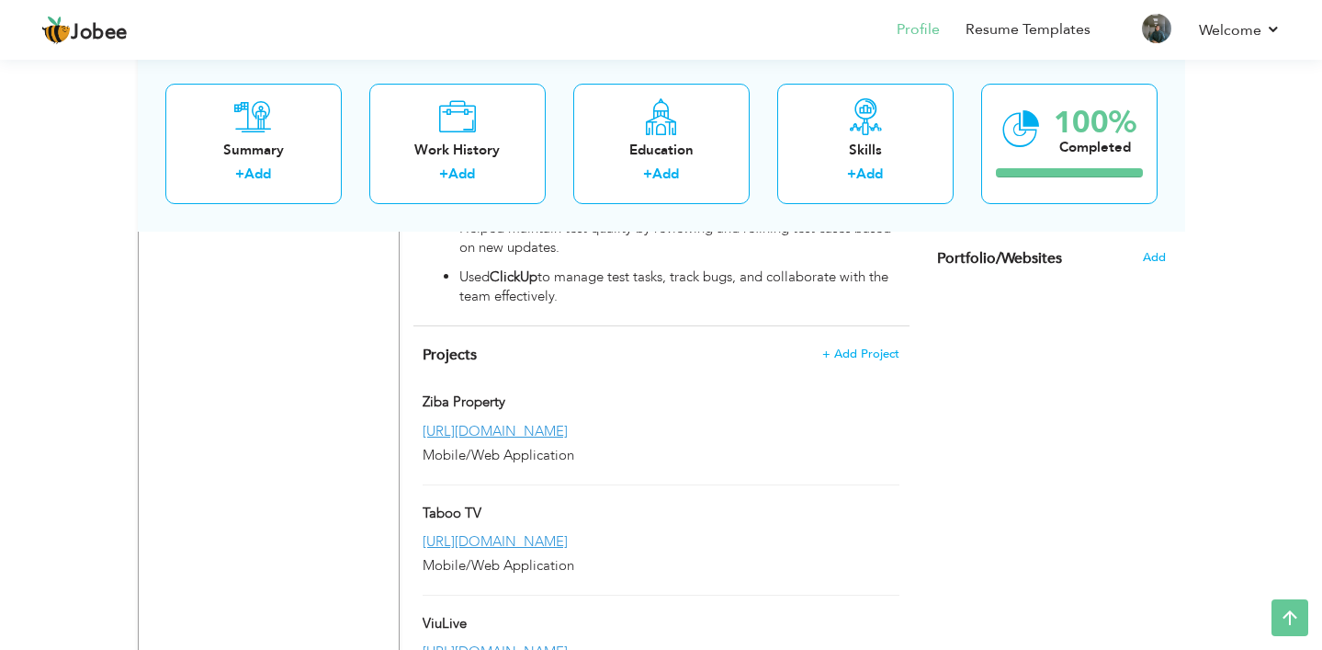
scroll to position [1321, 0]
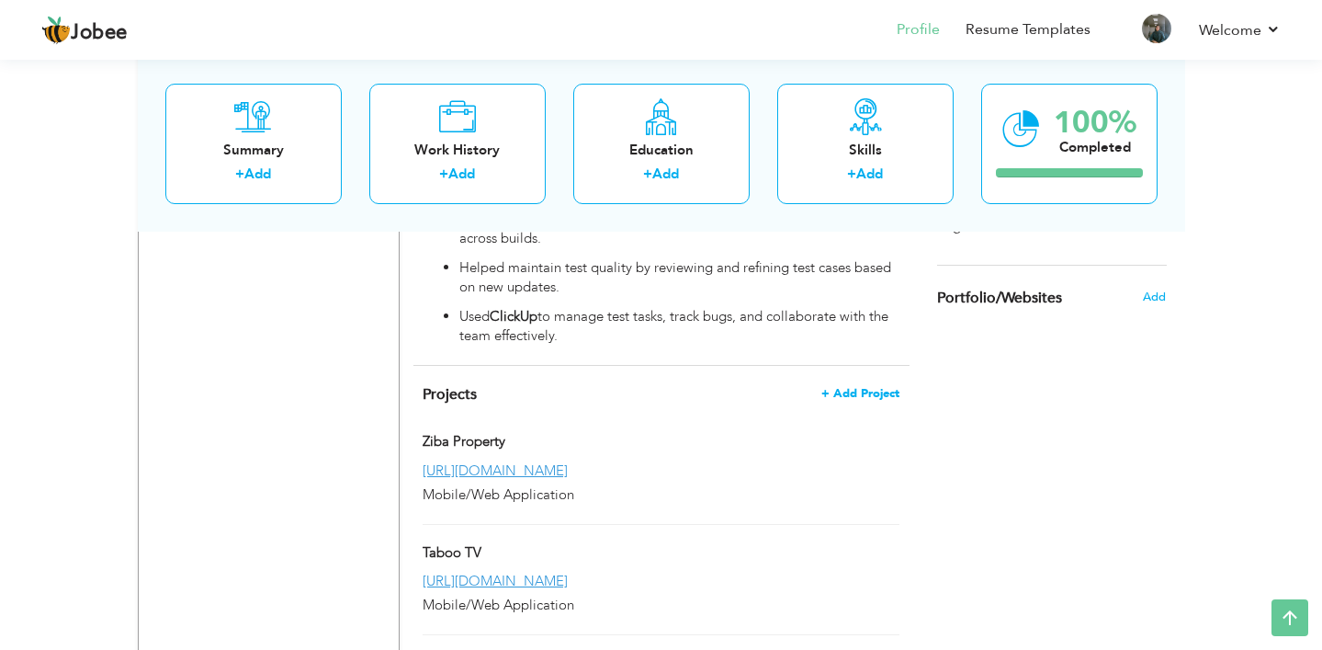
click at [864, 387] on span "+ Add Project" at bounding box center [861, 393] width 78 height 13
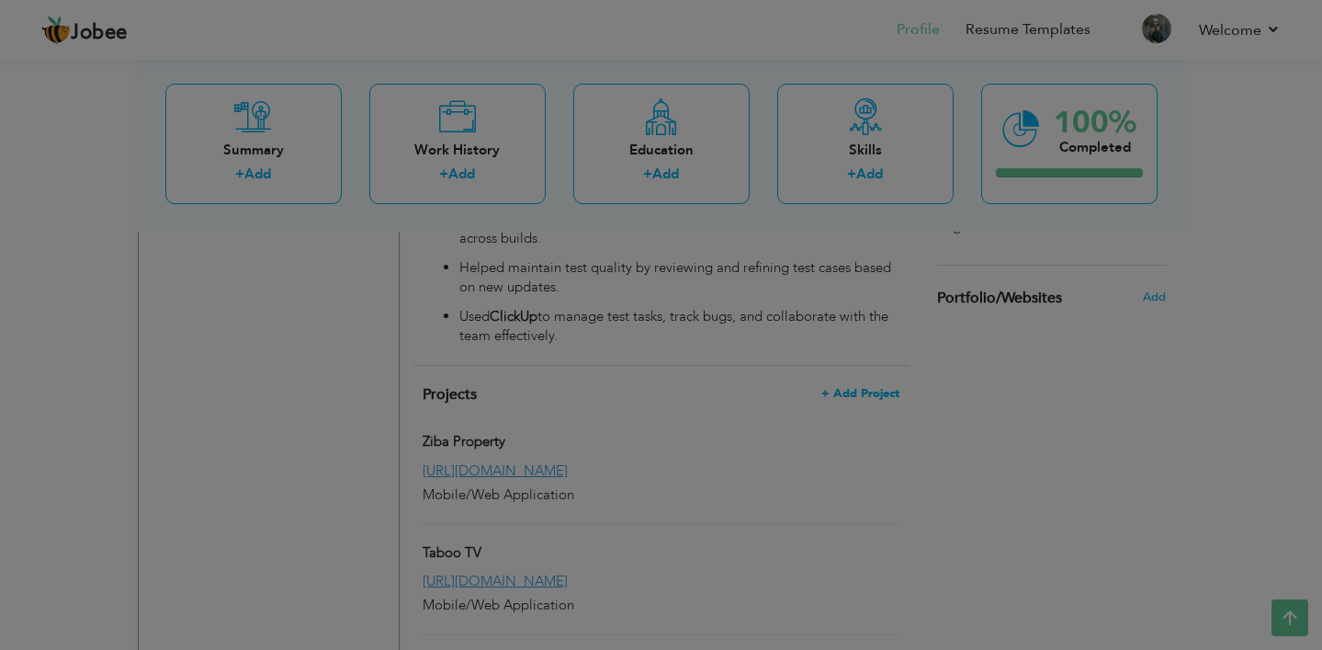
scroll to position [0, 0]
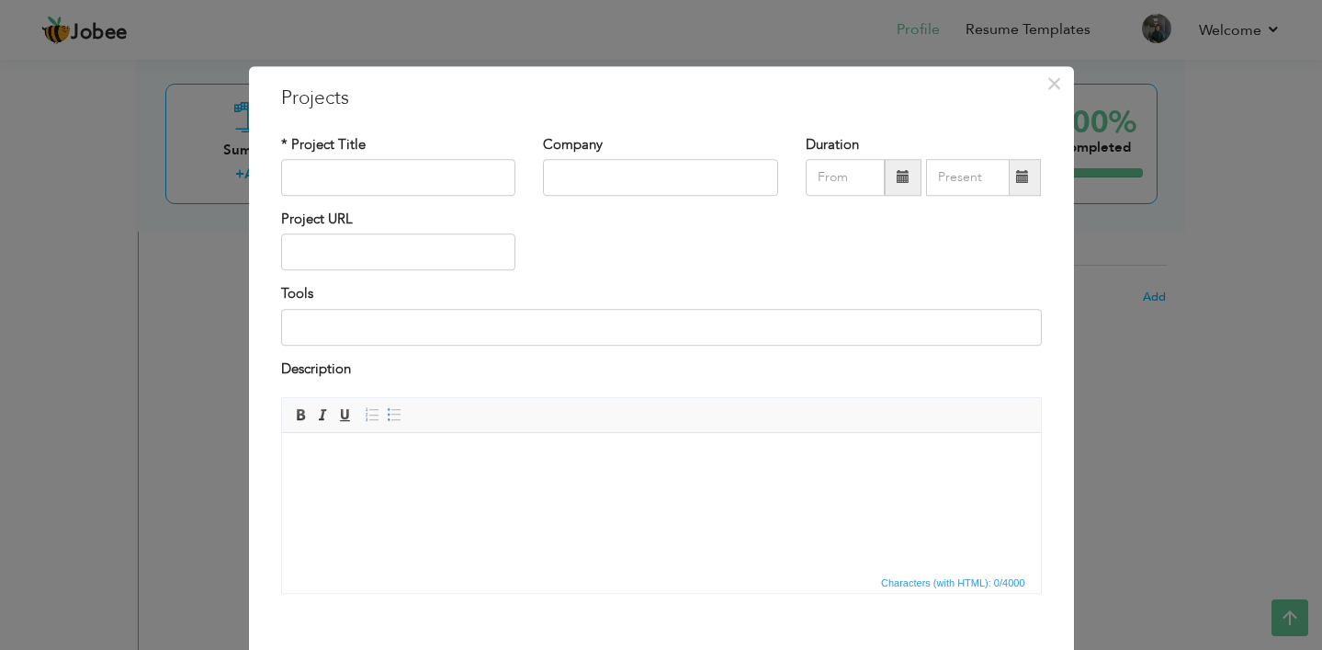
click at [1228, 532] on div "× Projects * Project Title Company Duration Project URL Tools Description" at bounding box center [661, 325] width 1322 height 650
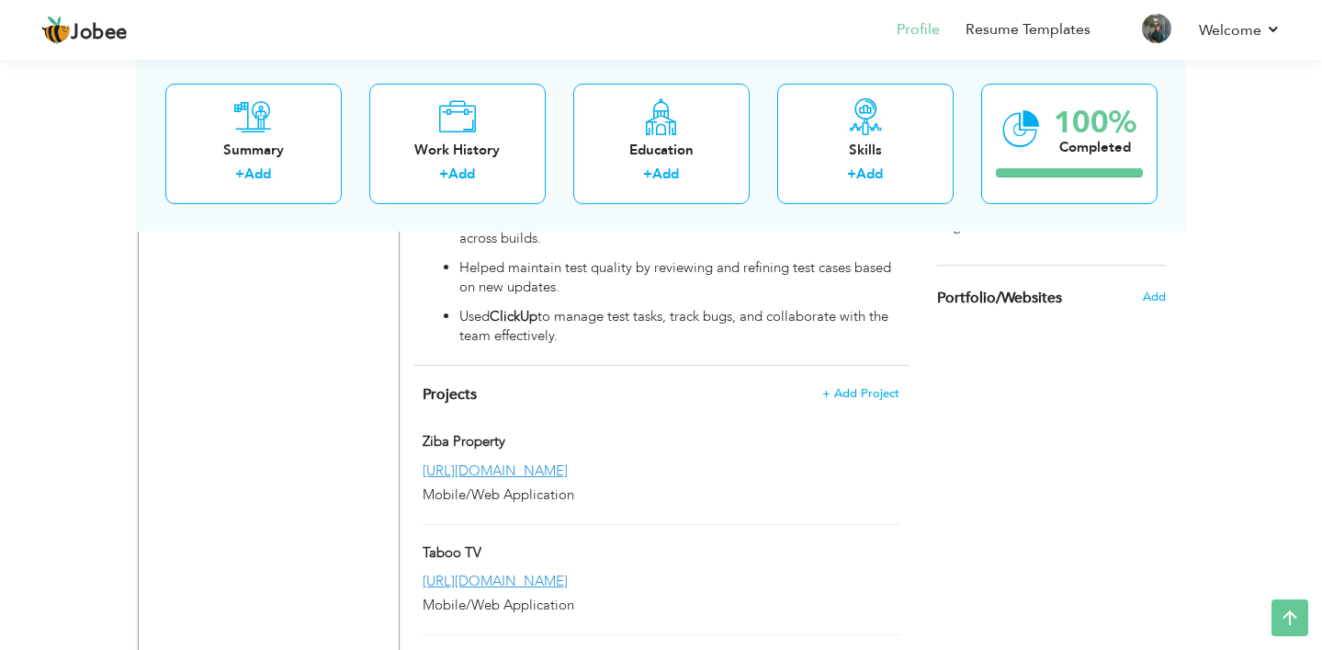
scroll to position [1629, 0]
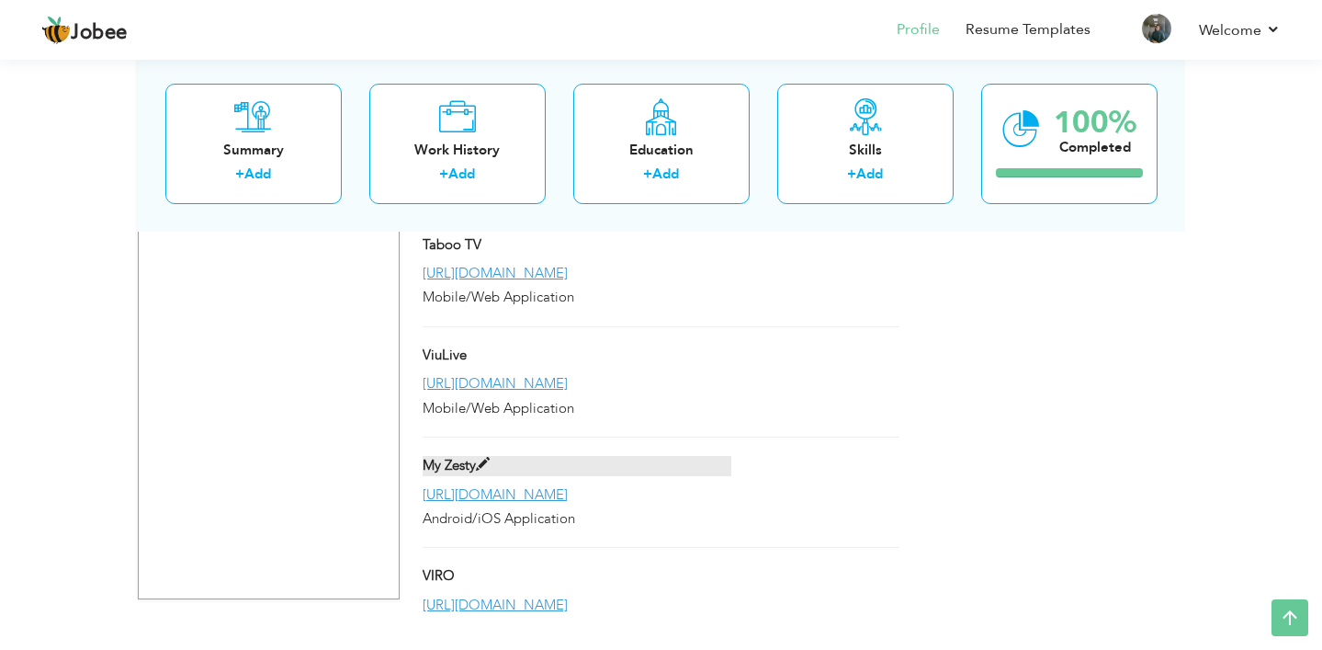
click at [691, 456] on label "My Zesty" at bounding box center [577, 465] width 309 height 19
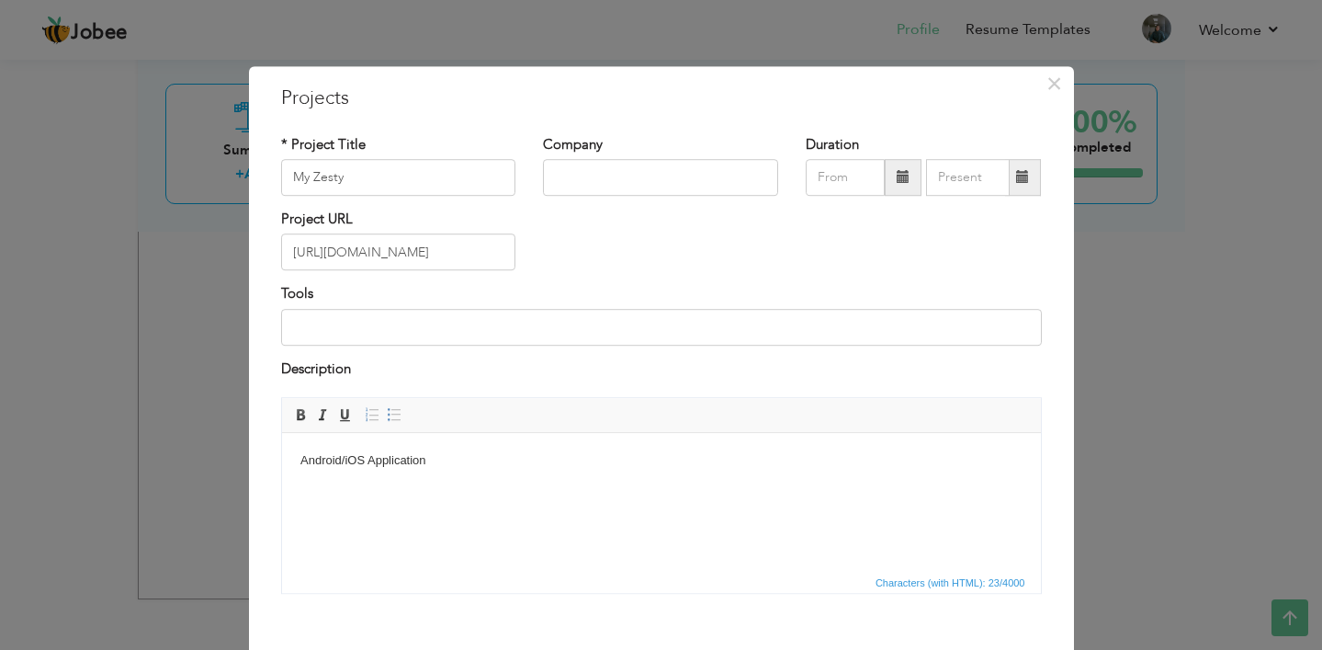
click at [1072, 419] on div "× Projects * Project Title My Zesty Company Duration Project URL Tools Descript…" at bounding box center [661, 404] width 825 height 677
click at [1133, 433] on div "× Projects * Project Title My Zesty Company Duration Project URL Tools" at bounding box center [661, 325] width 1322 height 650
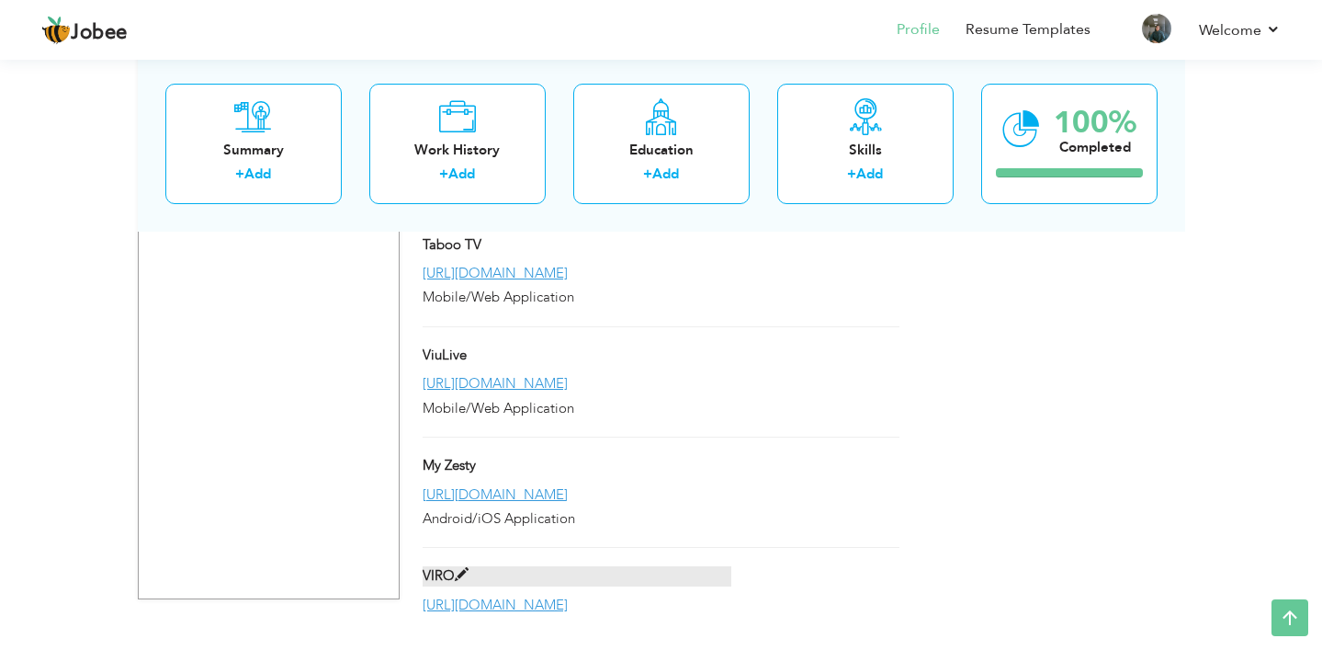
click at [448, 566] on label "VIRO" at bounding box center [577, 575] width 309 height 19
type input "VIRO"
type input "[URL][DOMAIN_NAME]"
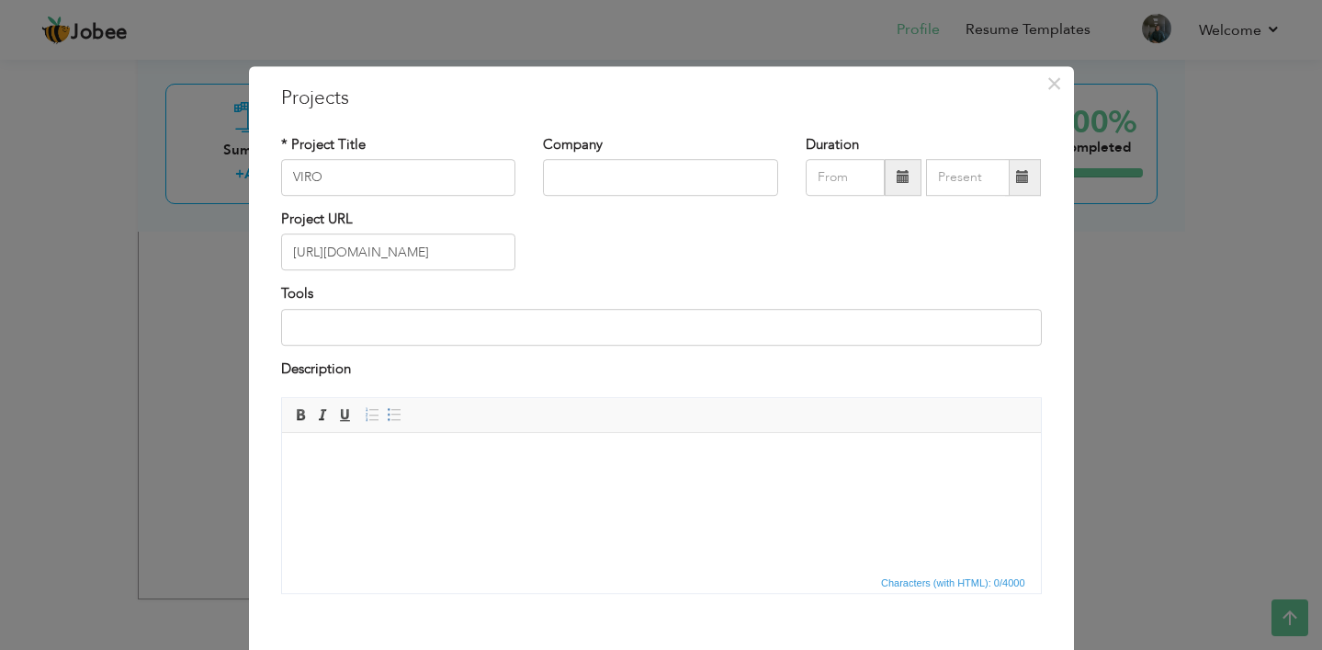
click at [467, 455] on body at bounding box center [661, 460] width 722 height 19
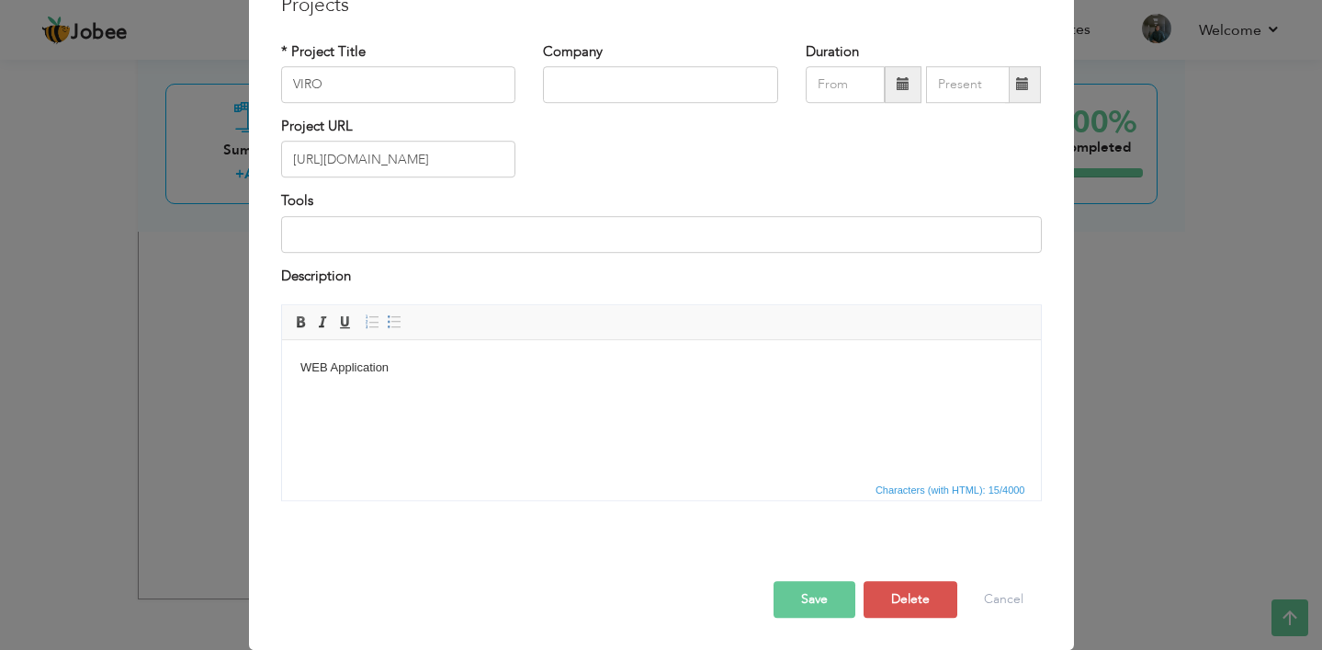
click at [801, 607] on button "Save" at bounding box center [815, 599] width 82 height 37
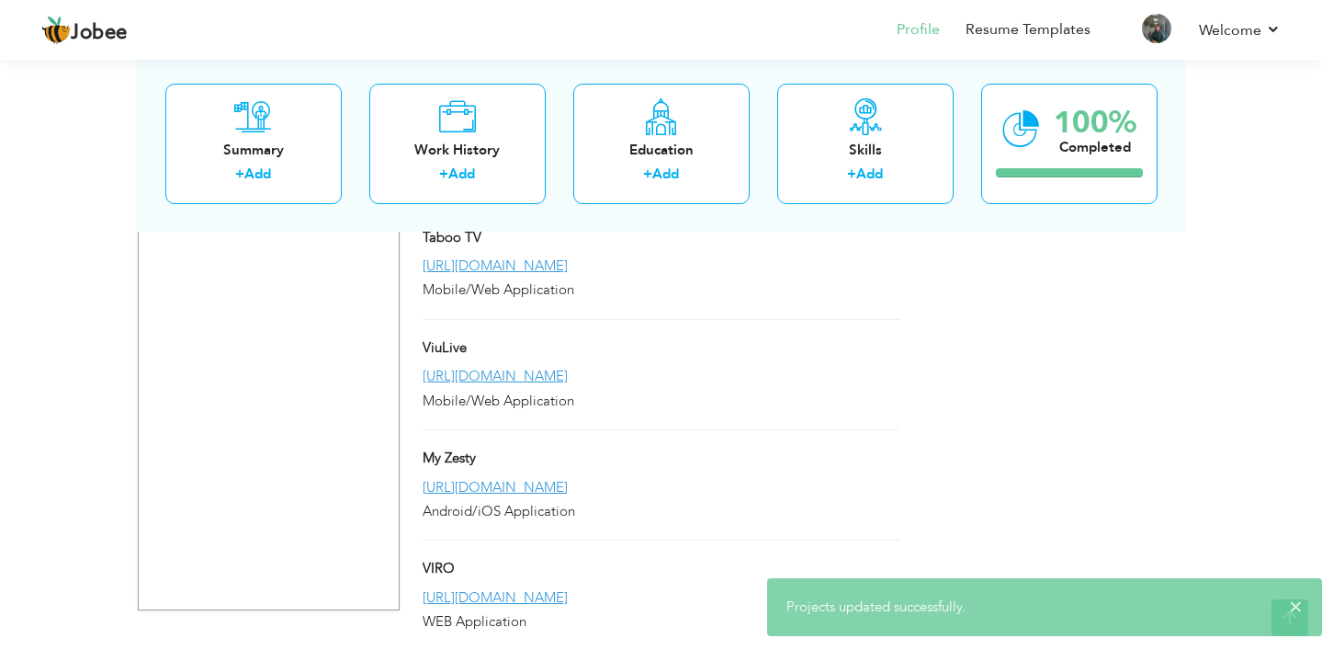
scroll to position [1648, 0]
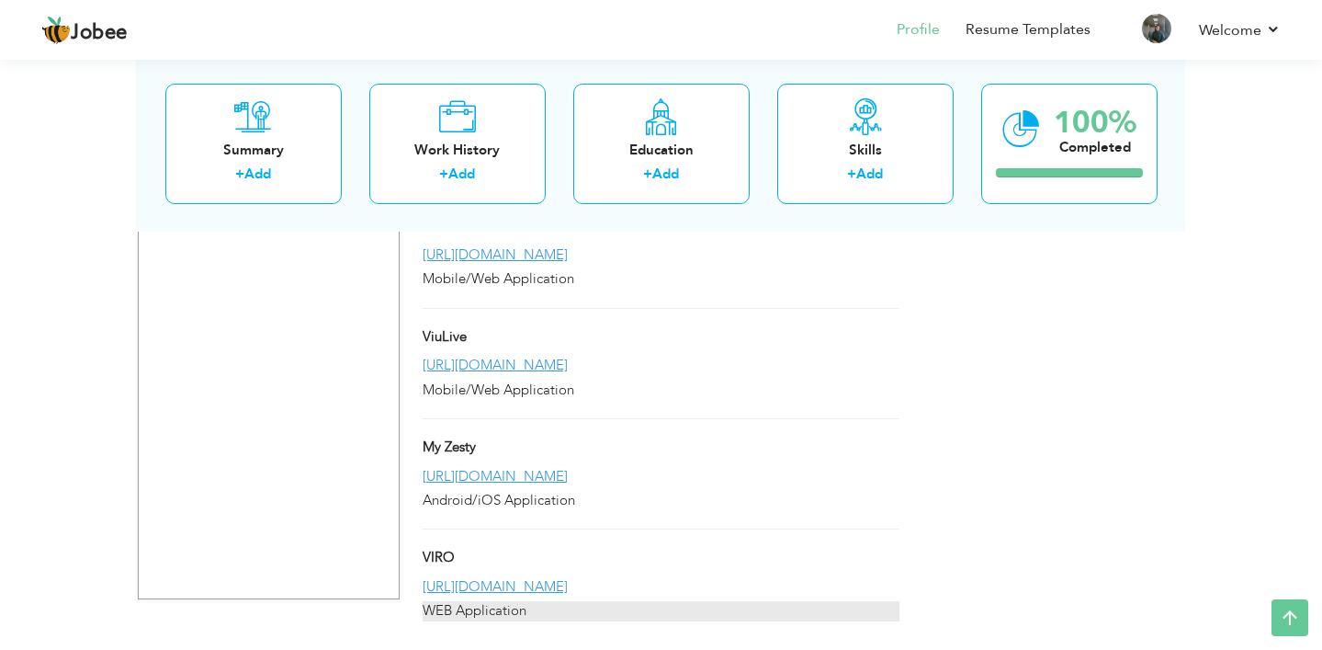
click at [790, 601] on div "WEB Application" at bounding box center [661, 610] width 476 height 19
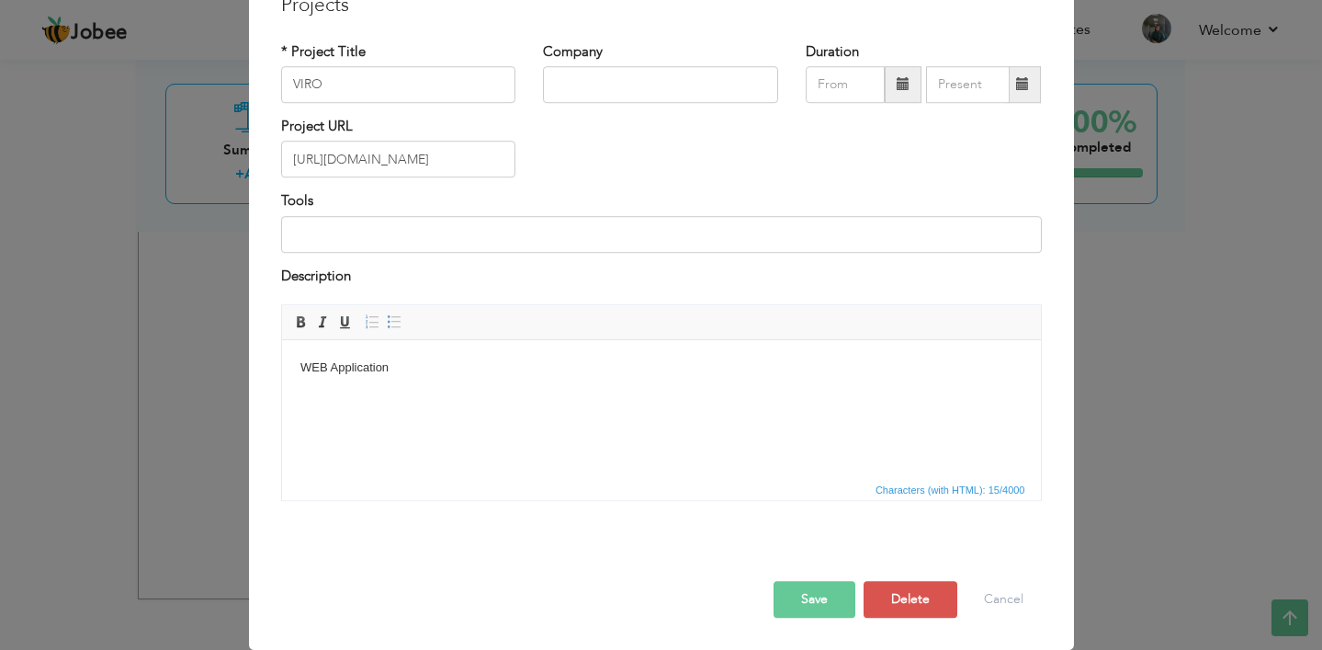
scroll to position [0, 0]
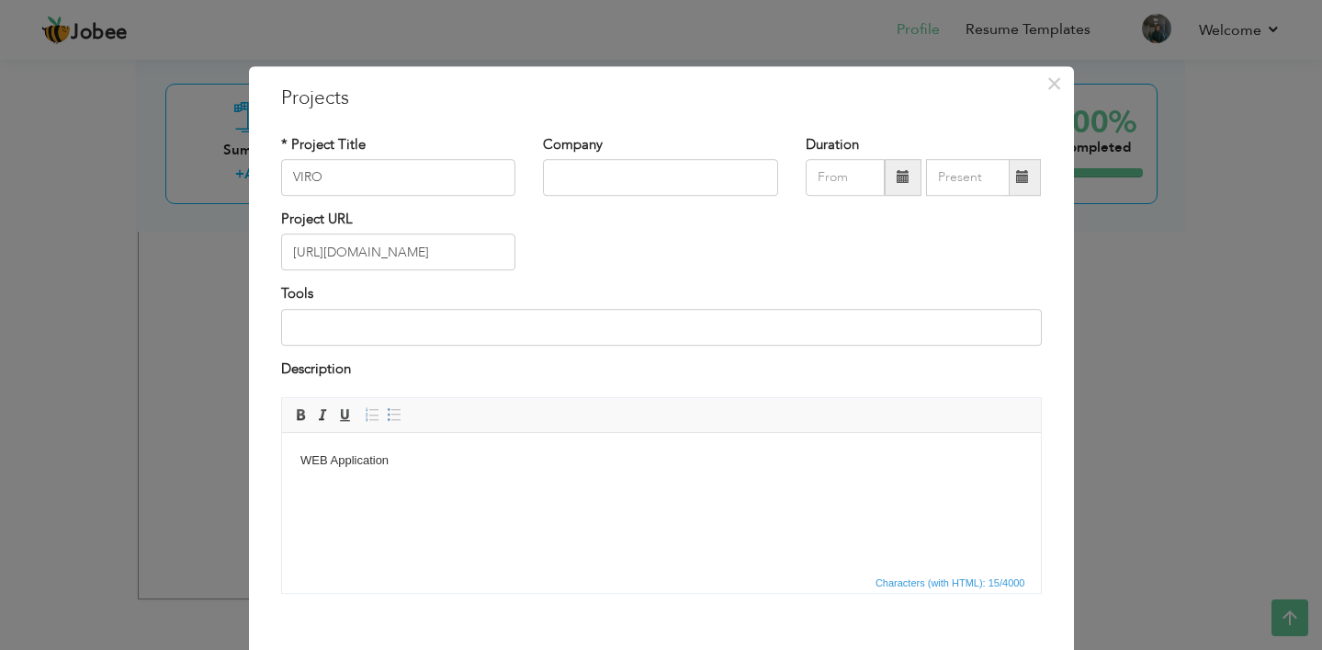
click at [329, 456] on body "WEB Application" at bounding box center [661, 460] width 722 height 19
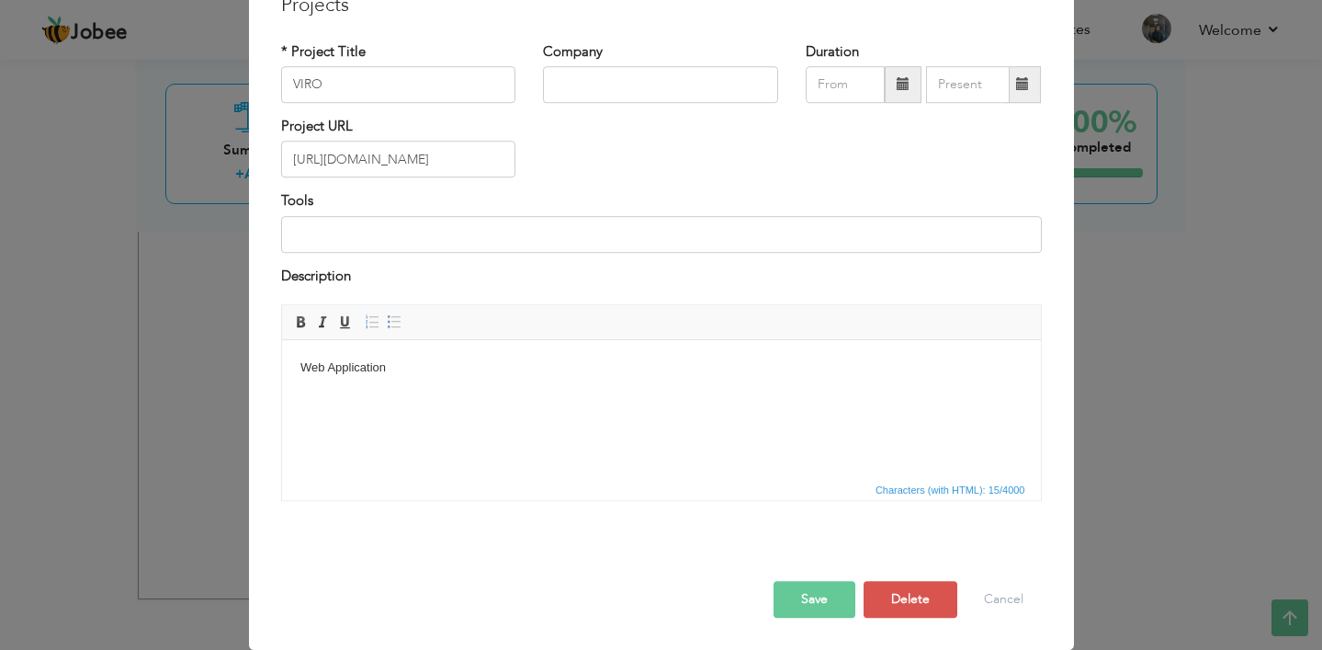
click at [803, 599] on button "Save" at bounding box center [815, 599] width 82 height 37
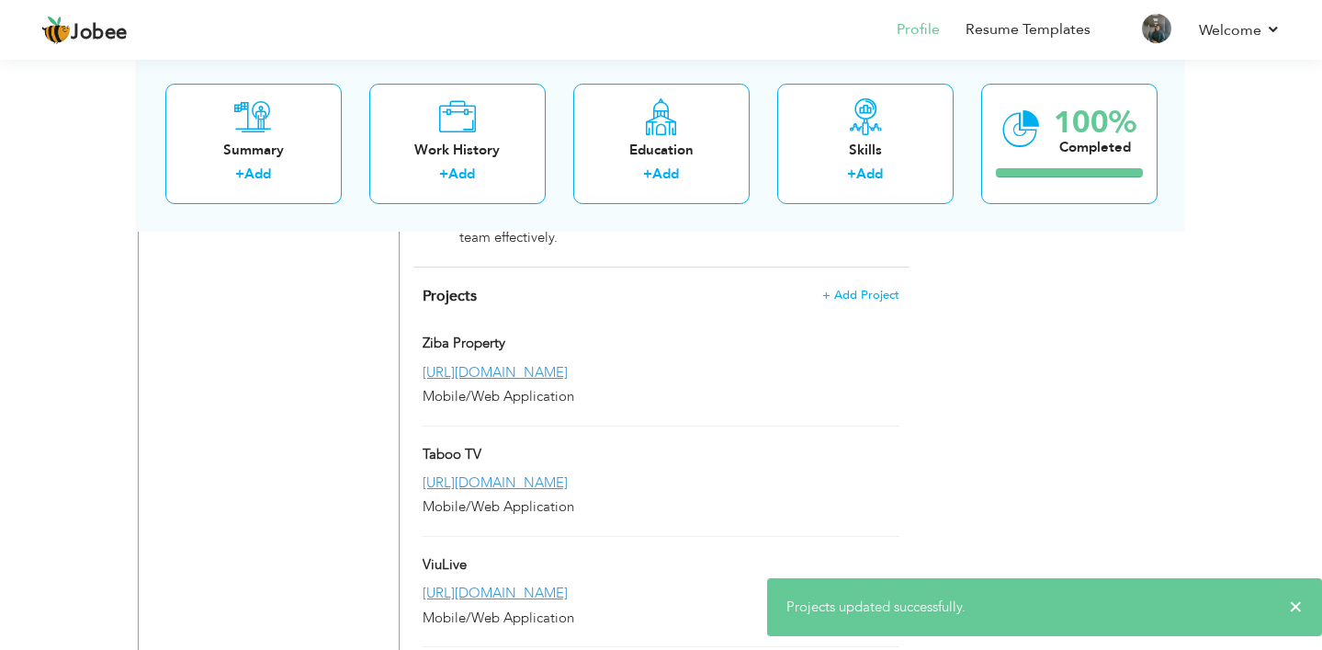
scroll to position [1262, 0]
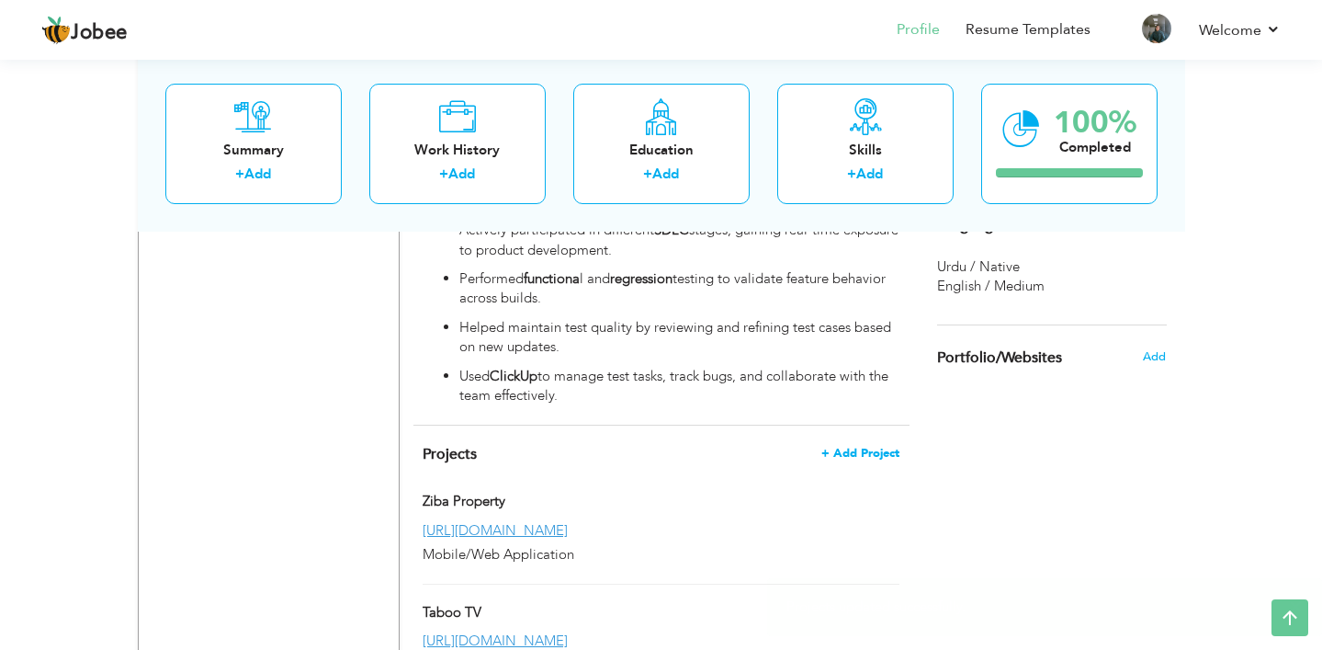
click at [884, 447] on span "+ Add Project" at bounding box center [861, 453] width 78 height 13
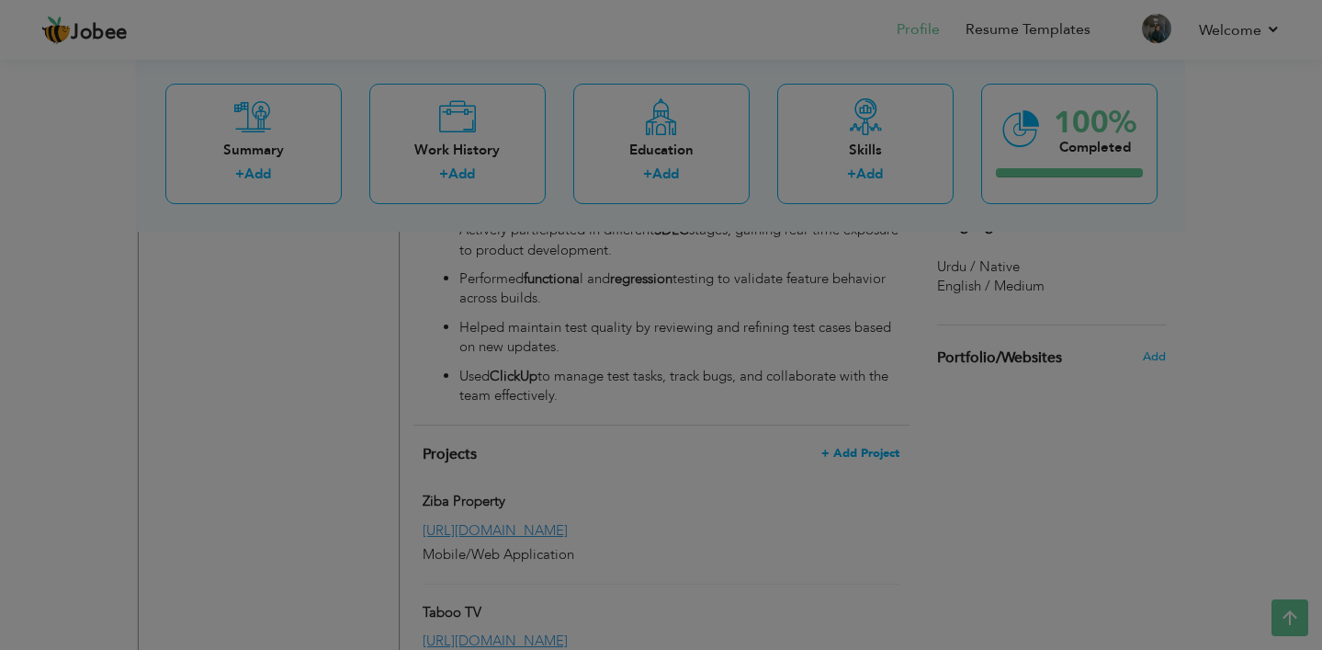
scroll to position [0, 0]
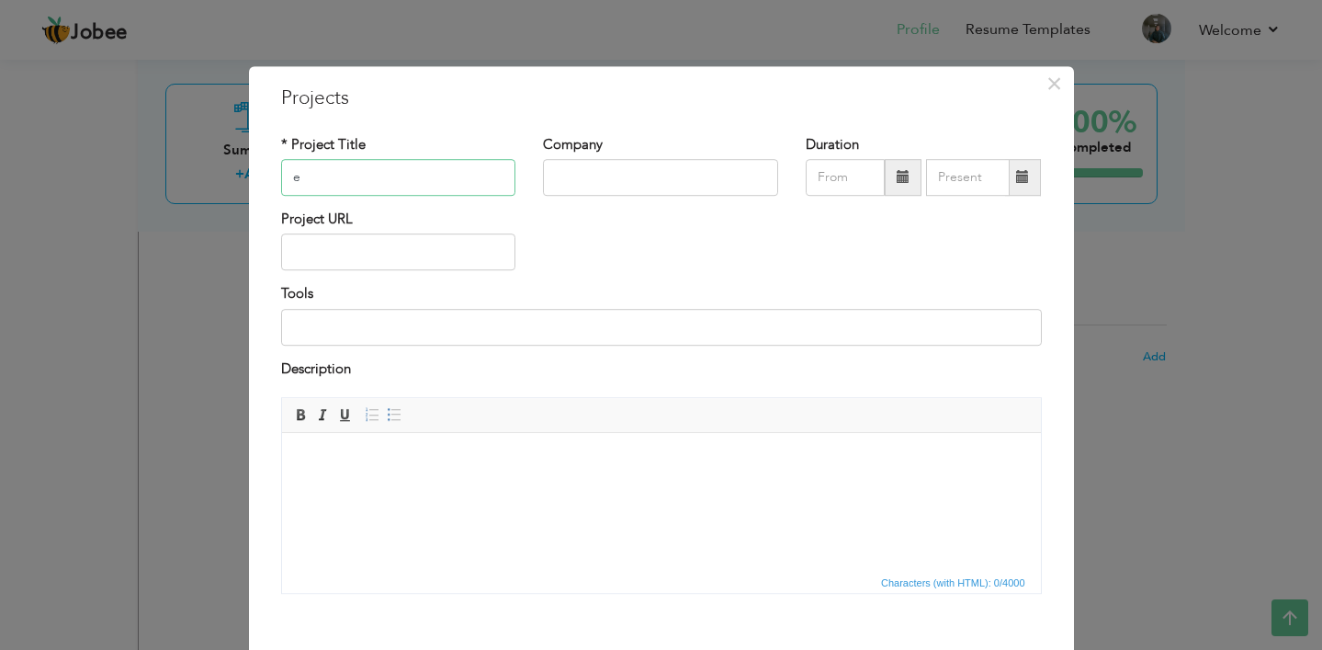
type input "e"
click at [333, 251] on input "text" at bounding box center [398, 252] width 235 height 37
paste input "[URL][DOMAIN_NAME]"
type input "[URL][DOMAIN_NAME]"
click at [308, 171] on input "e" at bounding box center [398, 177] width 235 height 37
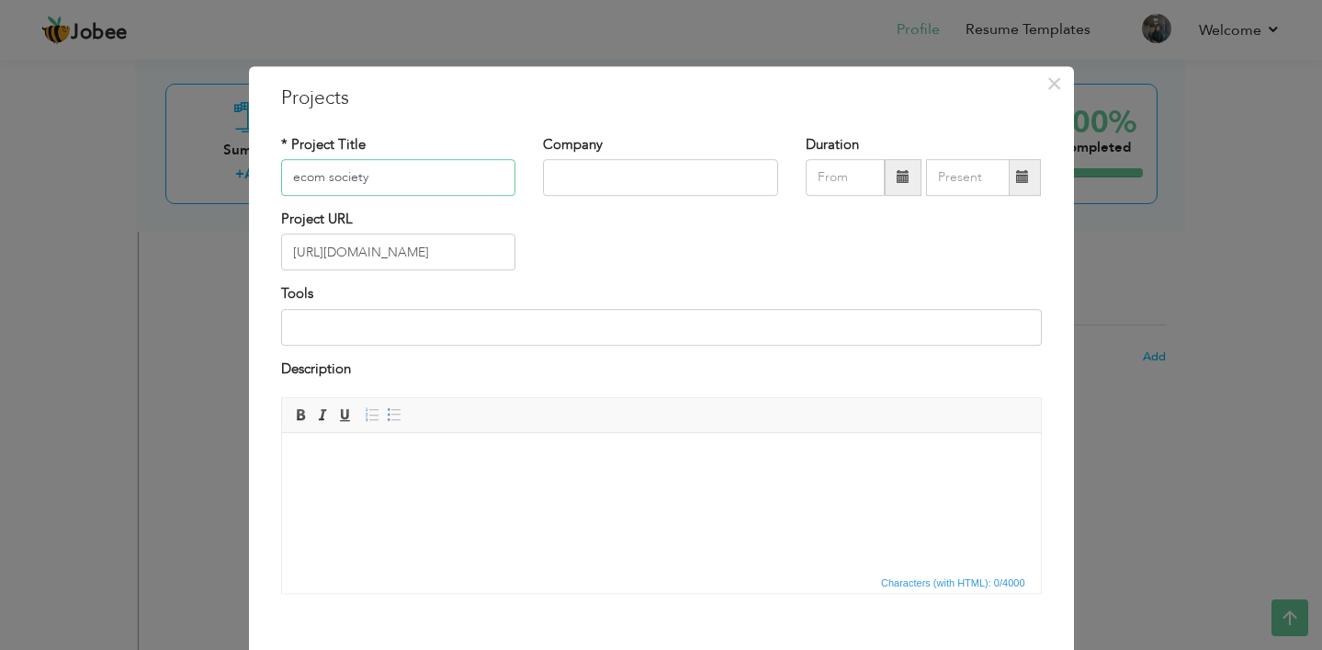
type input "ecom society"
click at [423, 464] on body at bounding box center [661, 460] width 722 height 19
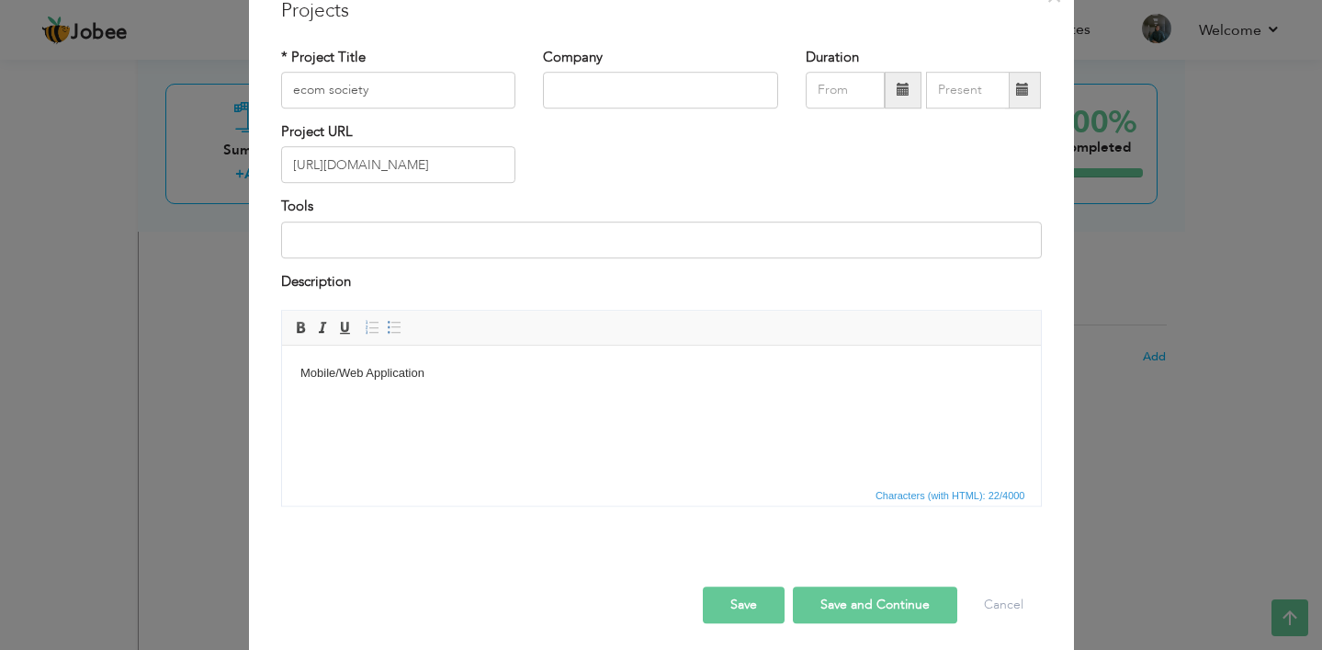
scroll to position [86, 0]
click at [742, 606] on button "Save" at bounding box center [744, 605] width 82 height 37
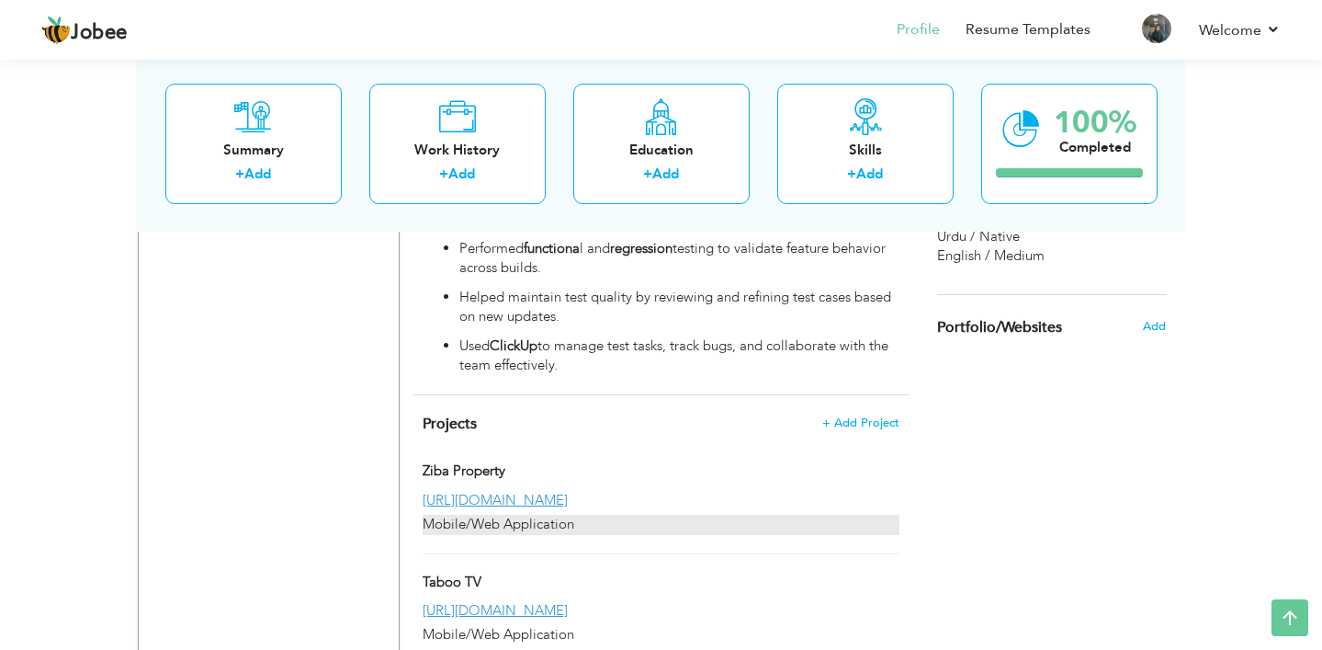
scroll to position [1293, 0]
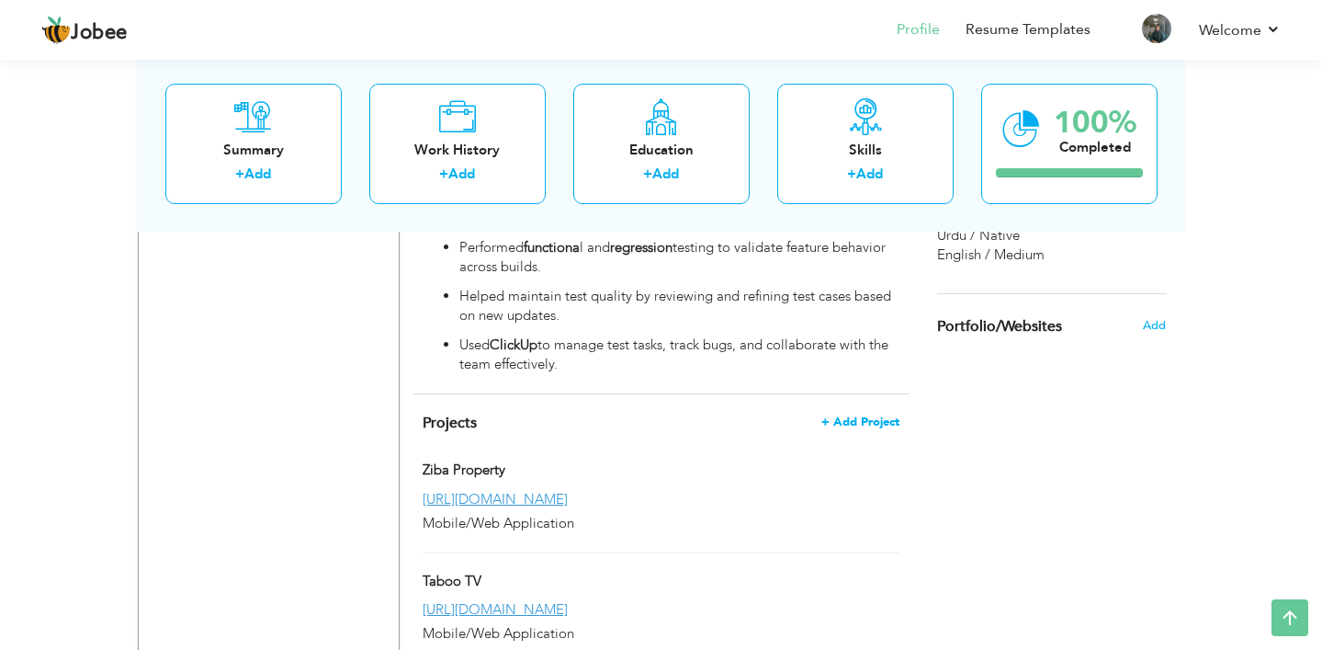
click at [873, 415] on span "+ Add Project" at bounding box center [861, 421] width 78 height 13
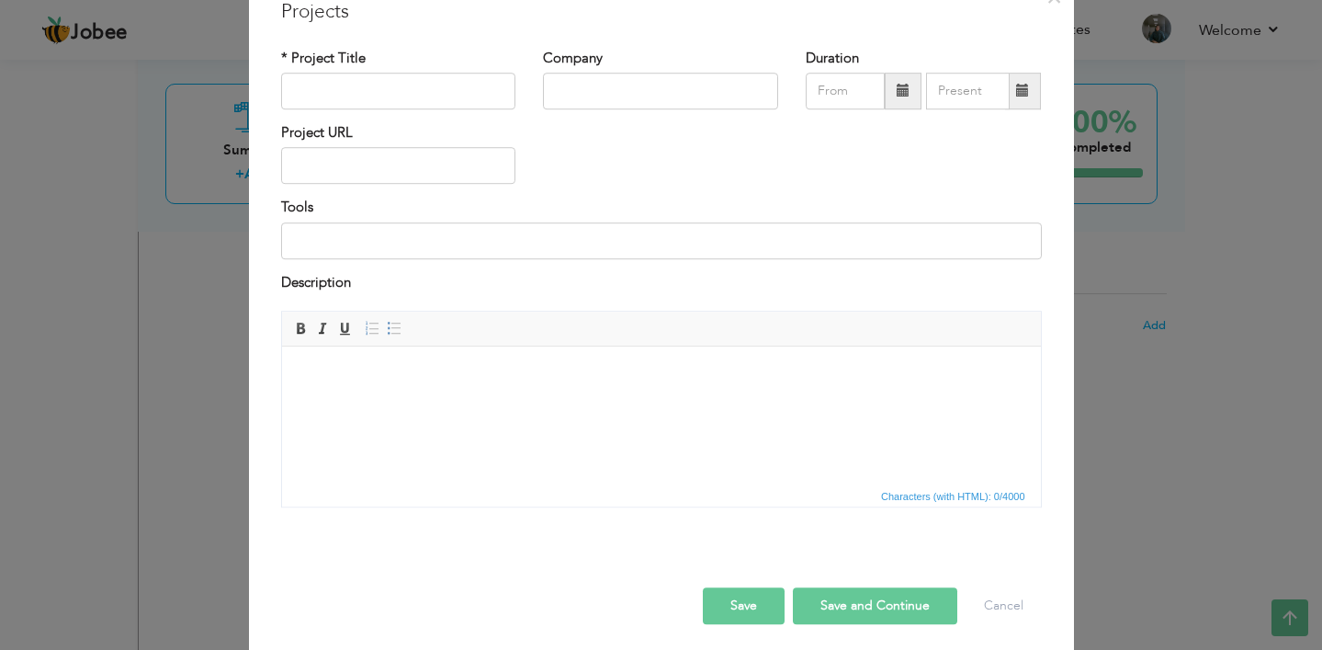
scroll to position [0, 0]
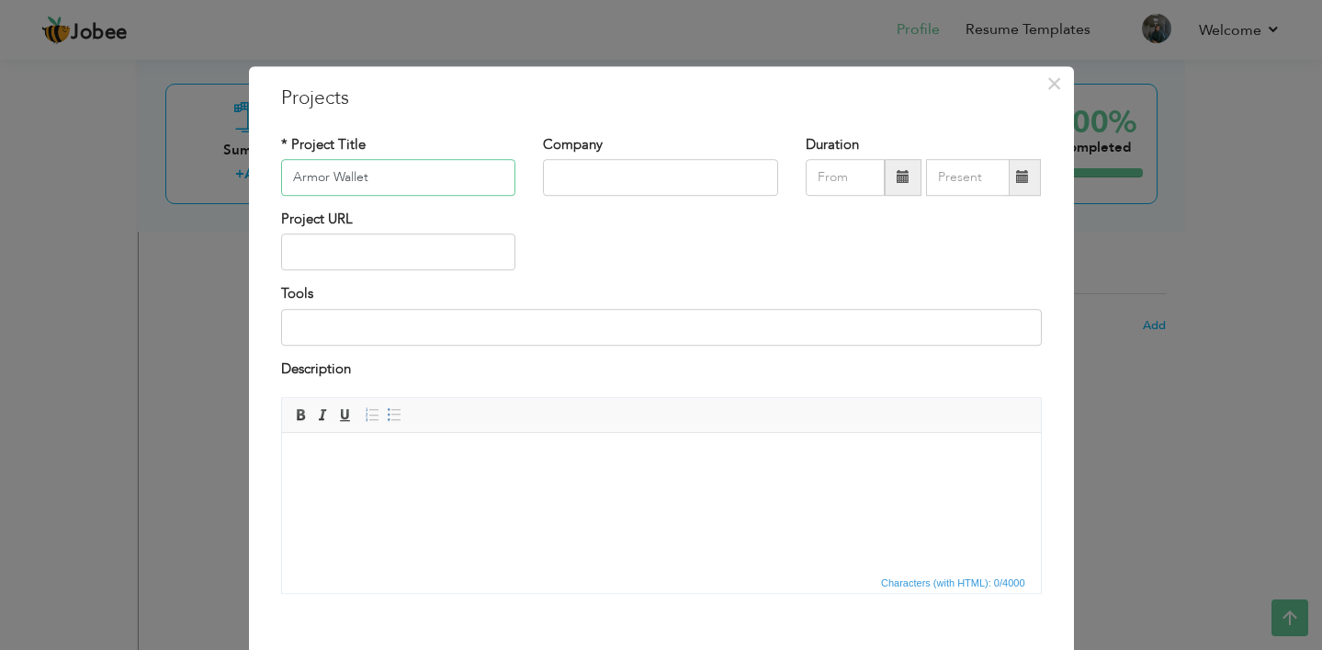
type input "Armor Wallet"
click at [383, 251] on input "text" at bounding box center [398, 252] width 235 height 37
paste input "[URL][DOMAIN_NAME]"
type input "[URL][DOMAIN_NAME]"
click at [475, 465] on body at bounding box center [661, 460] width 722 height 19
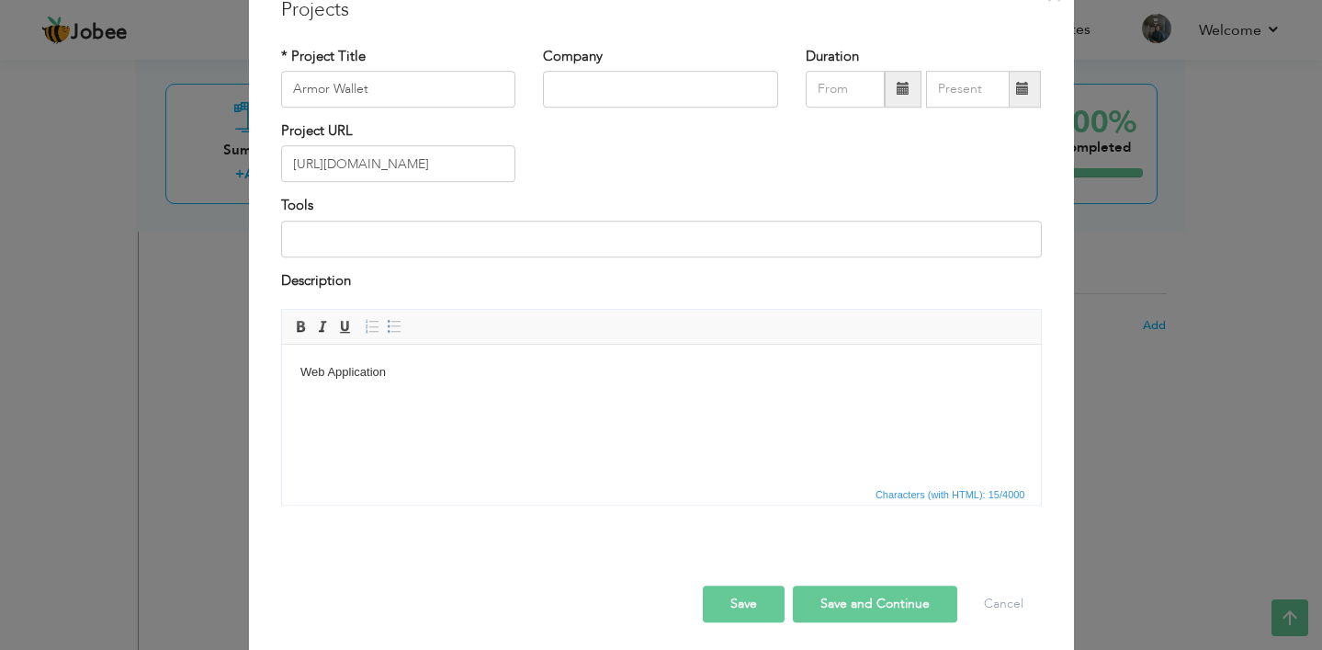
scroll to position [94, 0]
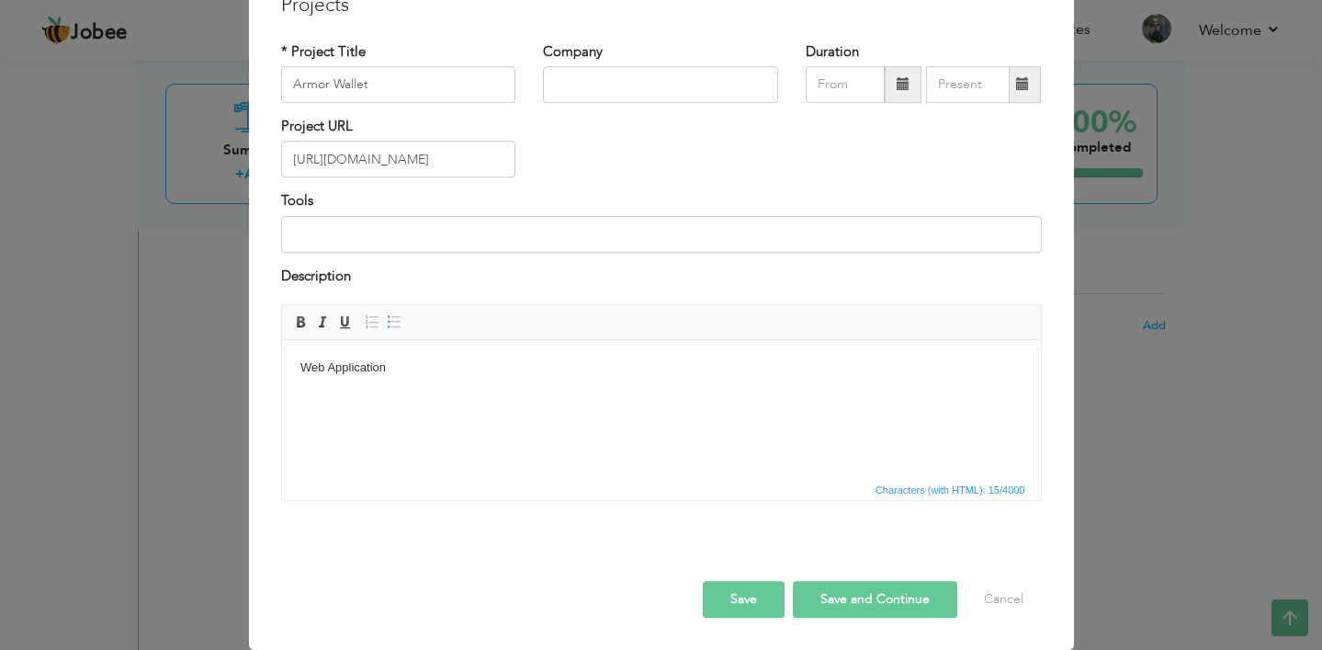
click at [742, 588] on button "Save" at bounding box center [744, 599] width 82 height 37
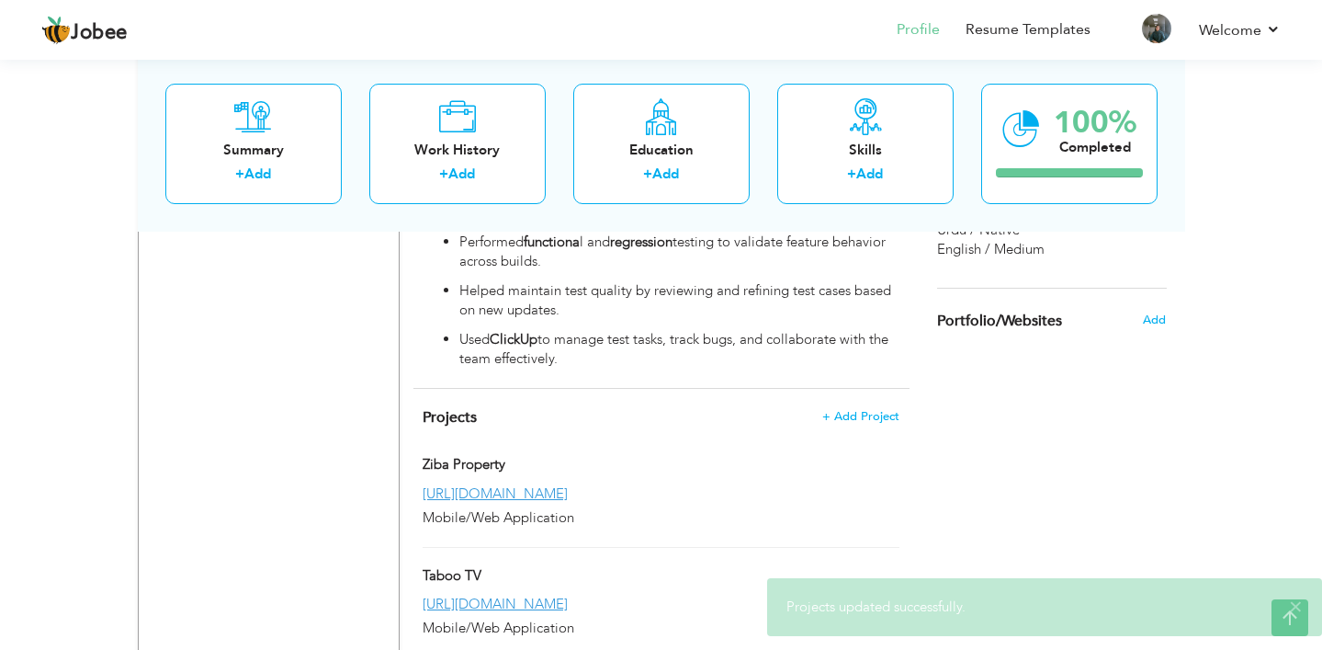
scroll to position [1299, 0]
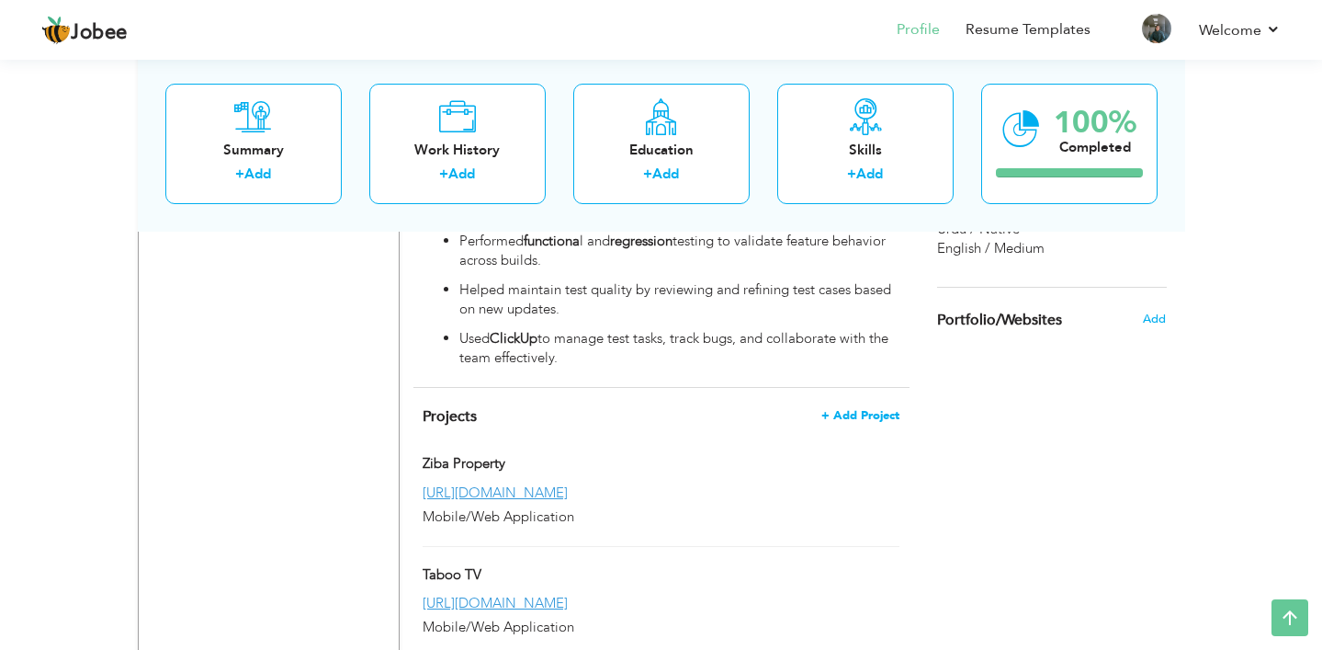
click at [860, 409] on span "+ Add Project" at bounding box center [861, 415] width 78 height 13
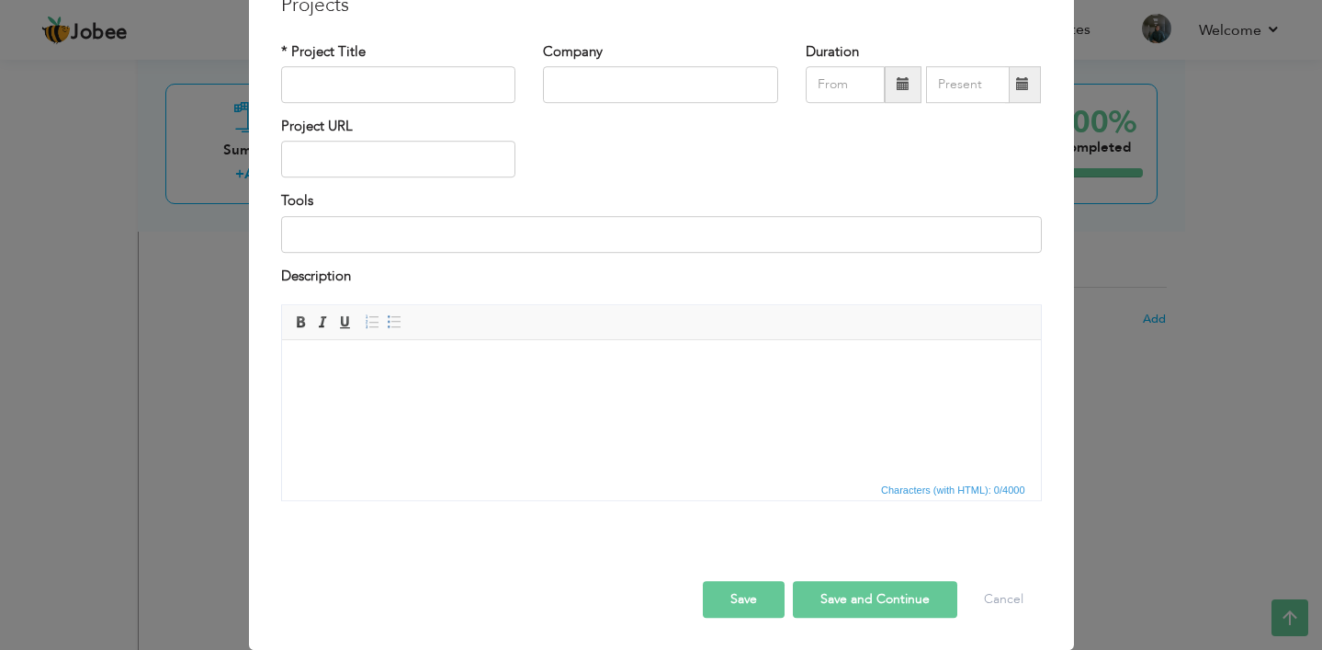
scroll to position [0, 0]
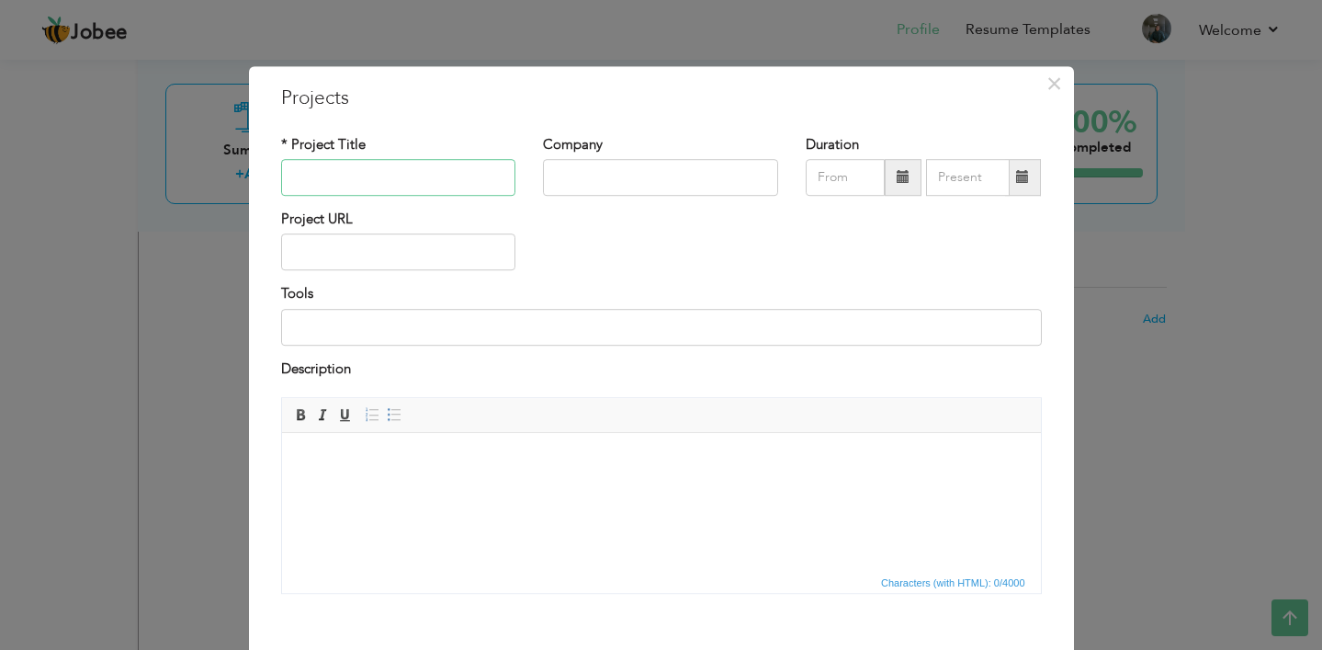
type input "P"
type input "Panopto AI HUB"
click at [432, 261] on input "text" at bounding box center [398, 252] width 235 height 37
paste input "[URL][DOMAIN_NAME]"
type input "[URL][DOMAIN_NAME]"
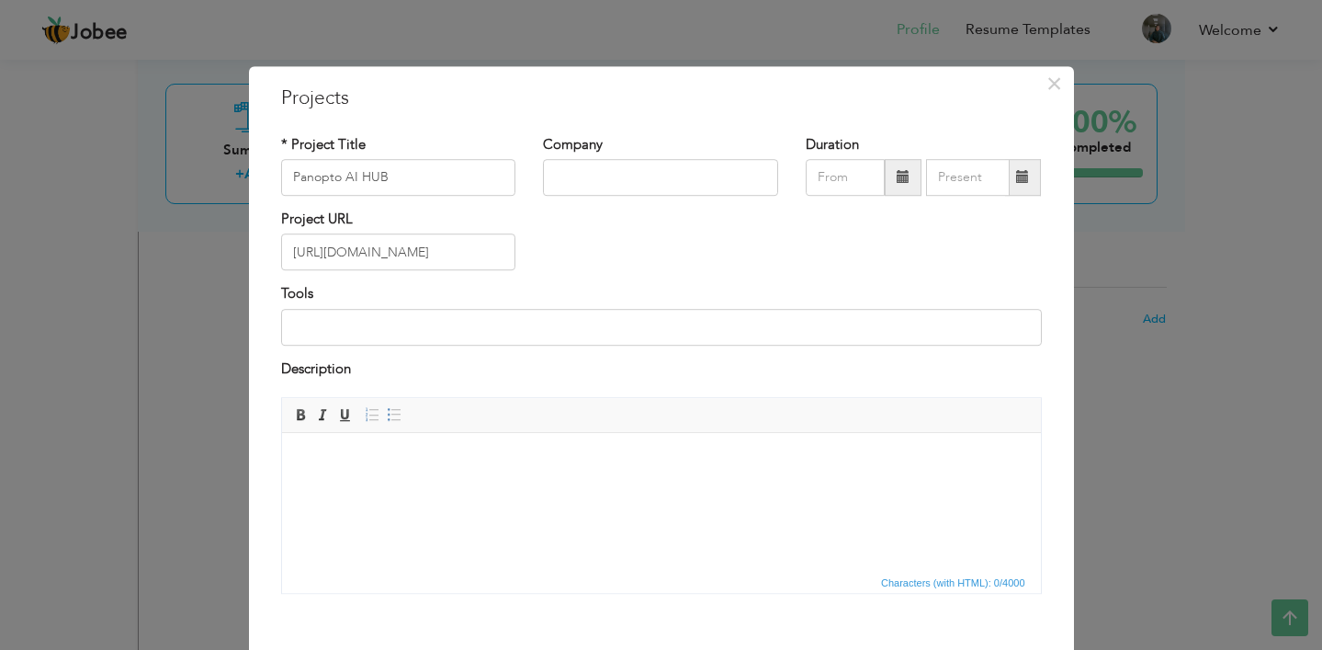
click at [485, 453] on body at bounding box center [661, 460] width 722 height 19
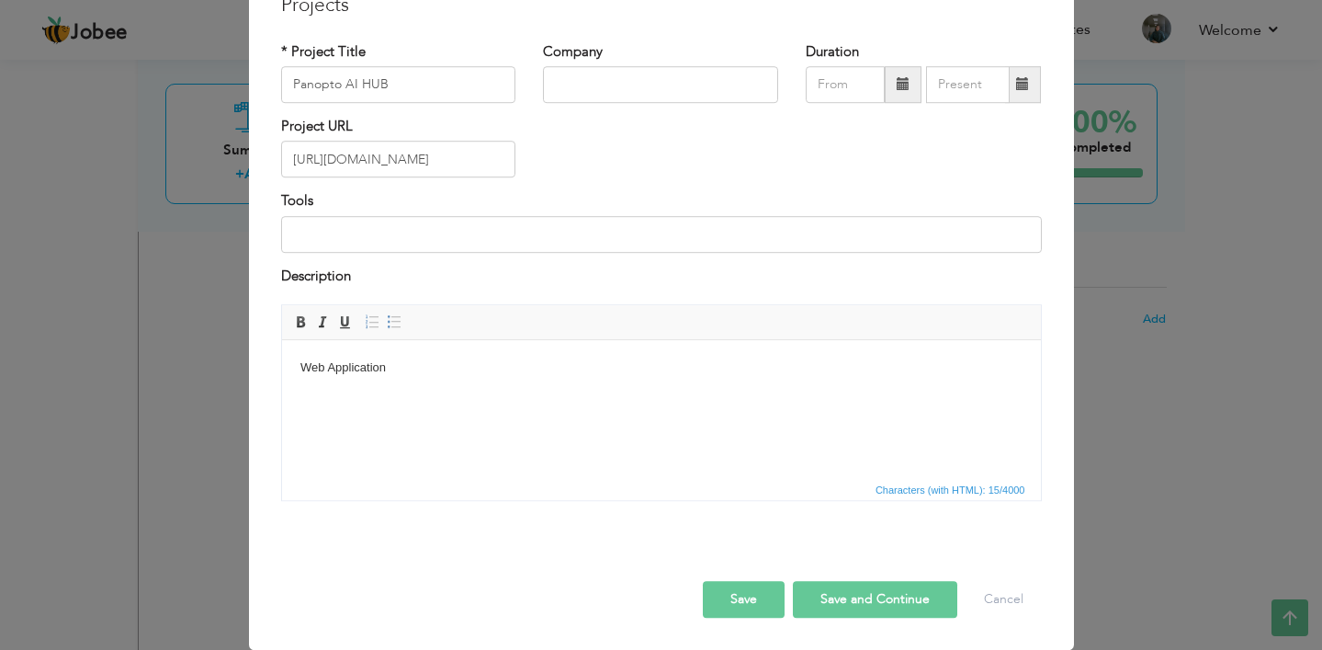
click at [742, 606] on button "Save" at bounding box center [744, 599] width 82 height 37
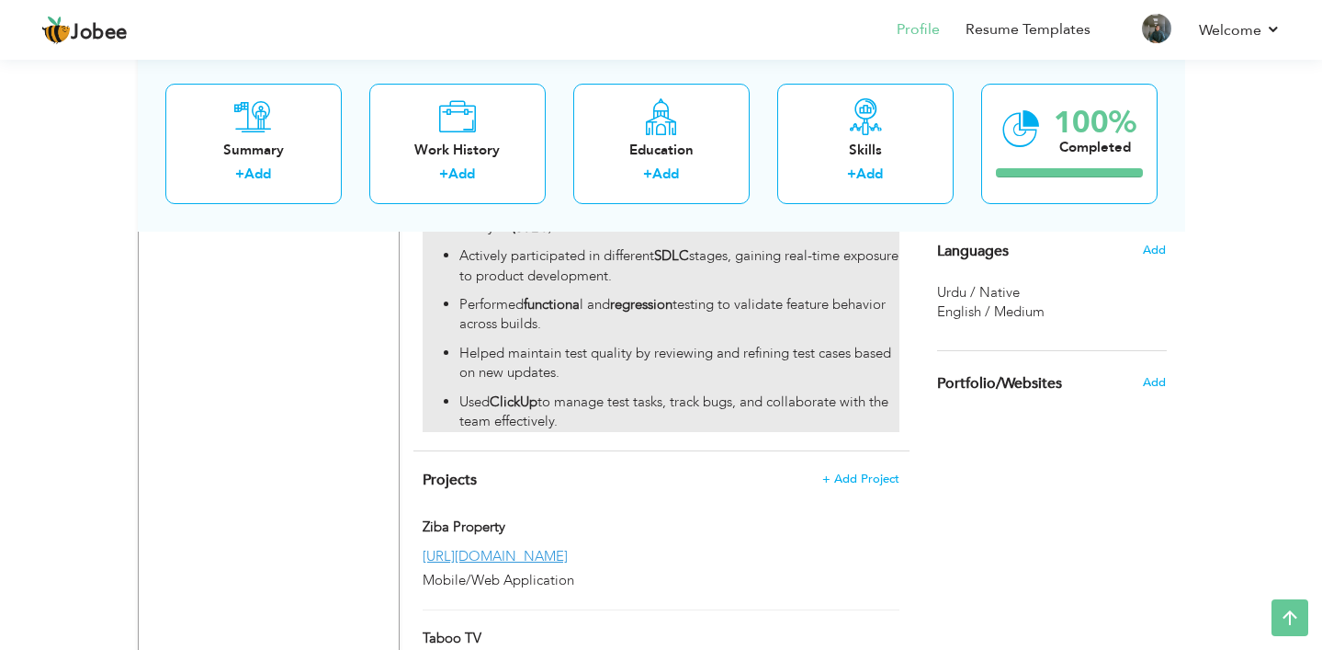
scroll to position [1237, 0]
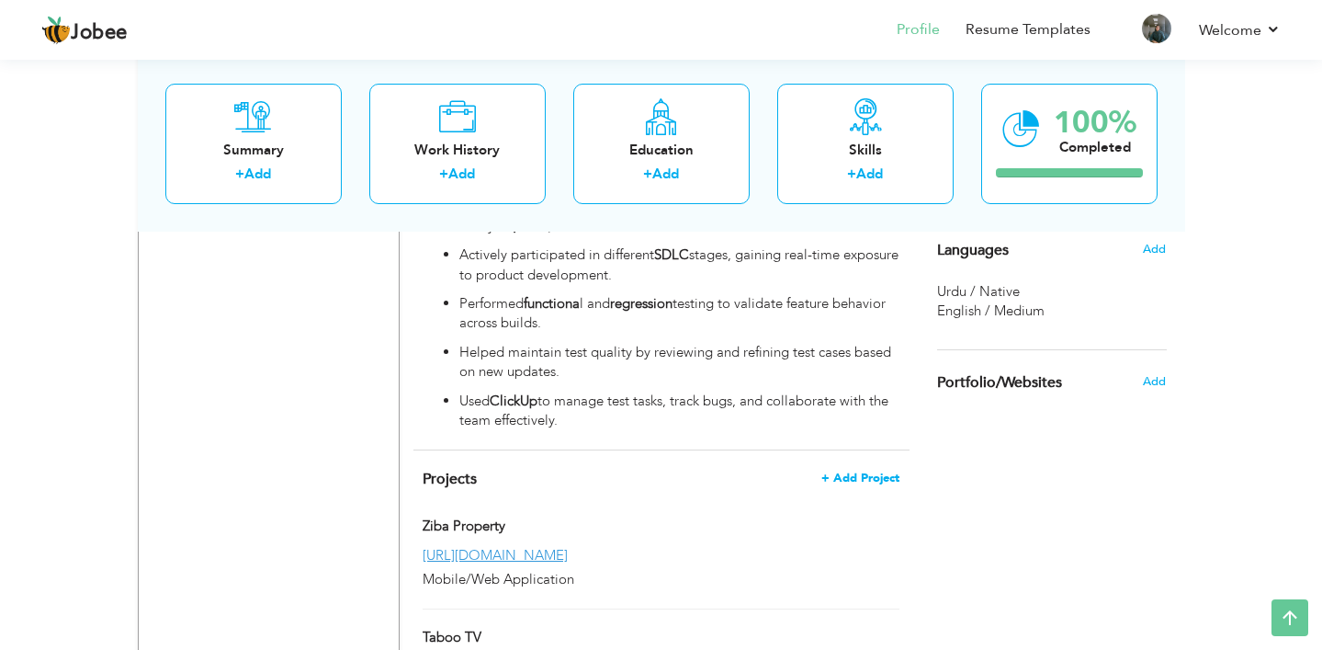
click at [859, 471] on span "+ Add Project" at bounding box center [861, 477] width 78 height 13
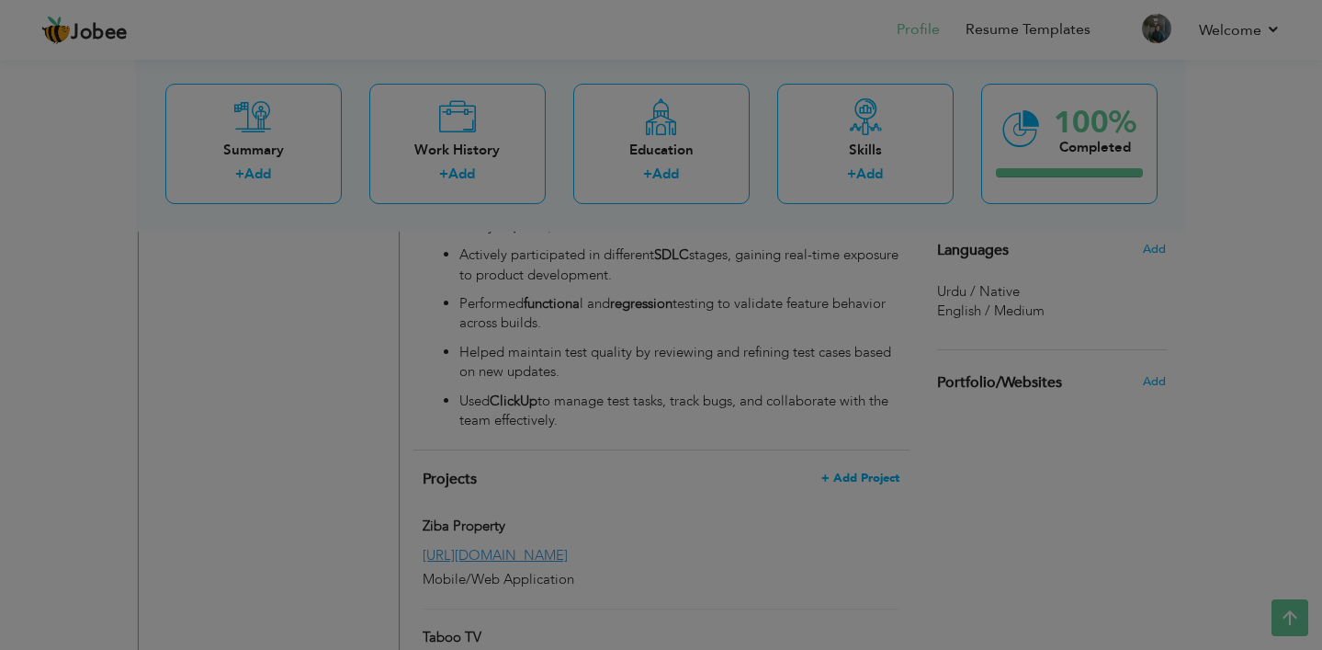
scroll to position [0, 0]
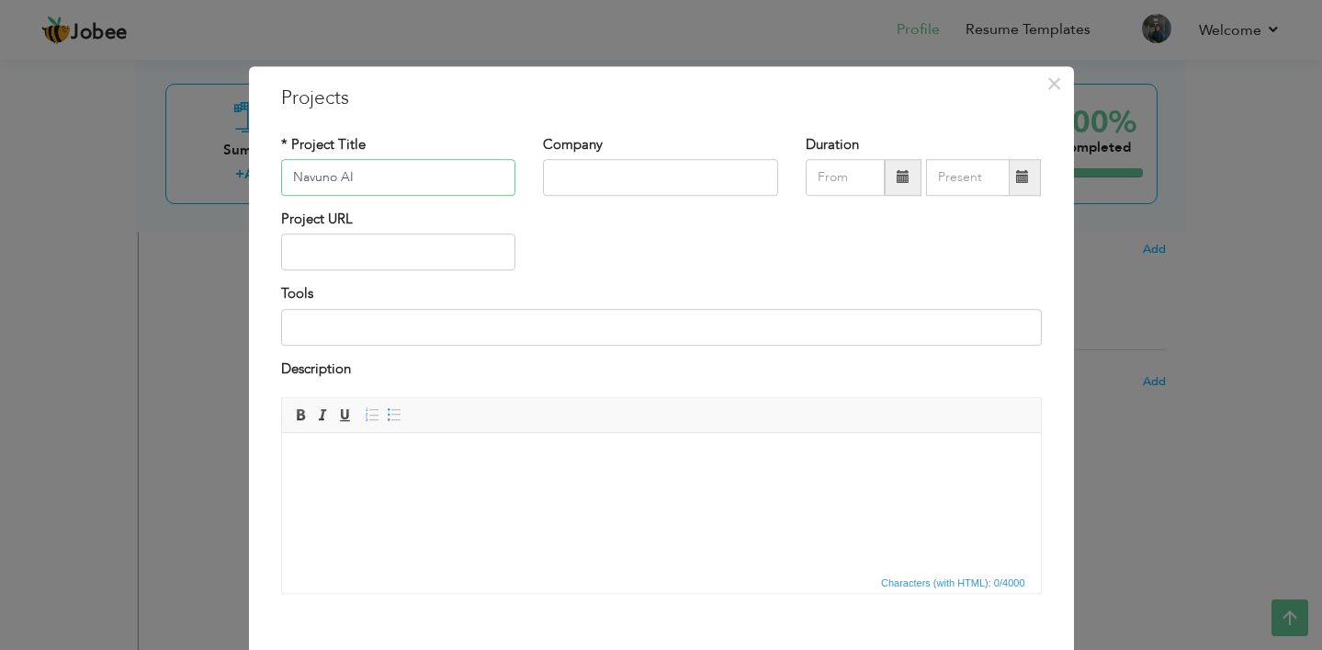
type input "Navuno AI"
click at [425, 241] on input "text" at bounding box center [398, 252] width 235 height 37
paste input "[URL][DOMAIN_NAME]"
type input "[URL][DOMAIN_NAME]"
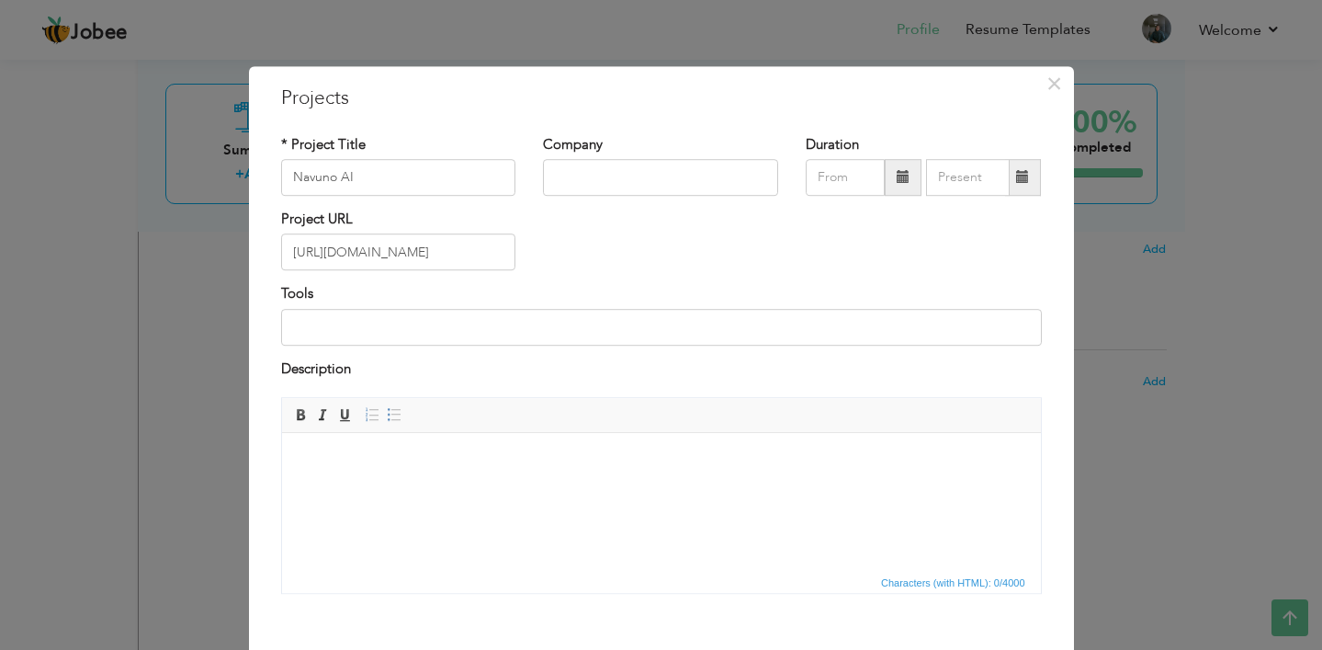
scroll to position [0, 0]
click at [500, 465] on body at bounding box center [661, 460] width 722 height 19
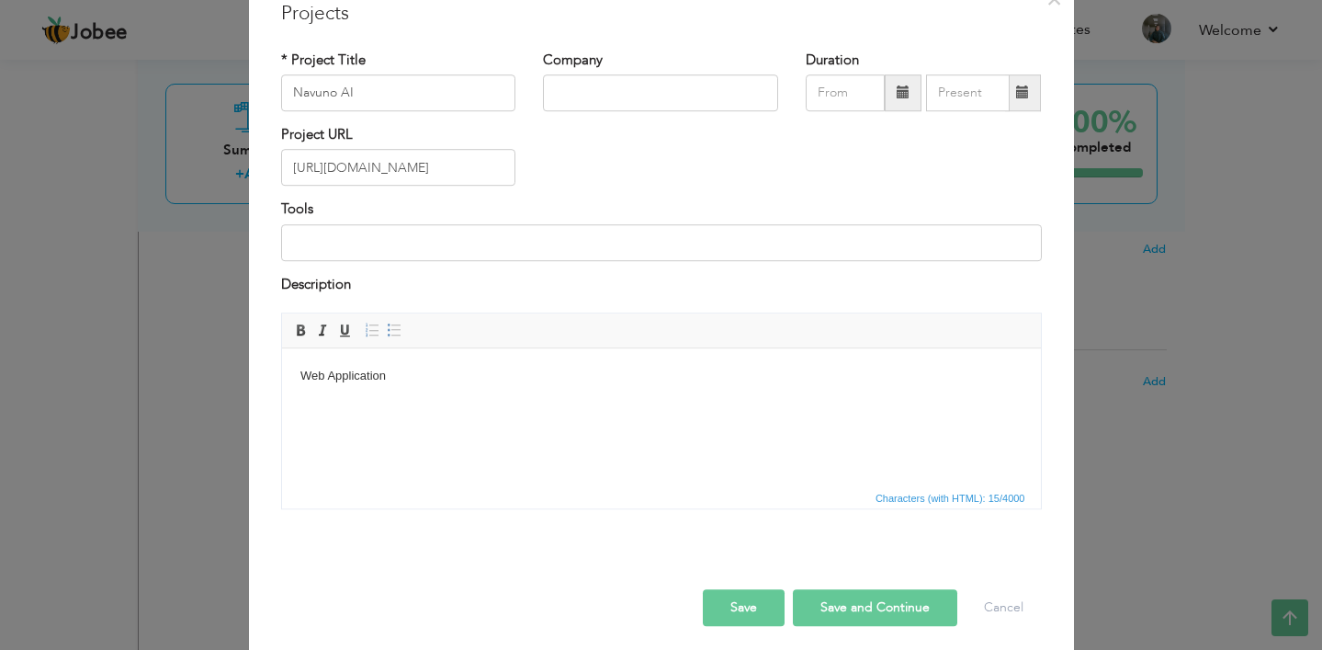
scroll to position [94, 0]
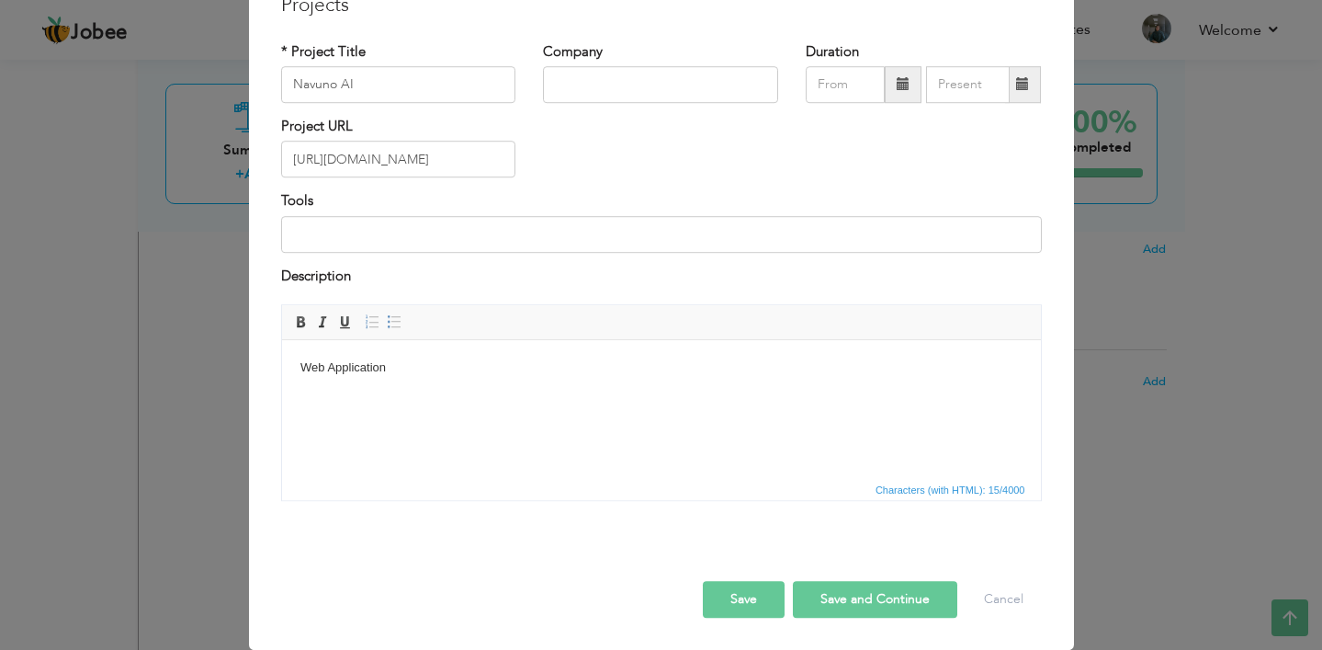
click at [744, 599] on button "Save" at bounding box center [744, 599] width 82 height 37
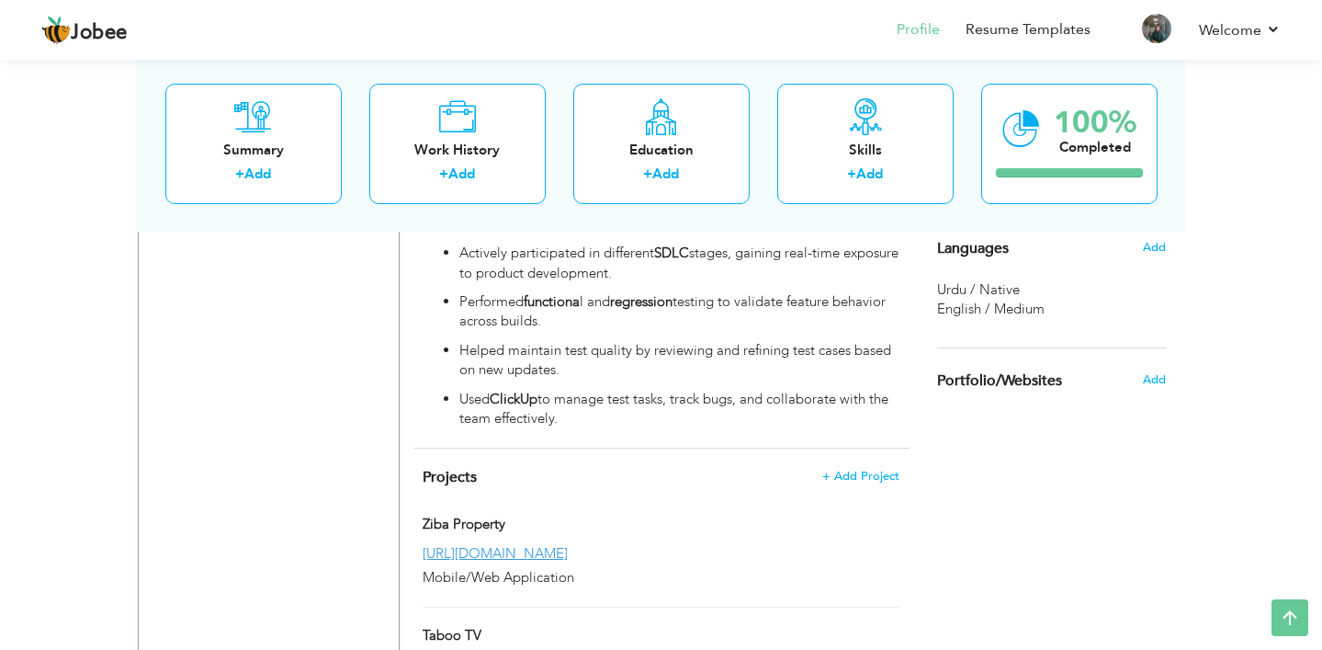
scroll to position [1240, 0]
click at [865, 469] on span "+ Add Project" at bounding box center [861, 475] width 78 height 13
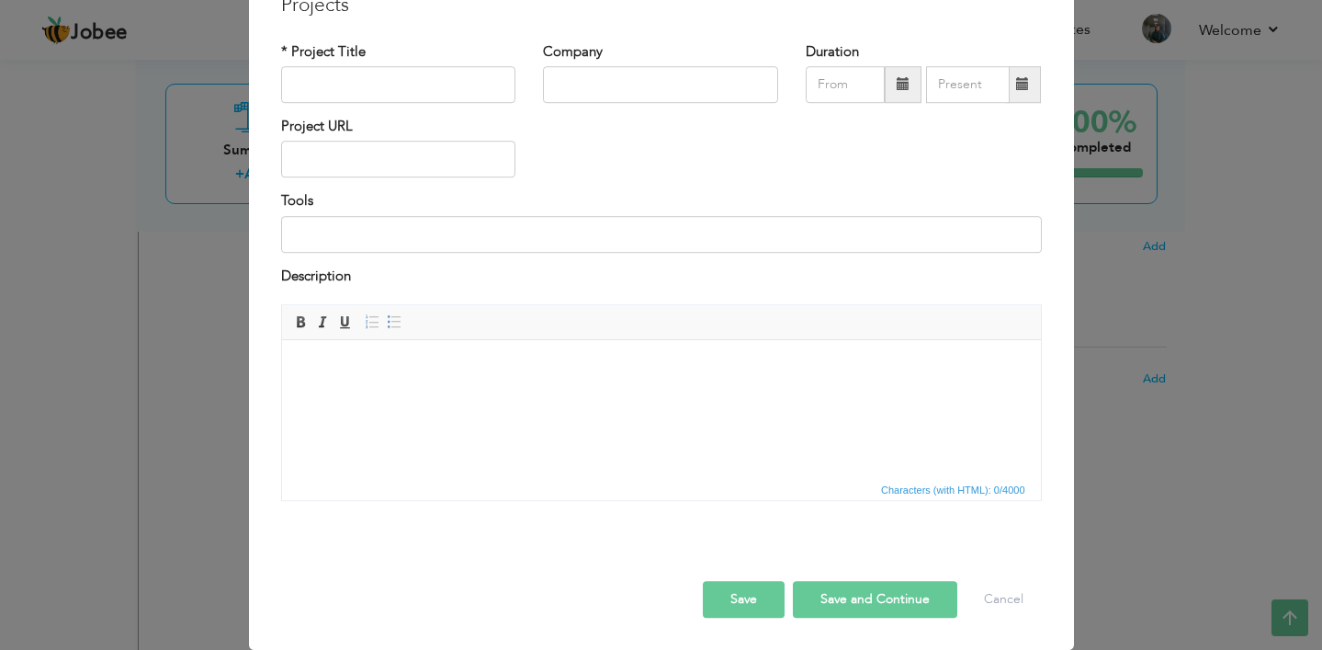
scroll to position [0, 0]
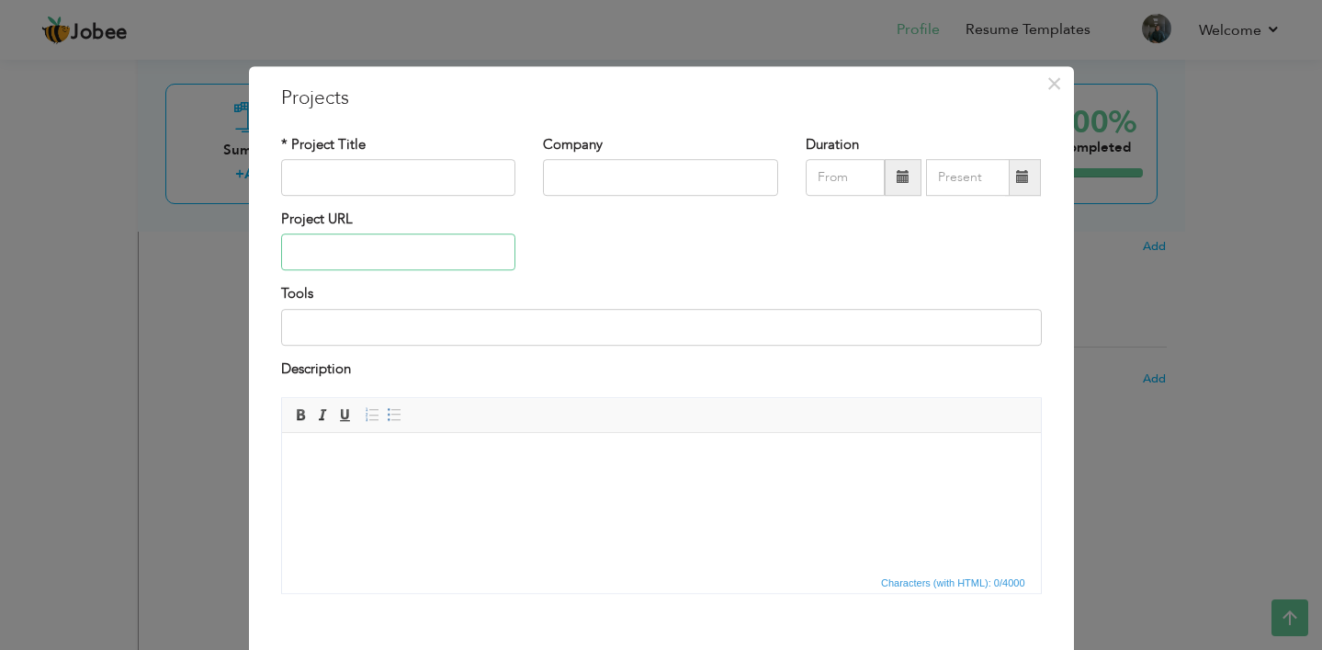
click at [396, 256] on input "text" at bounding box center [398, 252] width 235 height 37
paste input "[URL][DOMAIN_NAME]"
type input "[URL][DOMAIN_NAME]"
click at [379, 177] on input "text" at bounding box center [398, 177] width 235 height 37
paste input "andalusinstitute"
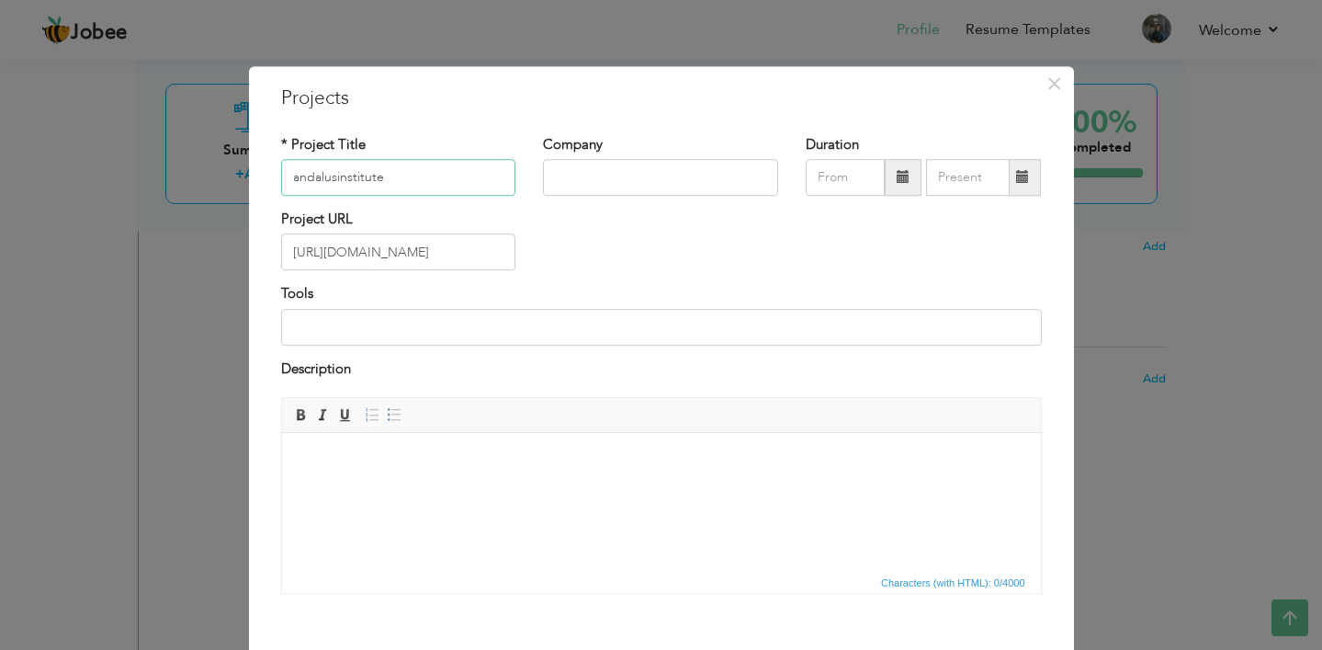
click at [299, 181] on input "andalusinstitute" at bounding box center [398, 177] width 235 height 37
click at [340, 178] on input "Andalusinstitute" at bounding box center [398, 177] width 235 height 37
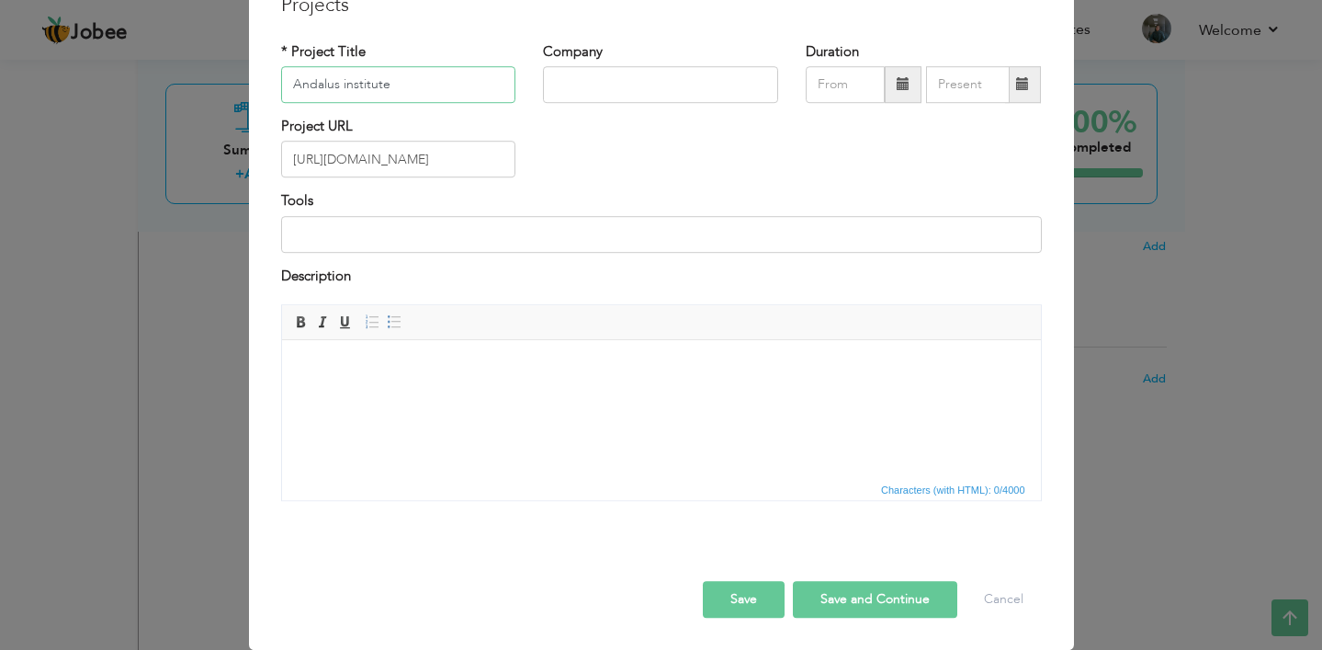
type input "Andalus institute"
click at [613, 386] on html at bounding box center [660, 368] width 759 height 56
click at [747, 596] on button "Save" at bounding box center [744, 599] width 82 height 37
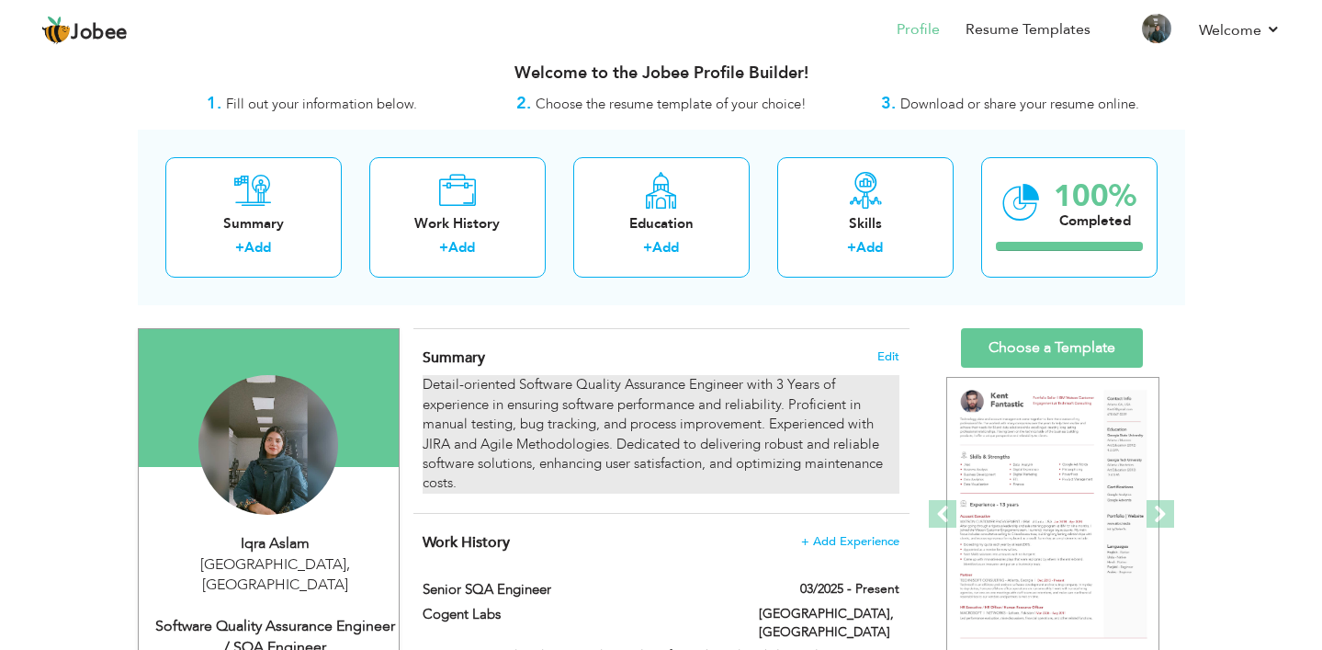
scroll to position [0, 0]
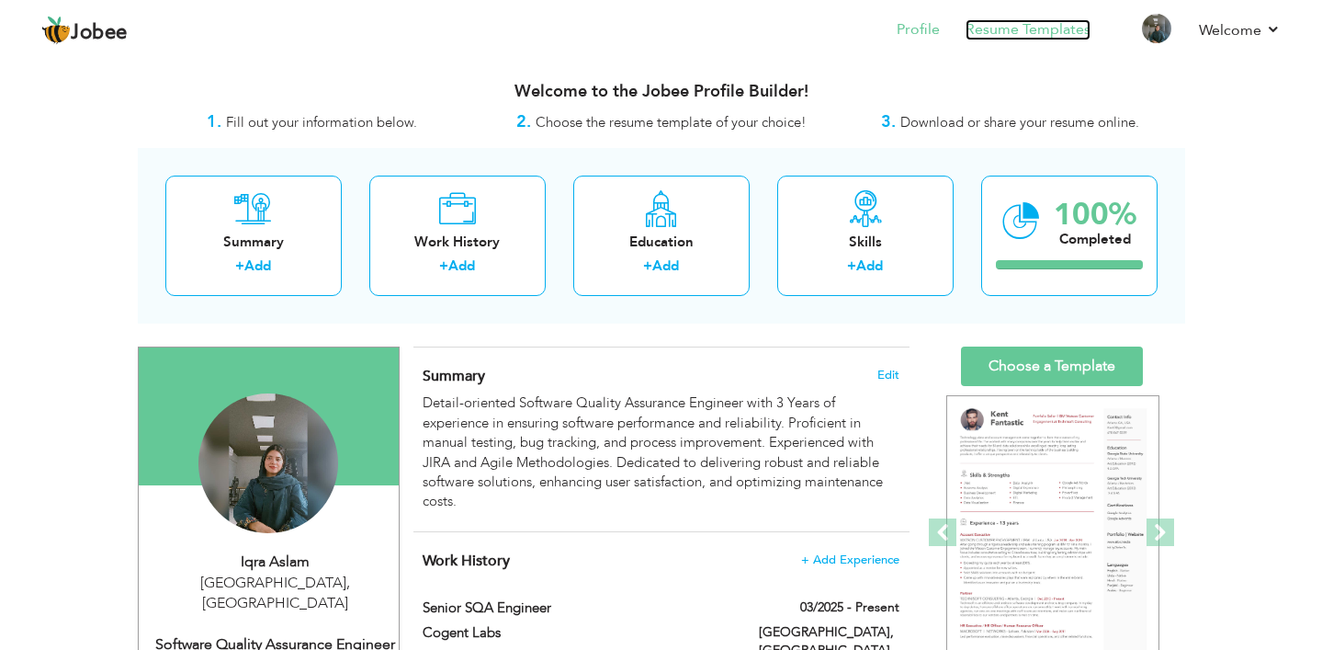
click at [1027, 34] on link "Resume Templates" at bounding box center [1028, 29] width 125 height 21
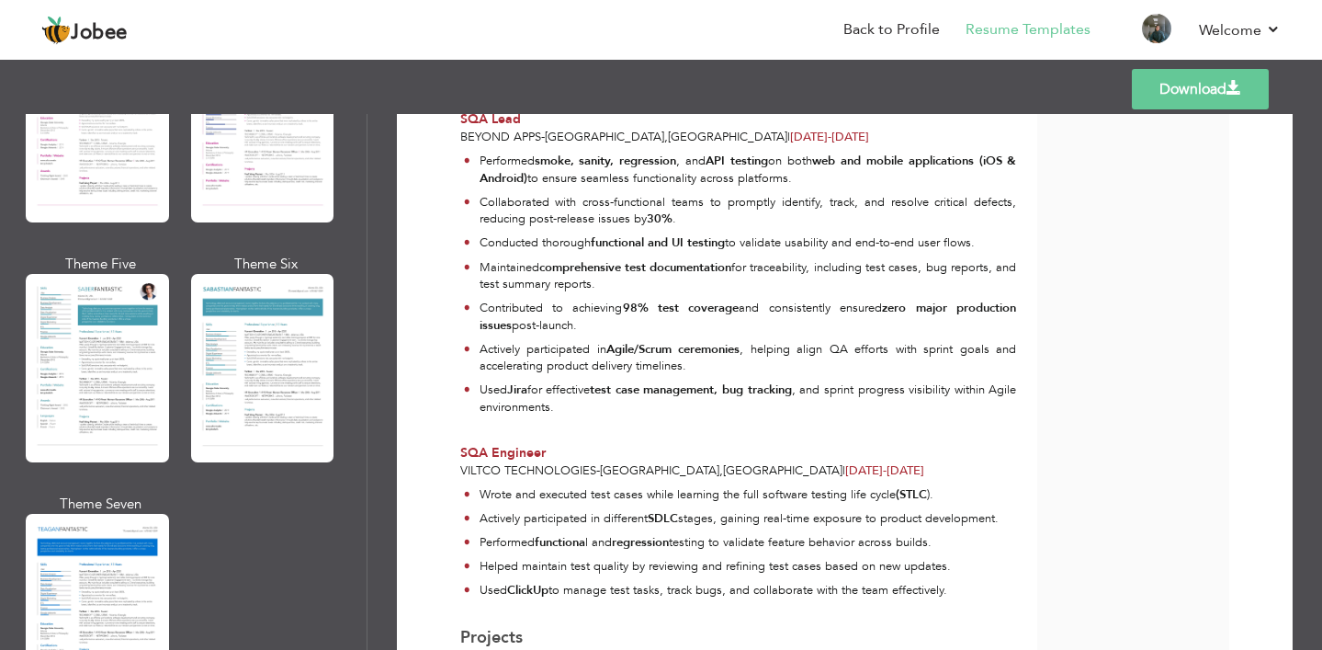
scroll to position [2595, 0]
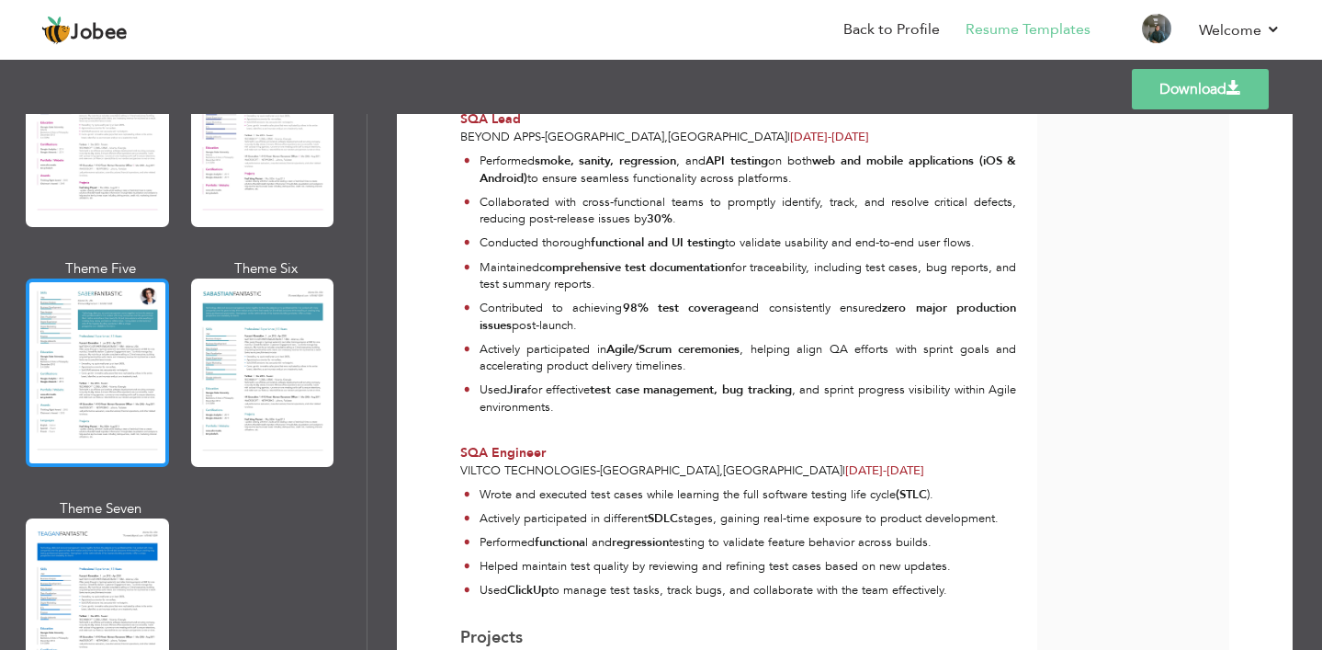
click at [126, 376] on div at bounding box center [97, 372] width 143 height 188
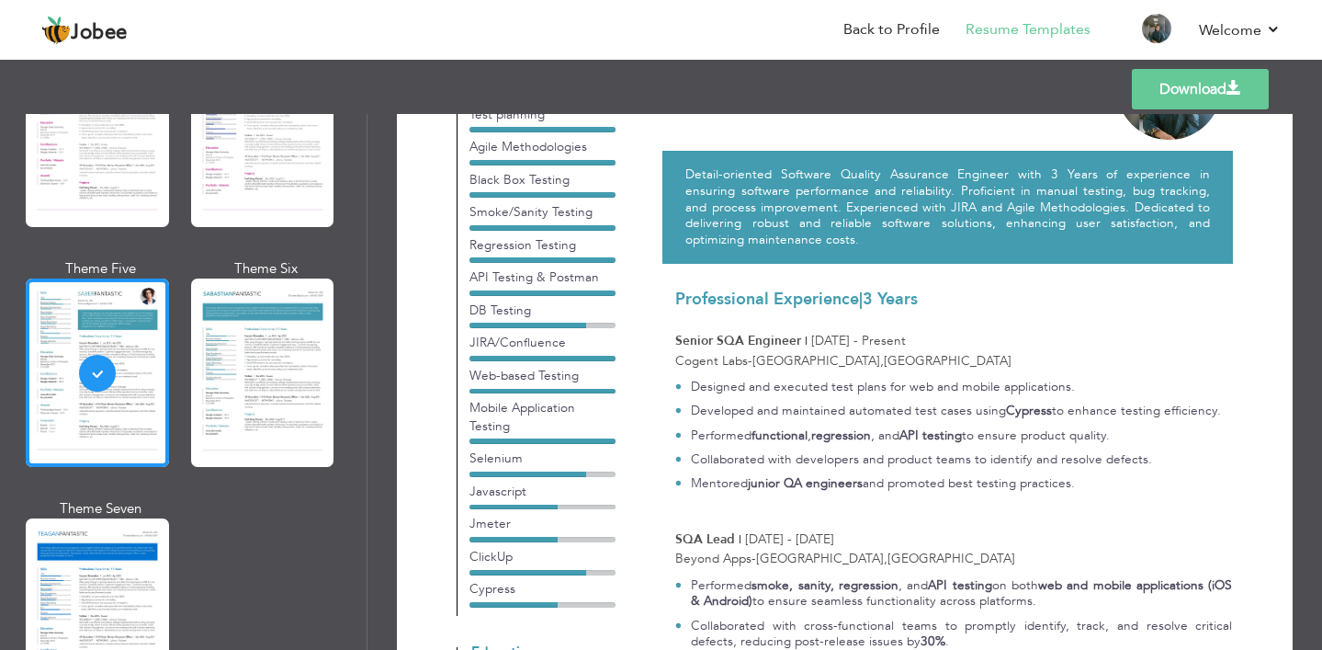
scroll to position [3, 0]
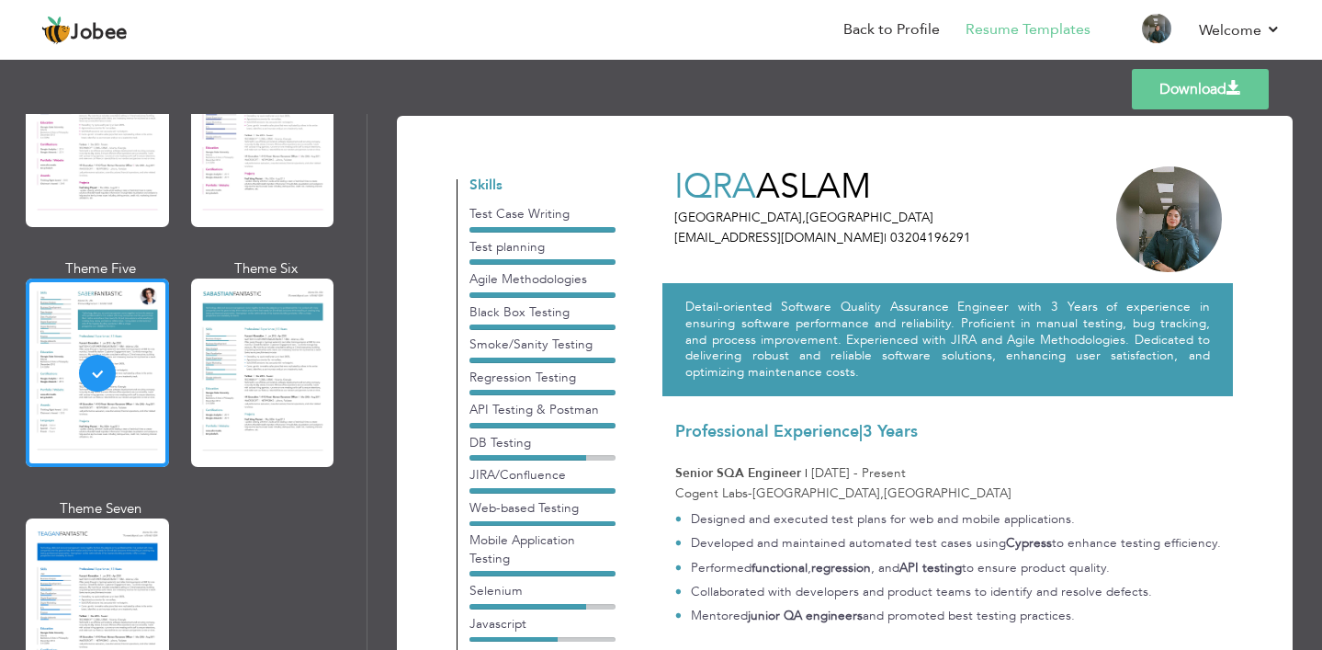
click at [1199, 97] on link "Download" at bounding box center [1200, 89] width 137 height 40
